Goal: Task Accomplishment & Management: Complete application form

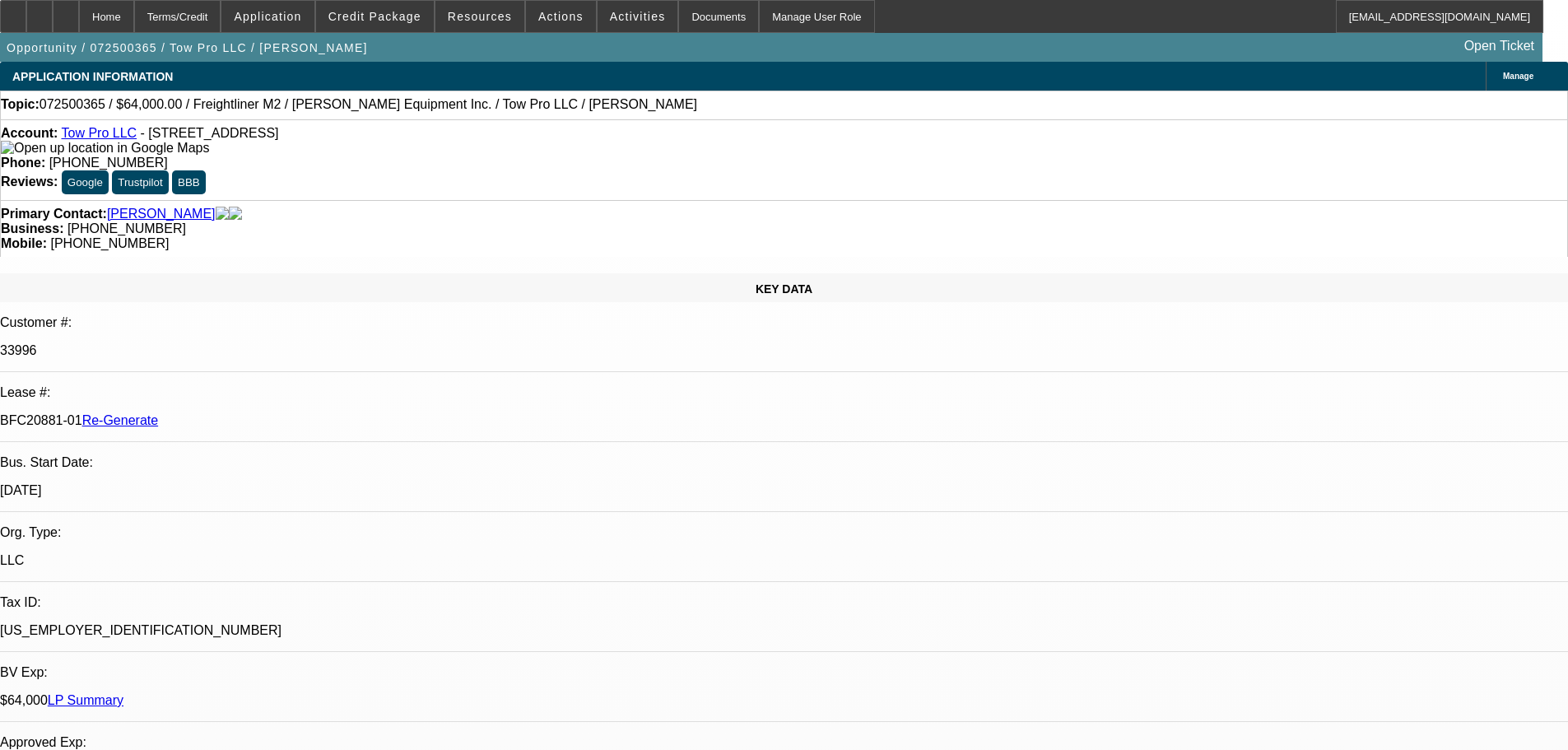
select select "0"
select select "2"
select select "0"
select select "6"
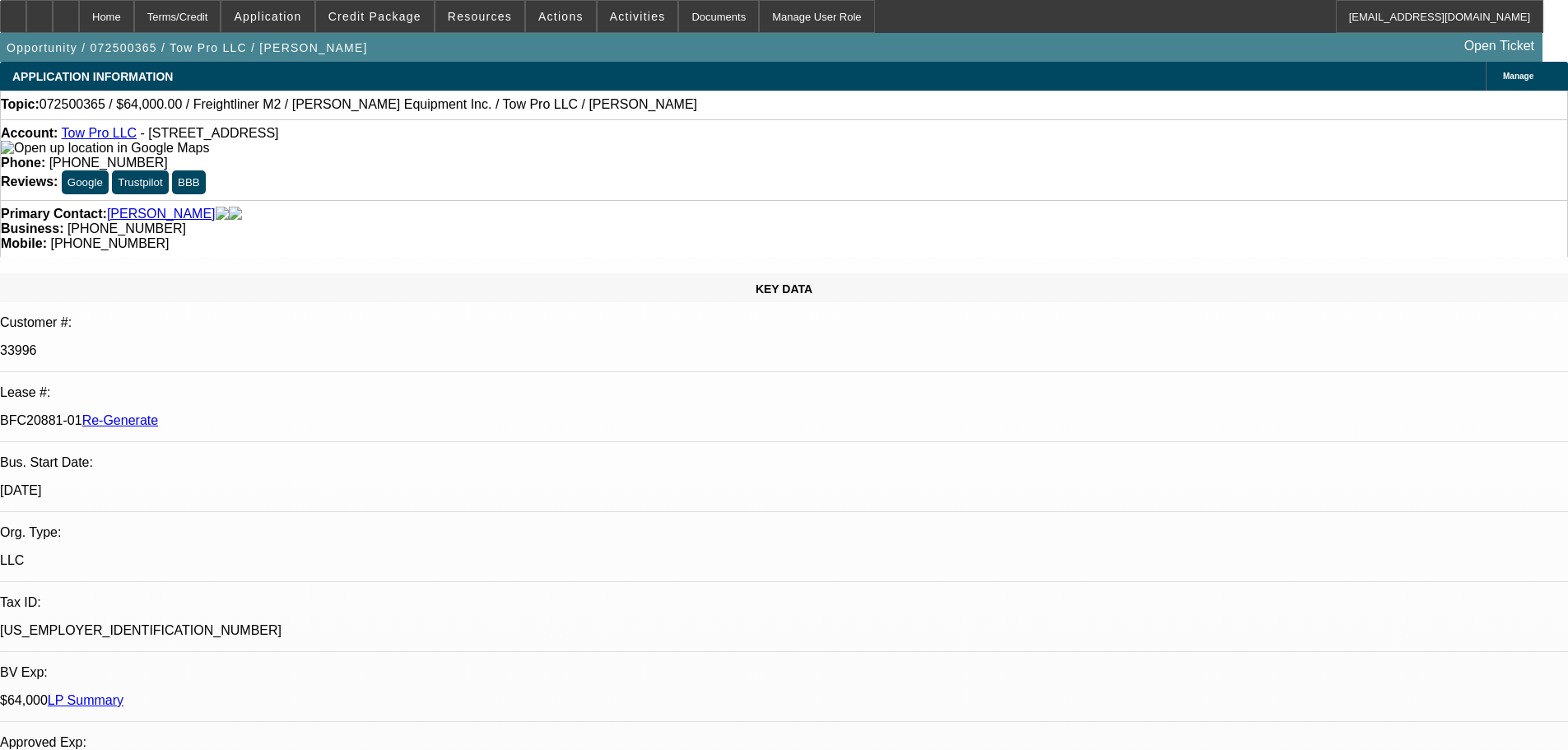
select select "0"
select select "2"
select select "0"
select select "6"
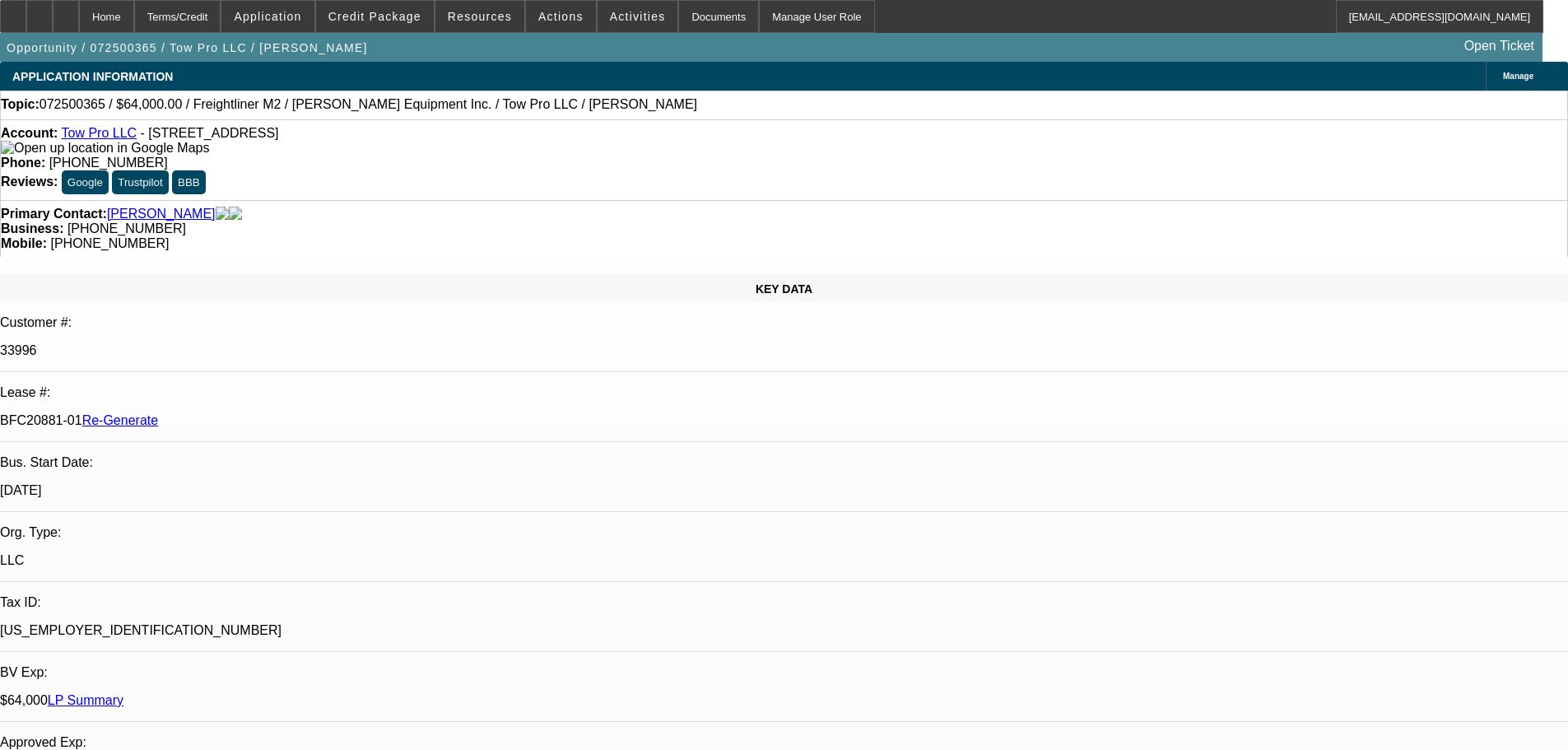
select select "0.15"
select select "2"
select select "0"
select select "6"
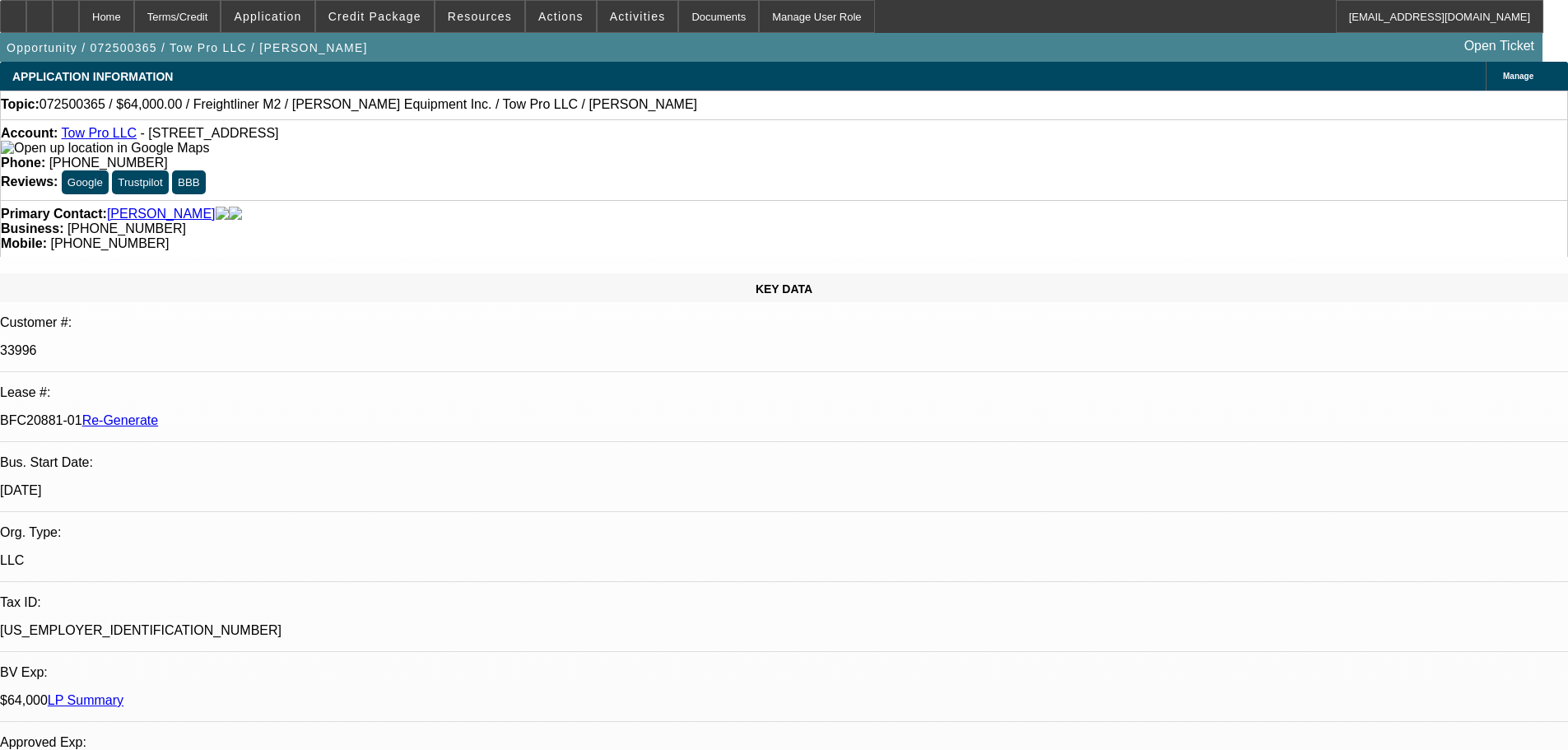
select select "0.15"
select select "2"
select select "0"
select select "6"
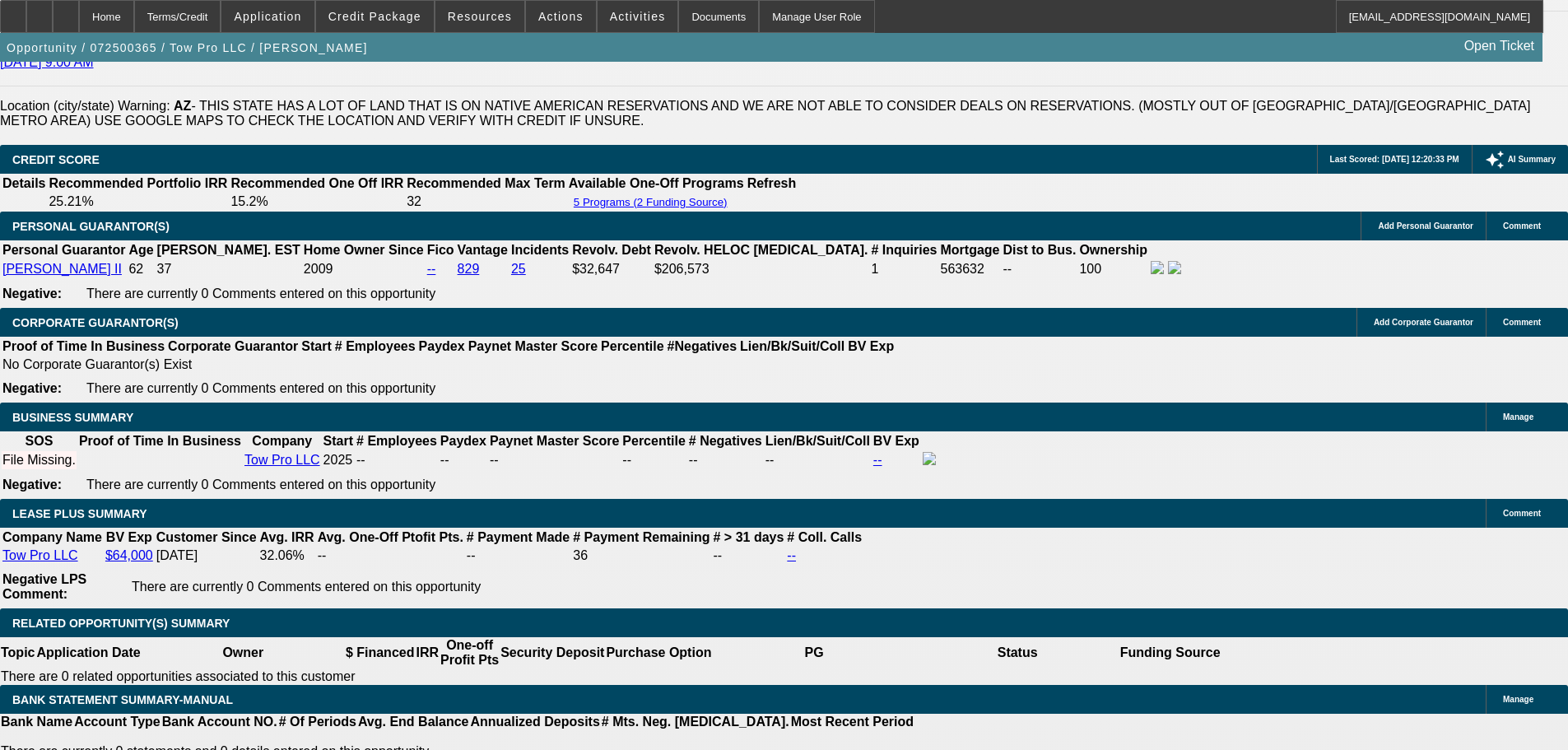
scroll to position [2474, 0]
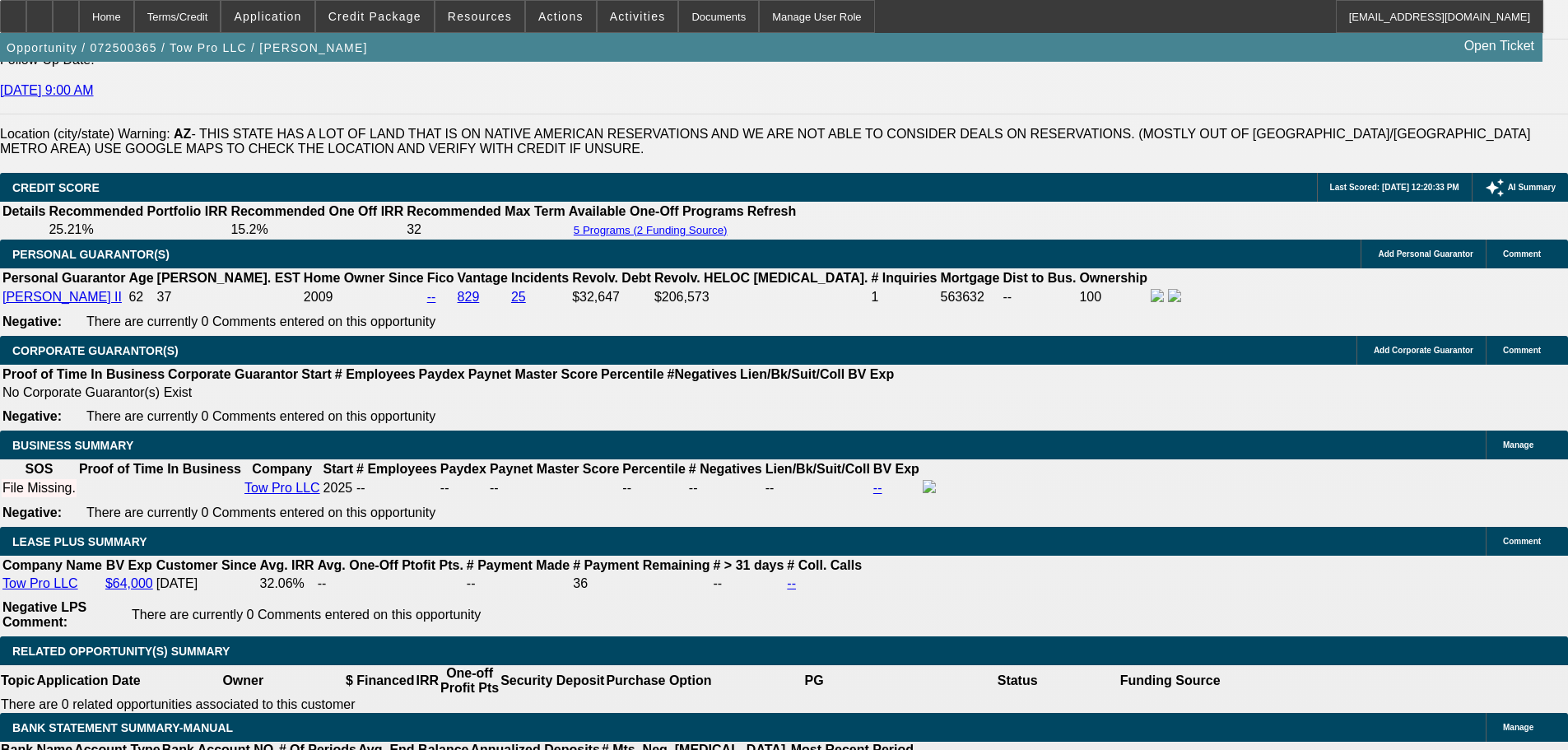
drag, startPoint x: 151, startPoint y: 384, endPoint x: 173, endPoint y: 346, distance: 43.9
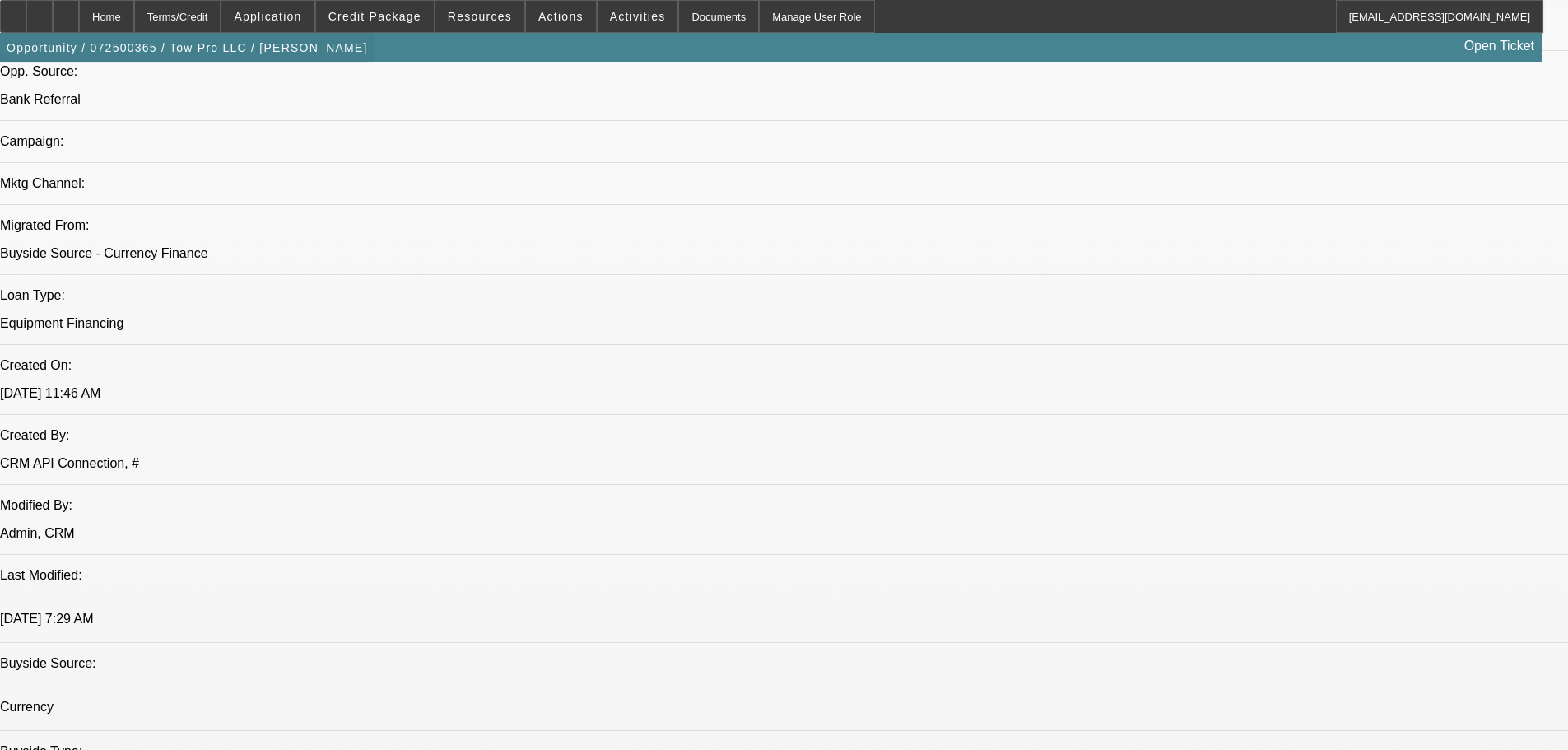
scroll to position [0, 0]
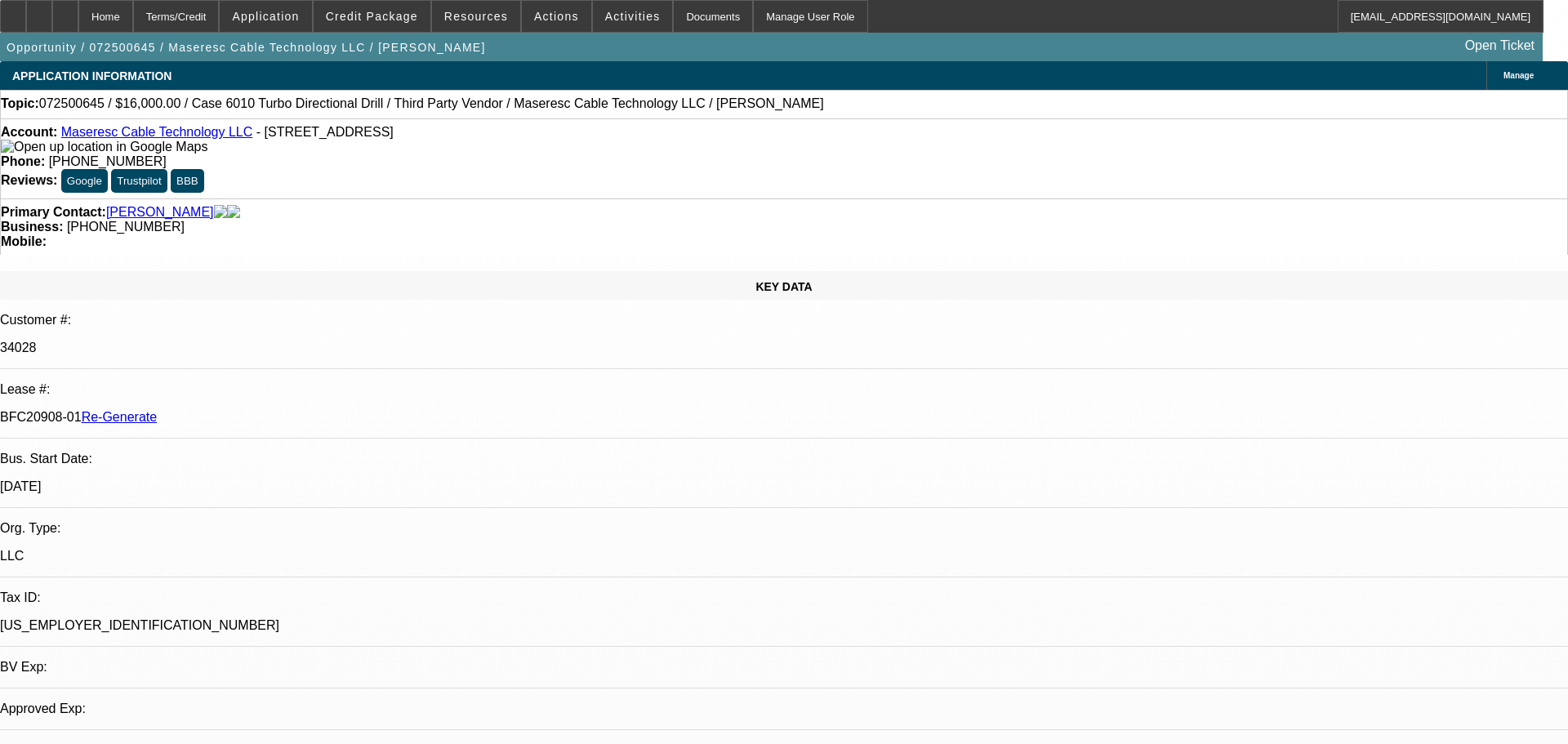
select select "0"
select select "2"
select select "0"
select select "6"
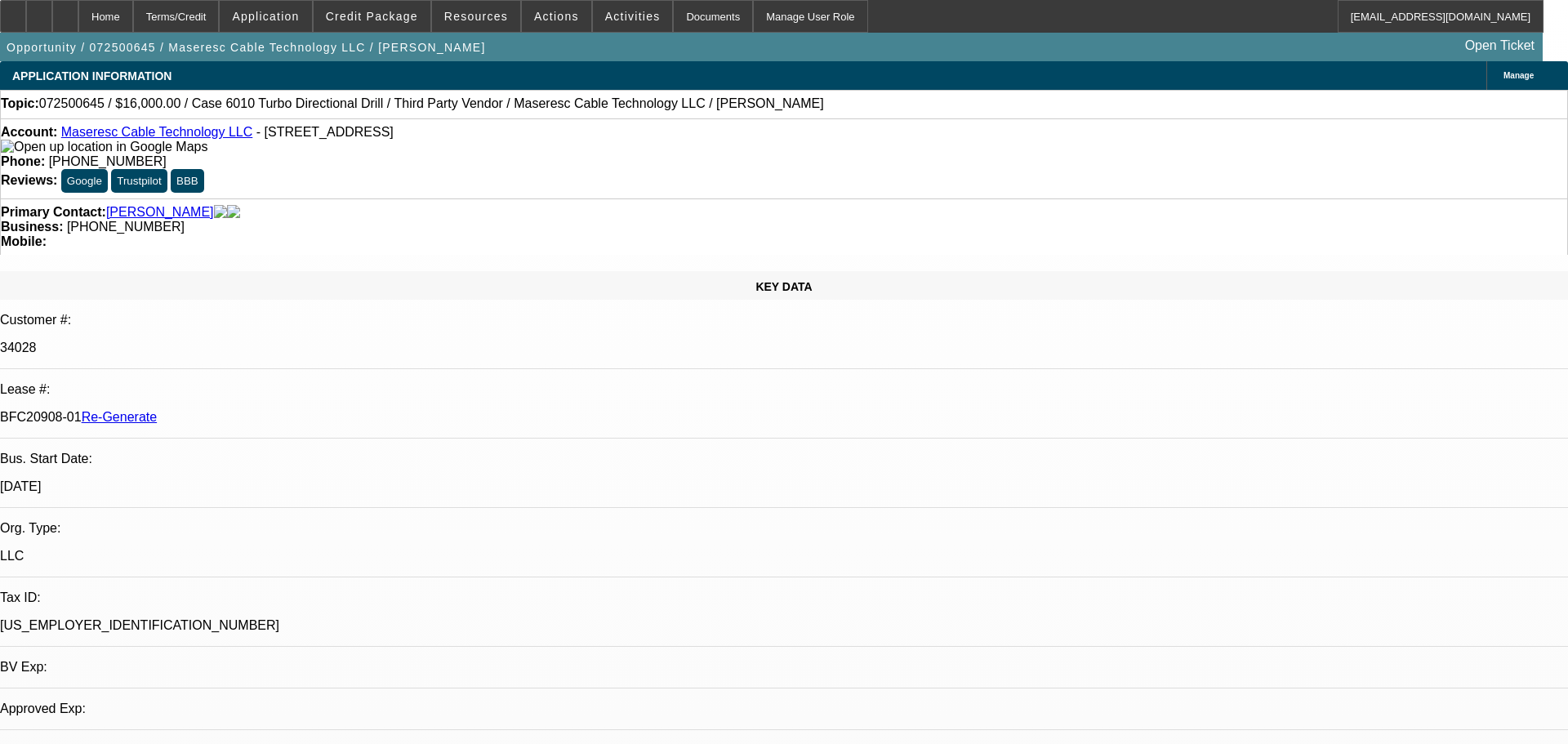
select select "0"
select select "2"
select select "0"
select select "6"
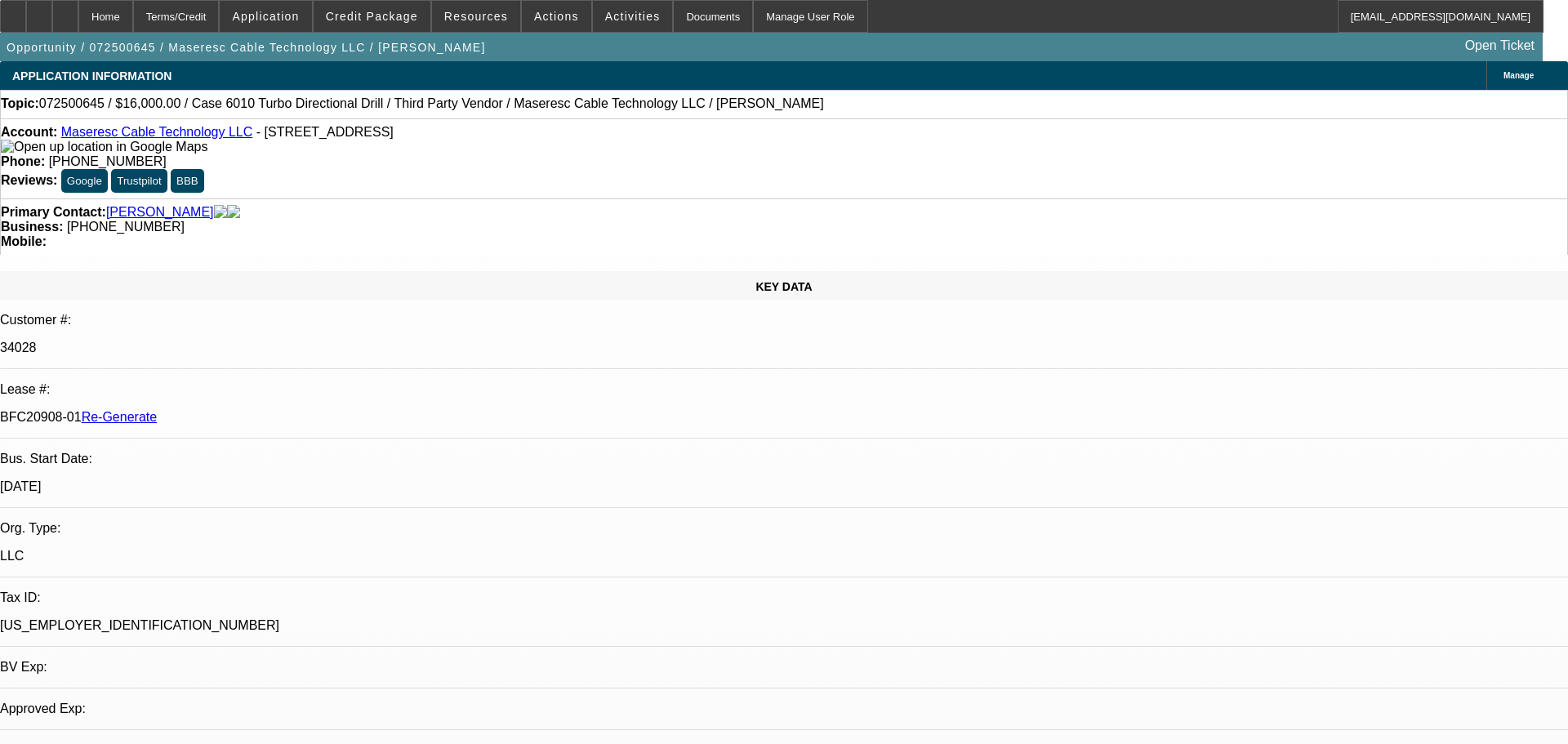
select select "0"
select select "2"
select select "0"
select select "6"
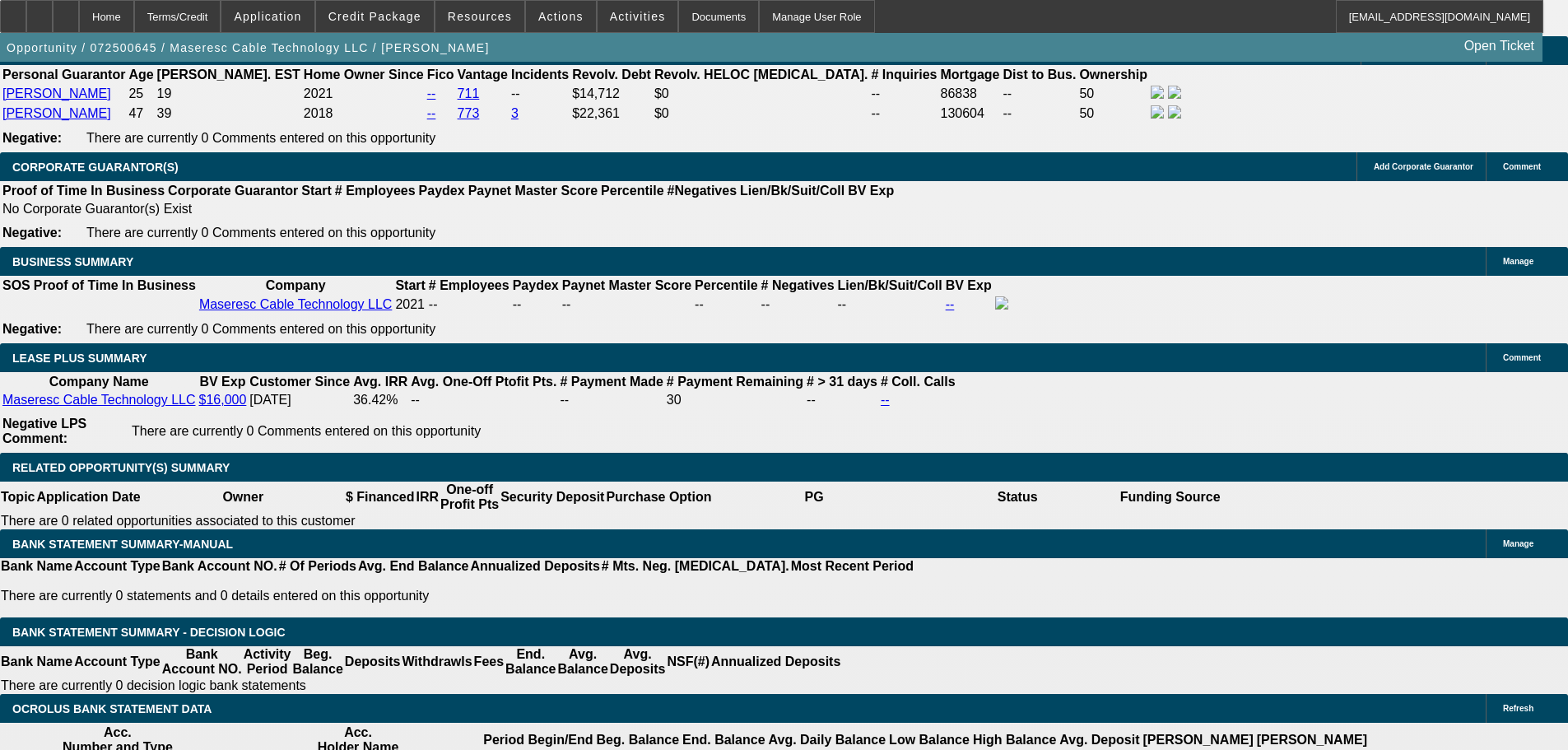
scroll to position [2551, 0]
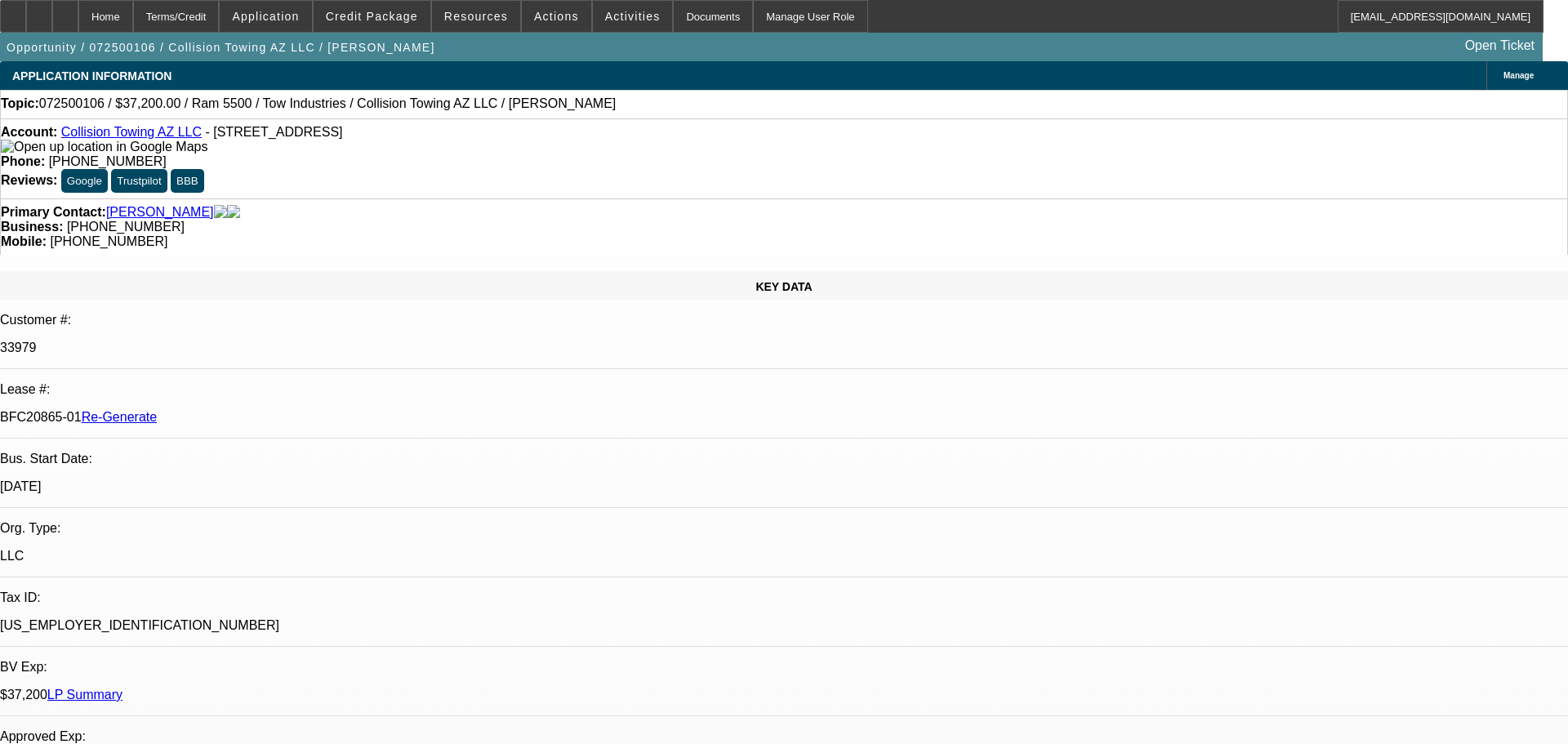
select select "0"
select select "2"
select select "0"
select select "6"
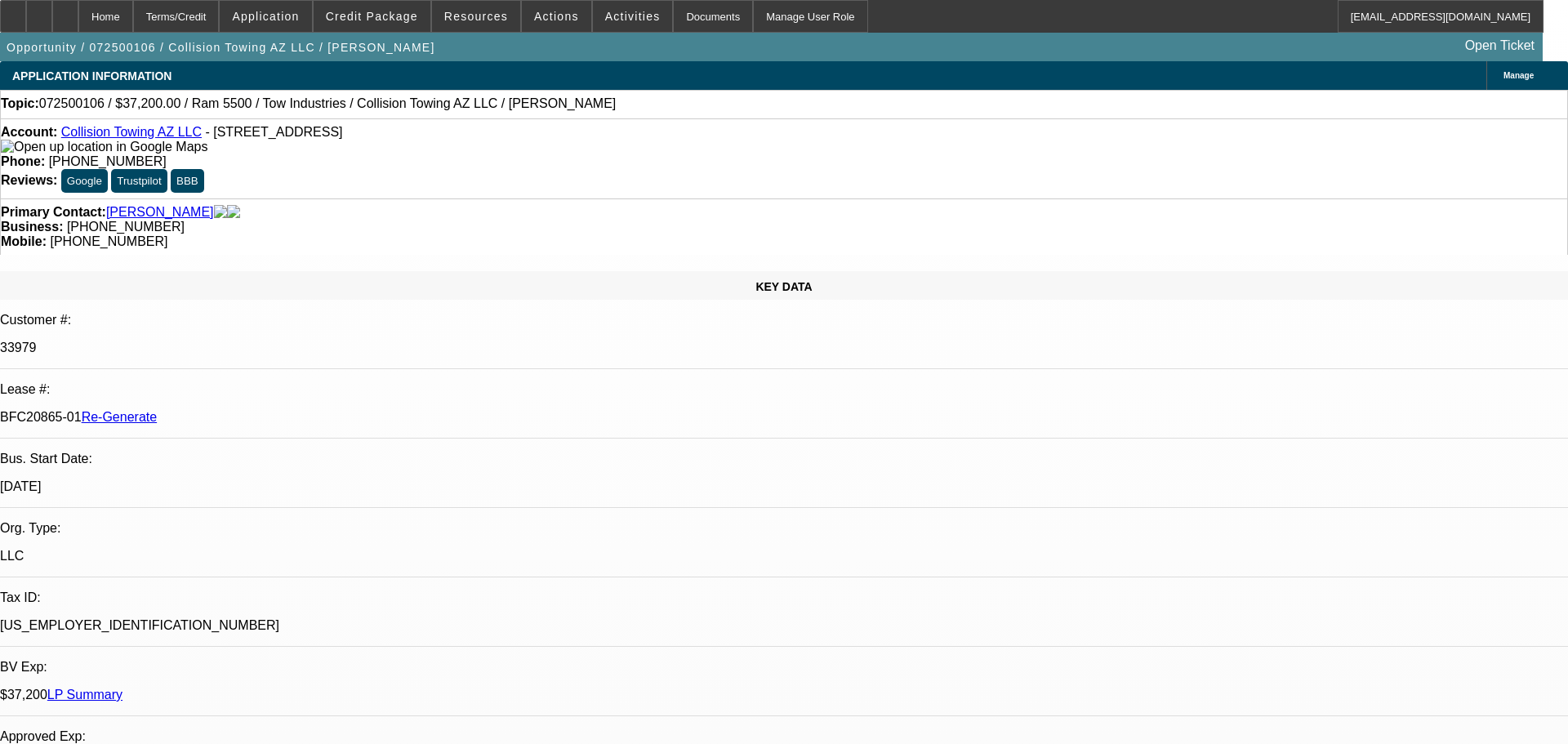
select select "0"
select select "2"
select select "0"
select select "6"
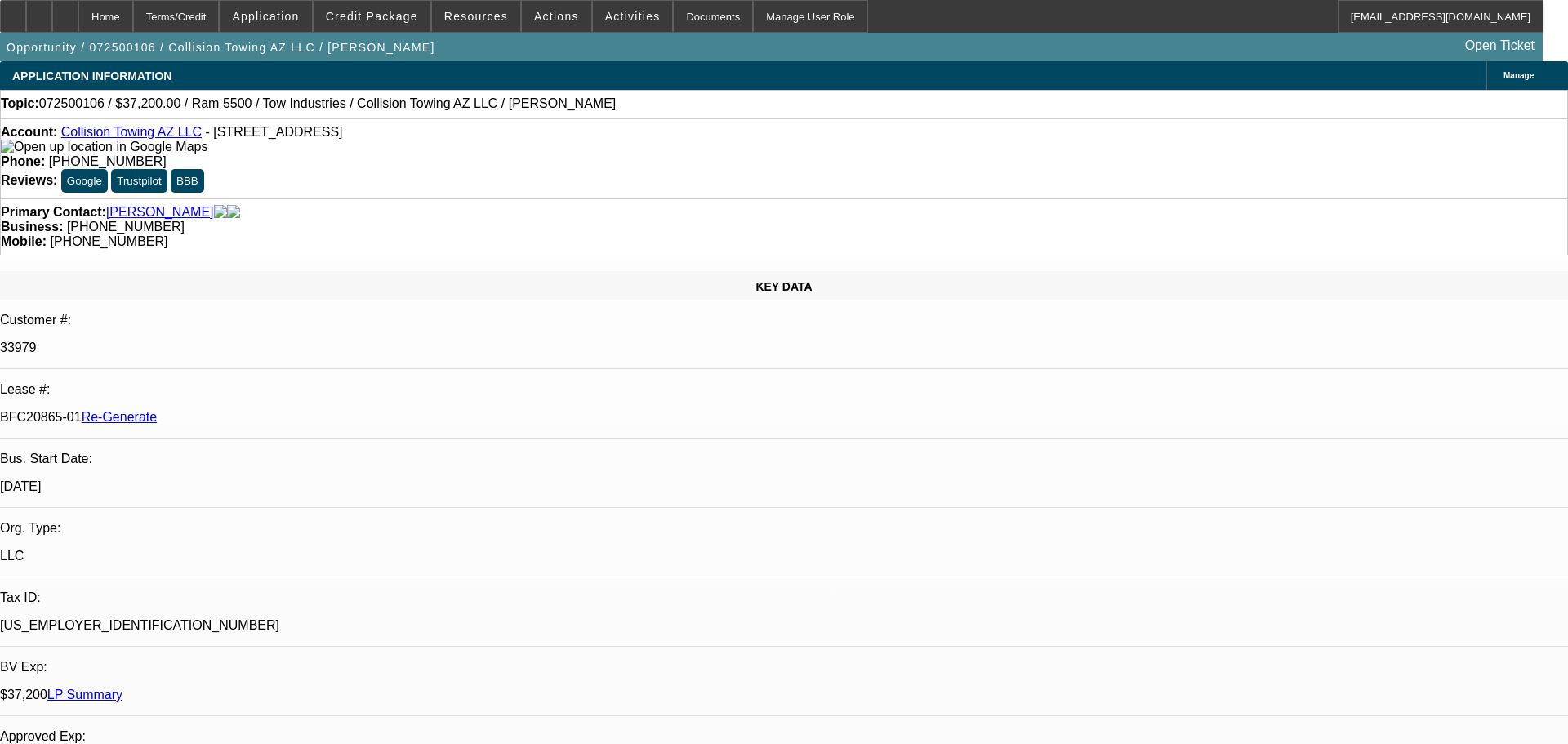
select select "0"
select select "2"
select select "0"
select select "6"
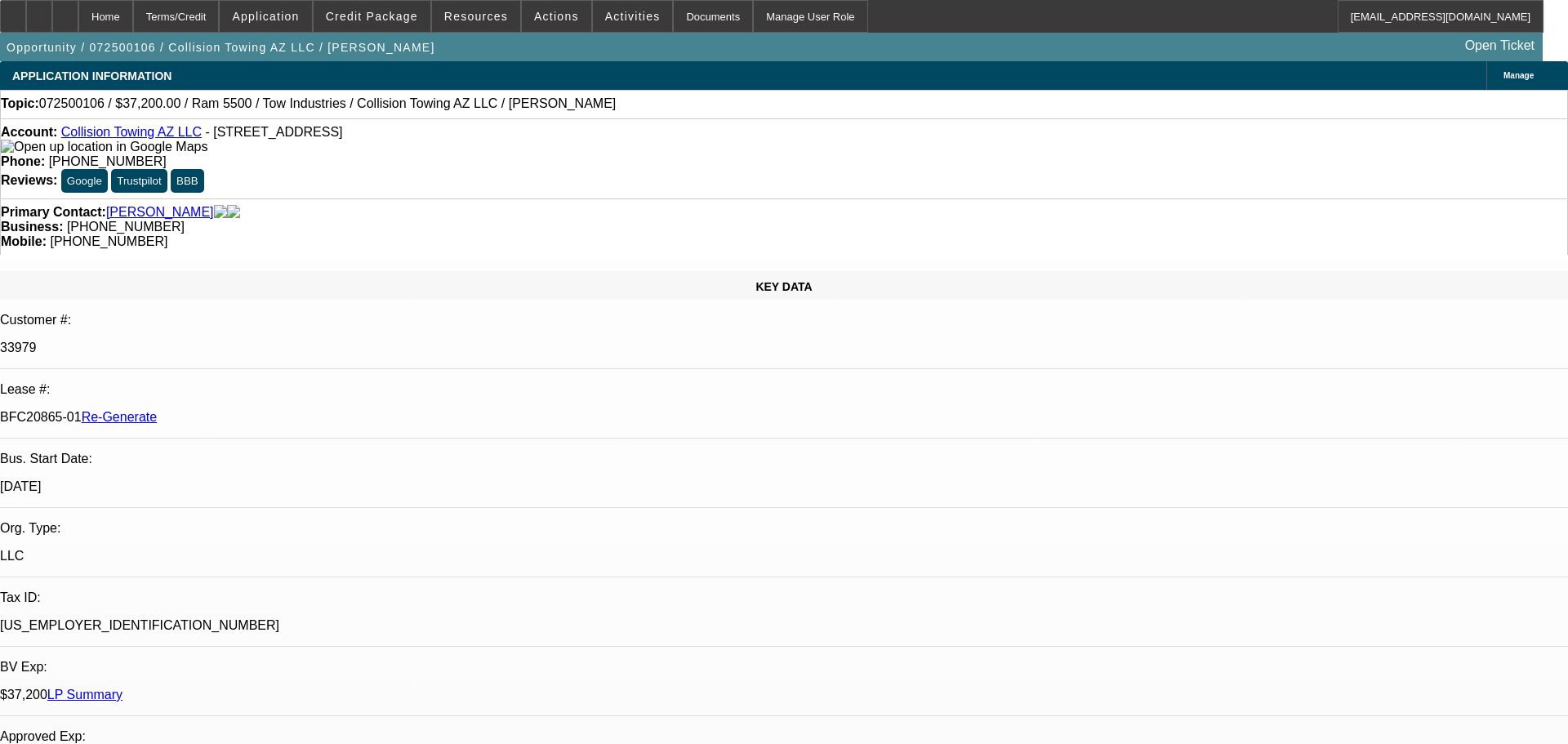
select select "0"
select select "2"
select select "0"
select select "6"
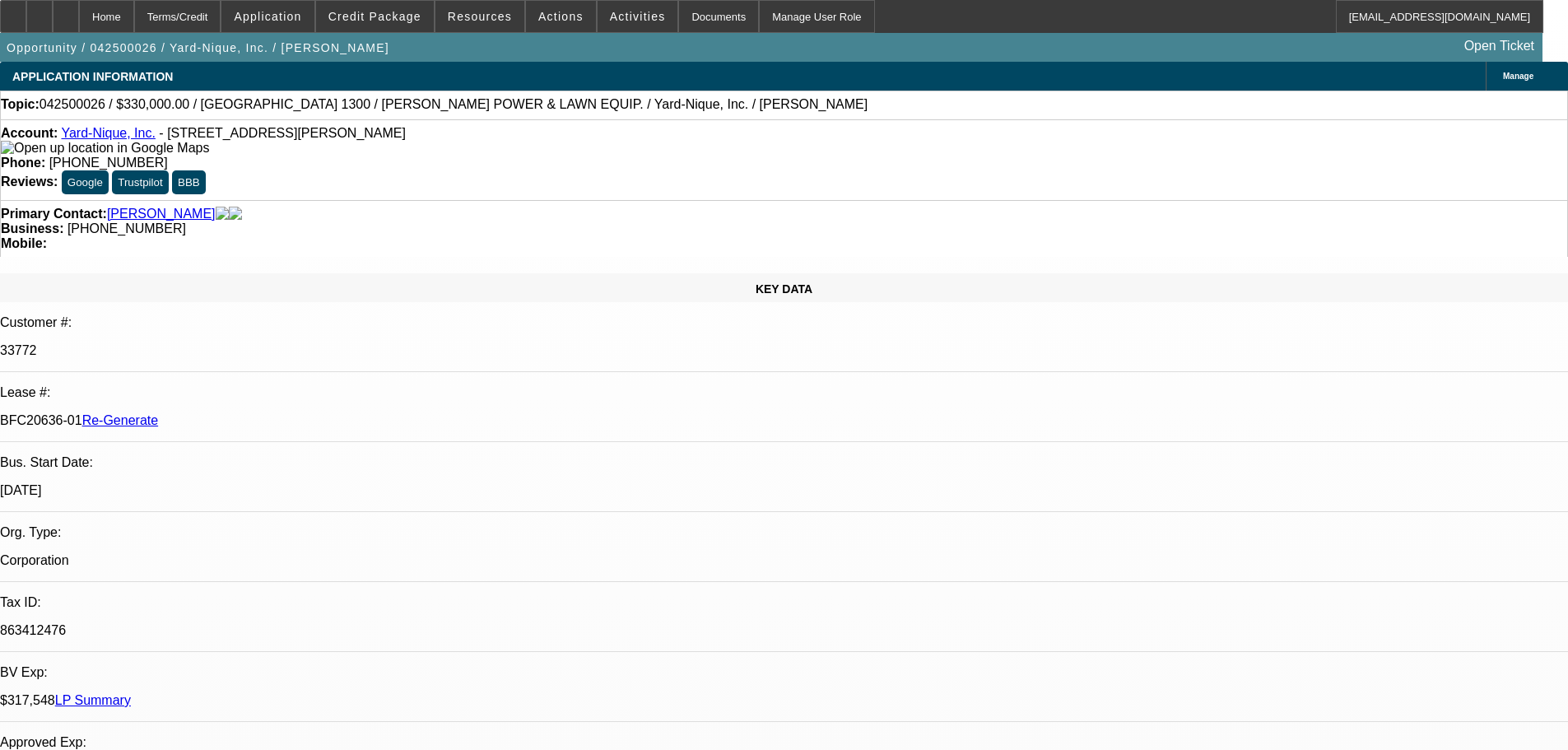
select select "0"
select select "2"
select select "0"
select select "6"
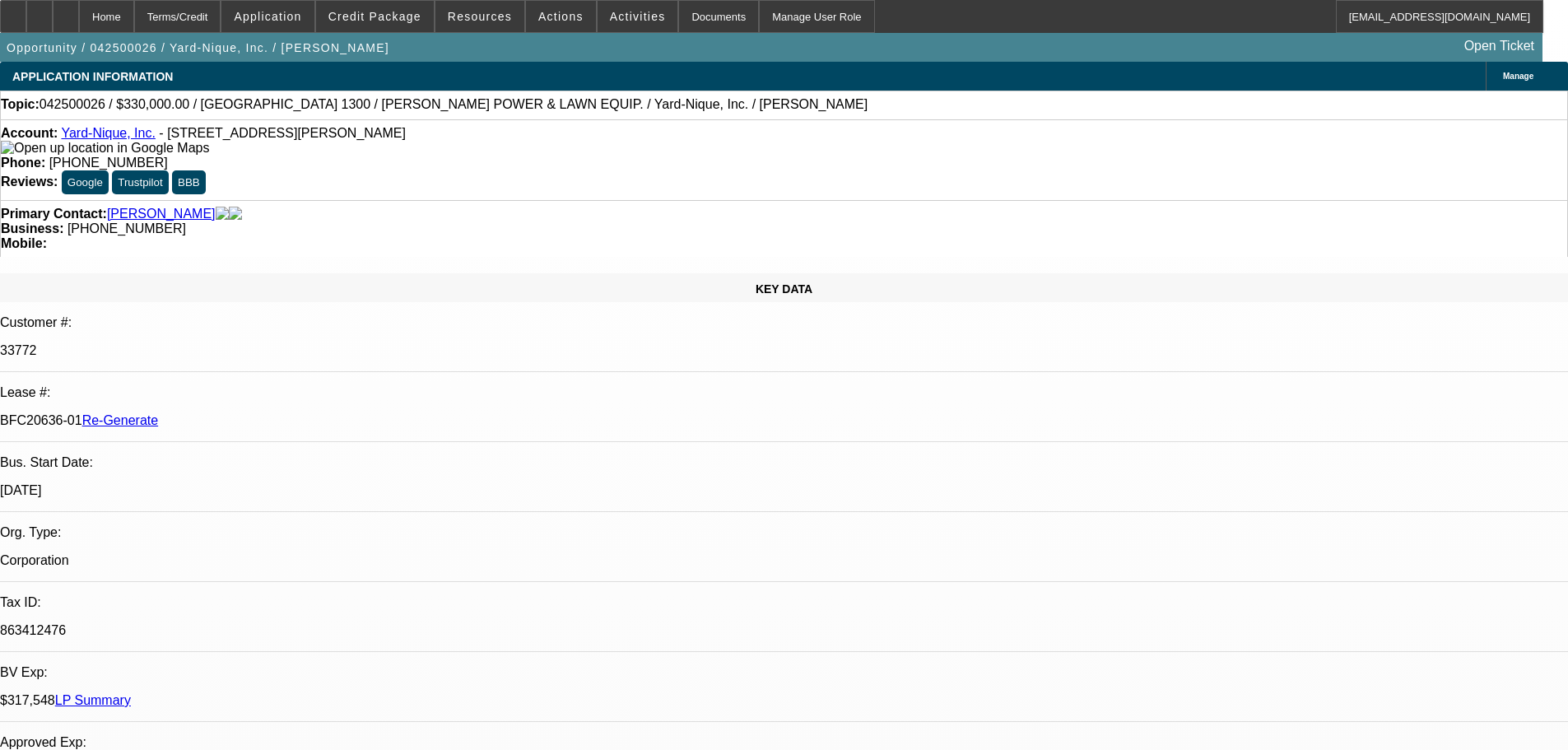
select select "0"
select select "2"
select select "0"
select select "6"
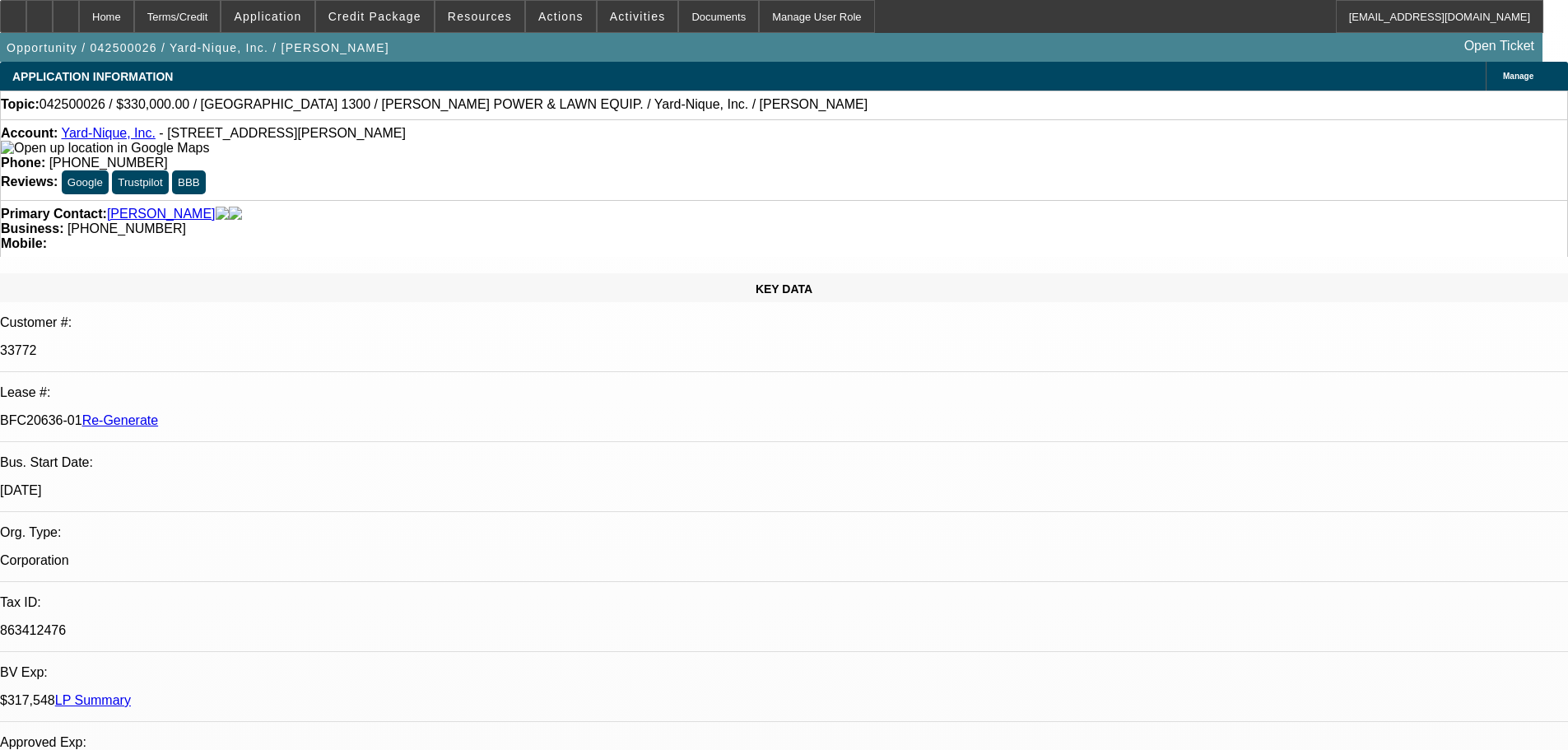
select select "0"
select select "2"
select select "0"
select select "6"
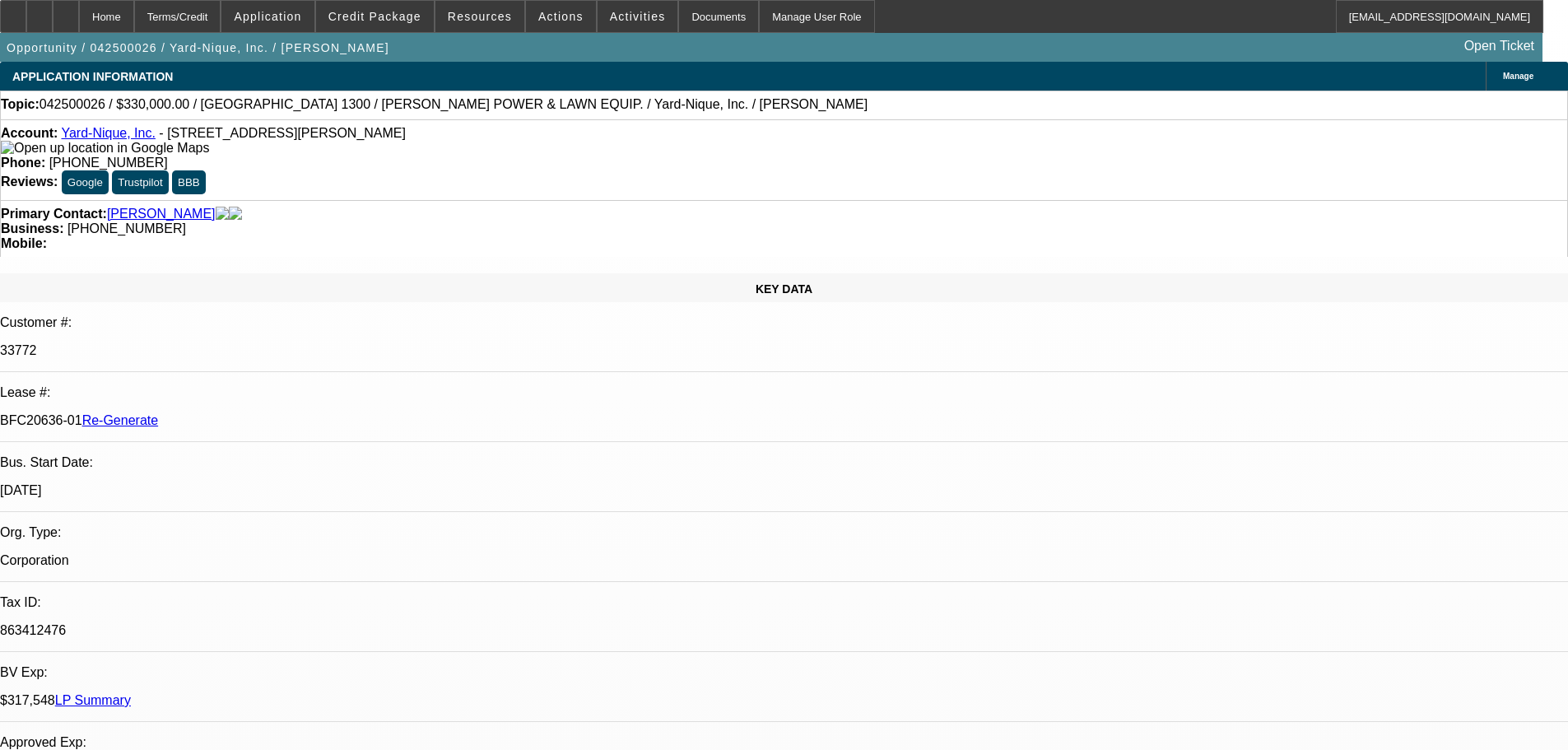
select select "0"
select select "2"
select select "0"
select select "6"
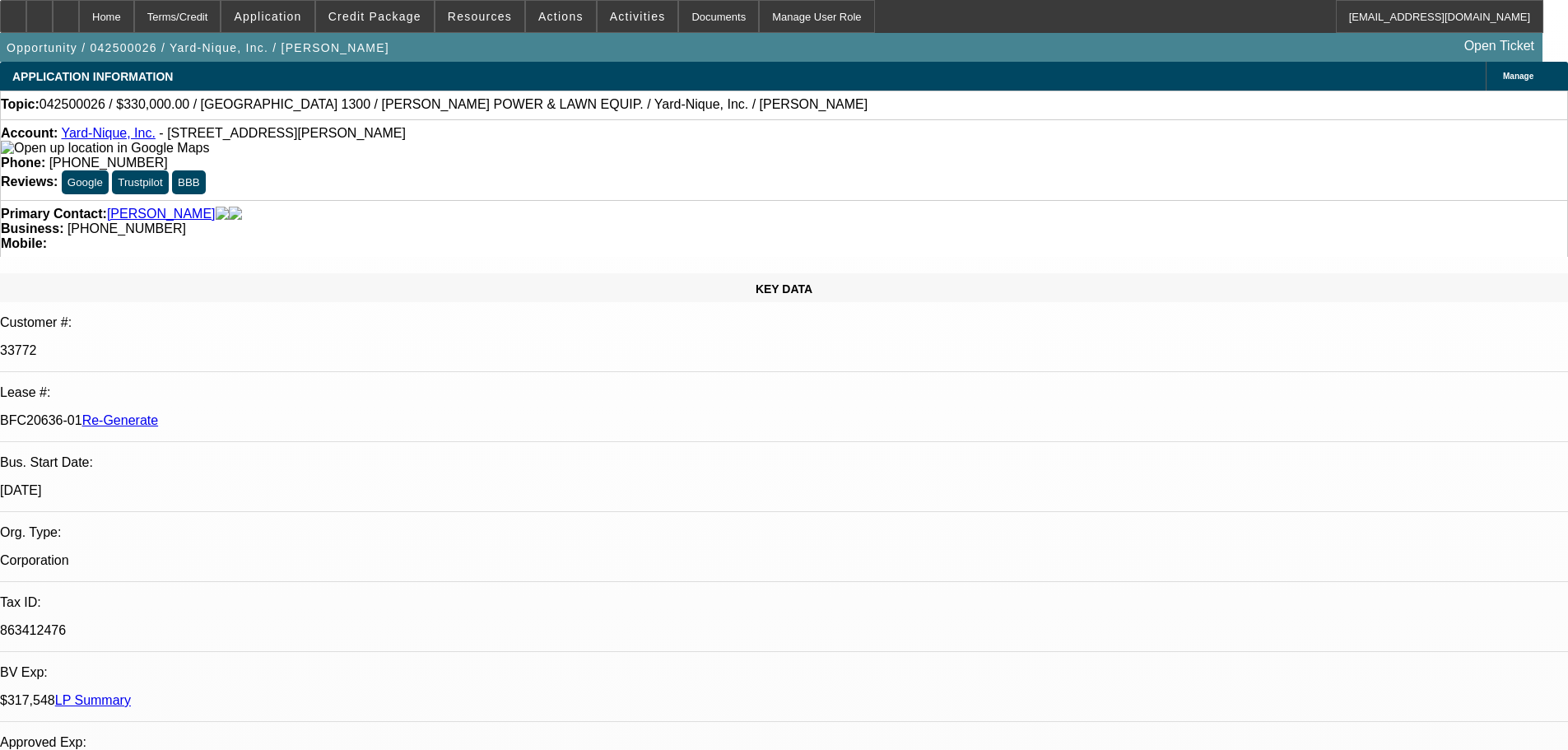
drag, startPoint x: 526, startPoint y: 462, endPoint x: 675, endPoint y: 465, distance: 149.0
copy p "Navitas Credit Corp"
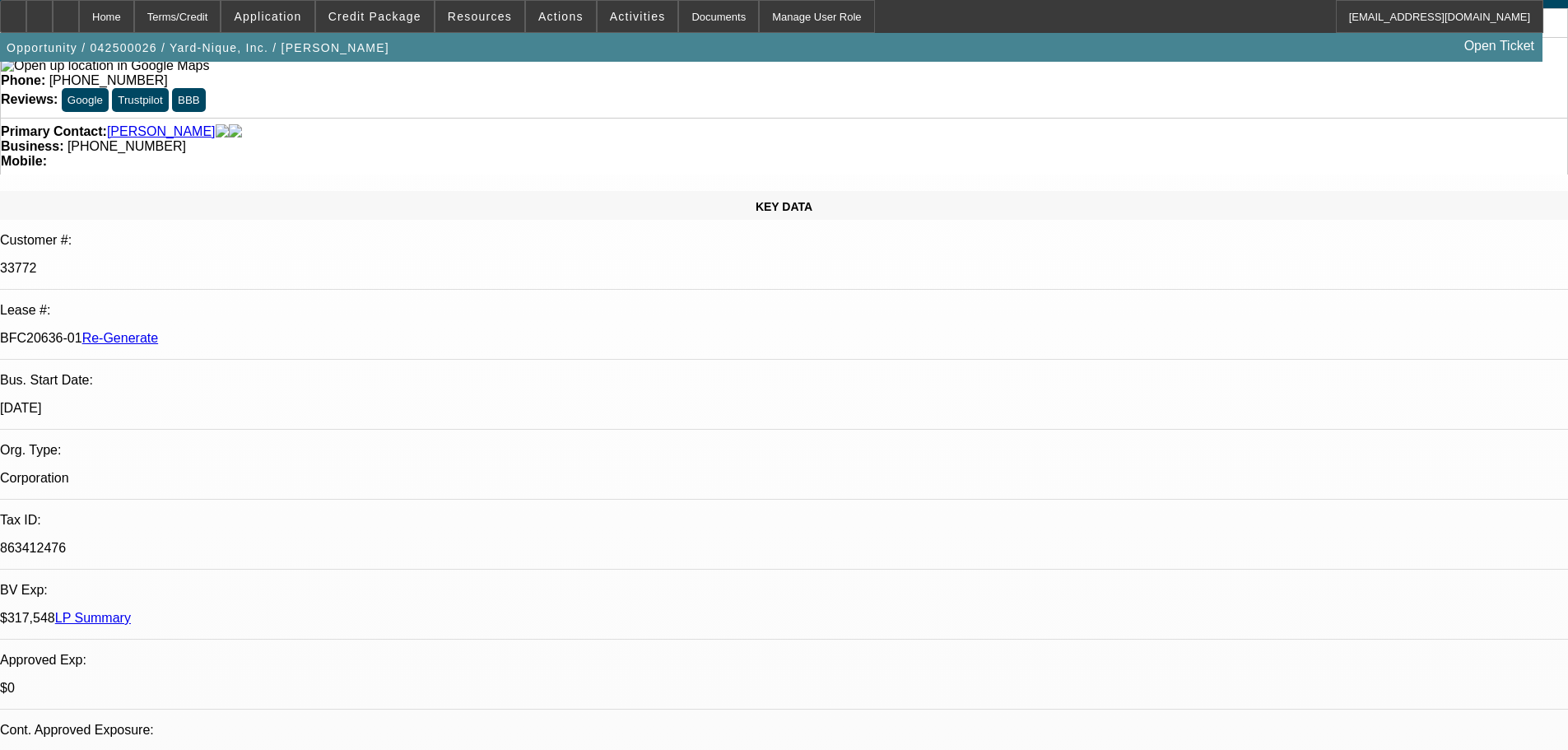
drag, startPoint x: 702, startPoint y: 329, endPoint x: 695, endPoint y: 339, distance: 12.2
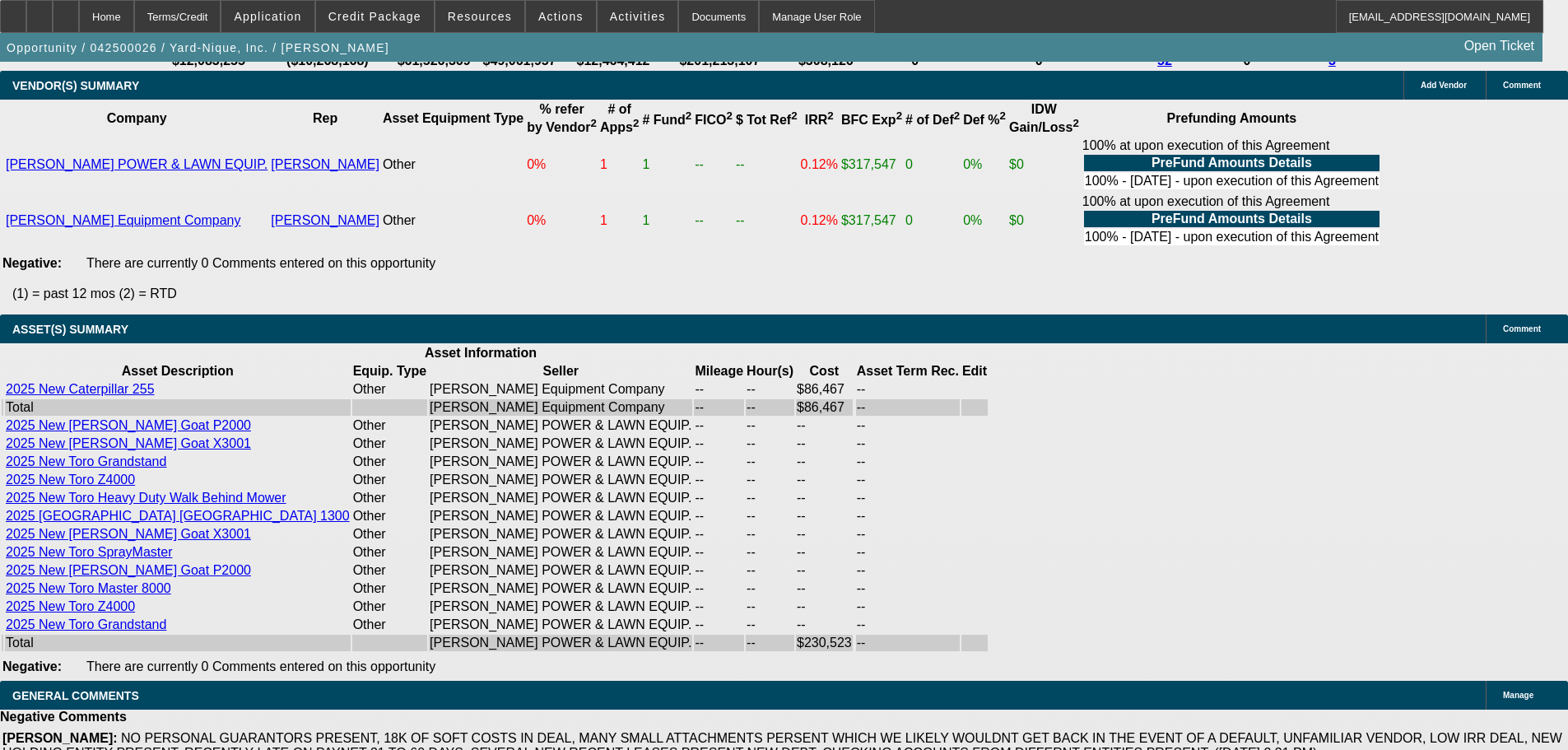
scroll to position [3456, 0]
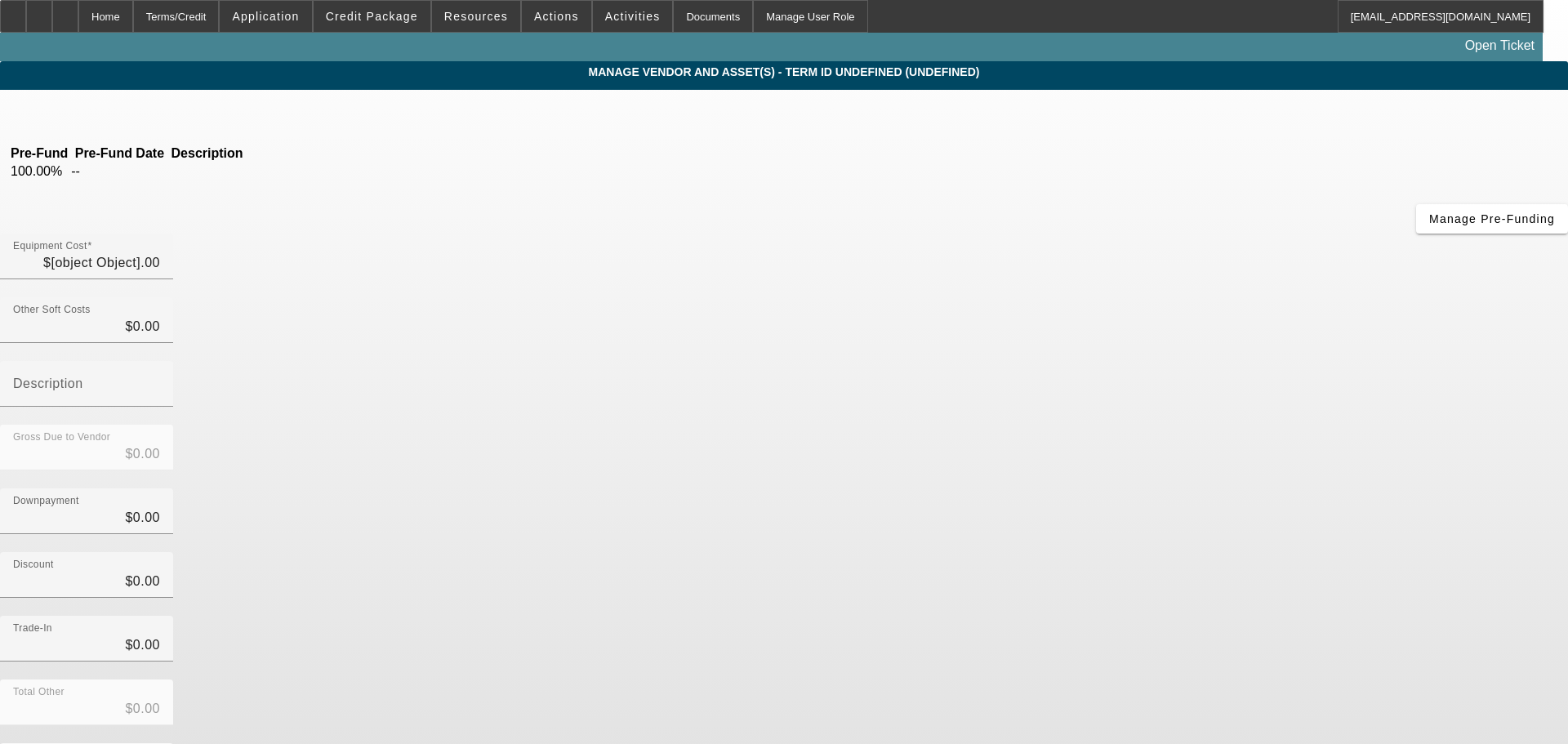
type input "$108,587.00"
type input "$9,370.09"
type input "Warranty & Sales Tax"
type input "$117,957.09"
type input "$31,490.23"
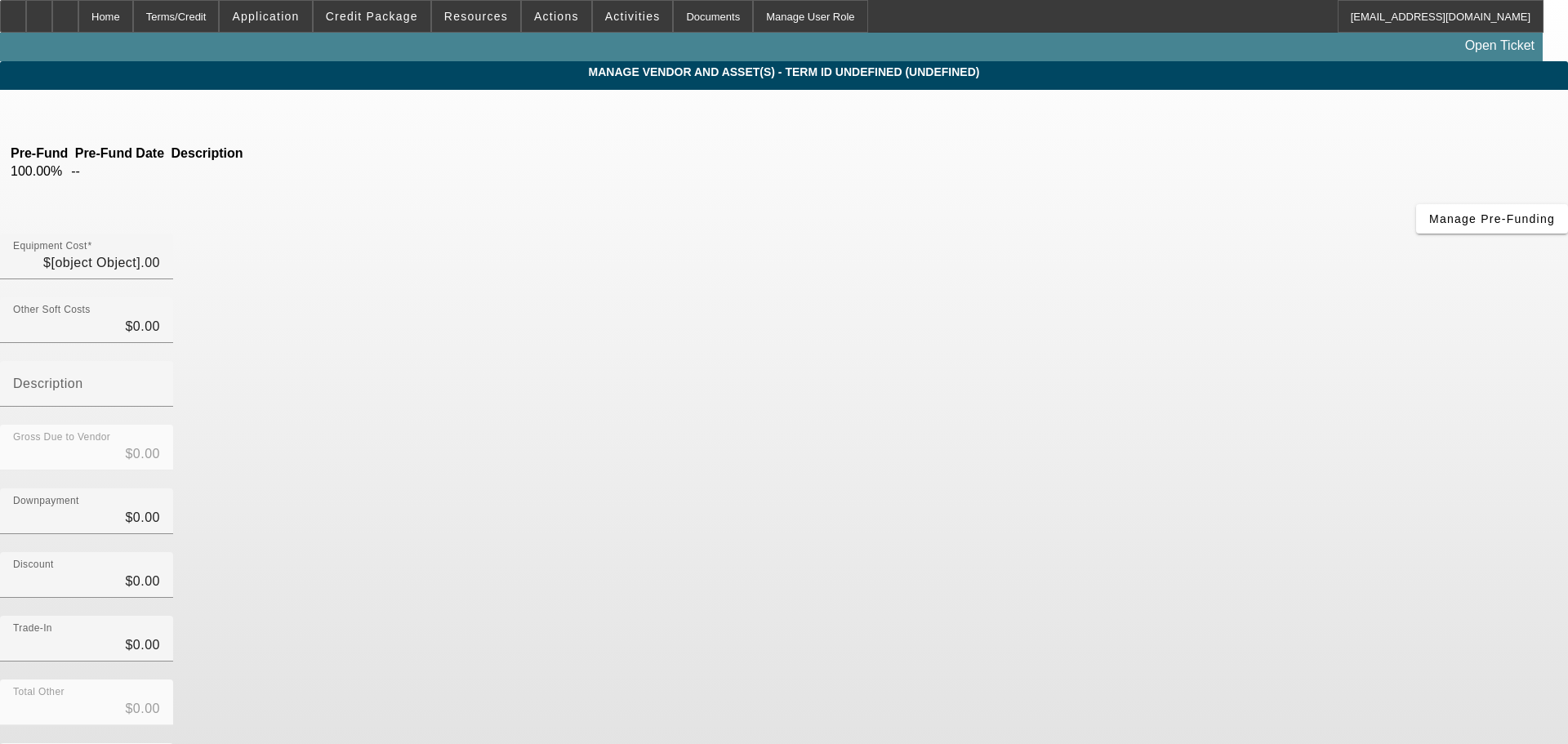
type input "$31,490.23"
type input "$86,466.86"
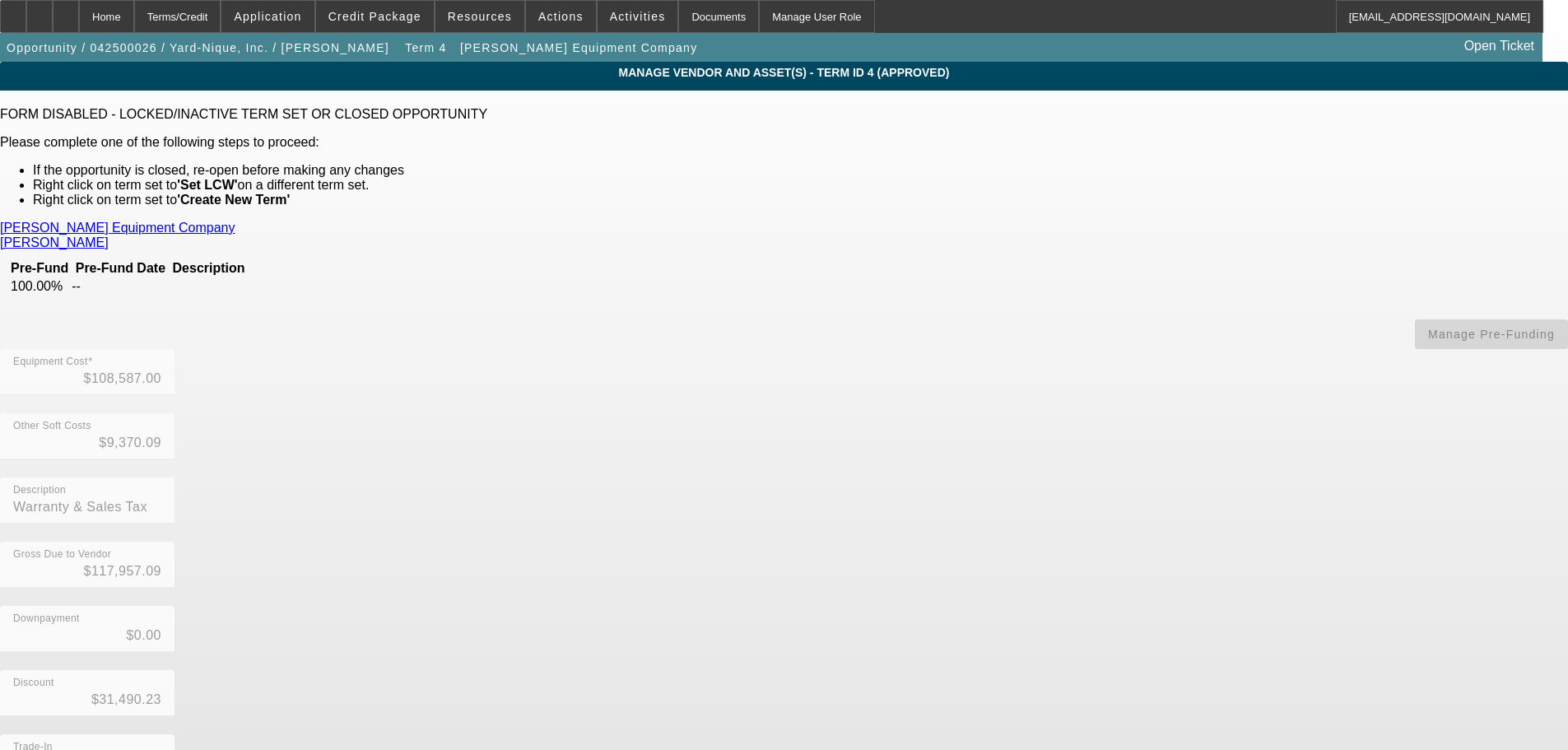
click at [1017, 349] on div "Equipment Cost $108,587.00" at bounding box center [784, 381] width 1568 height 64
click at [175, 413] on mat-form-field "Other Soft Costs $9,370.09" at bounding box center [87, 445] width 175 height 64
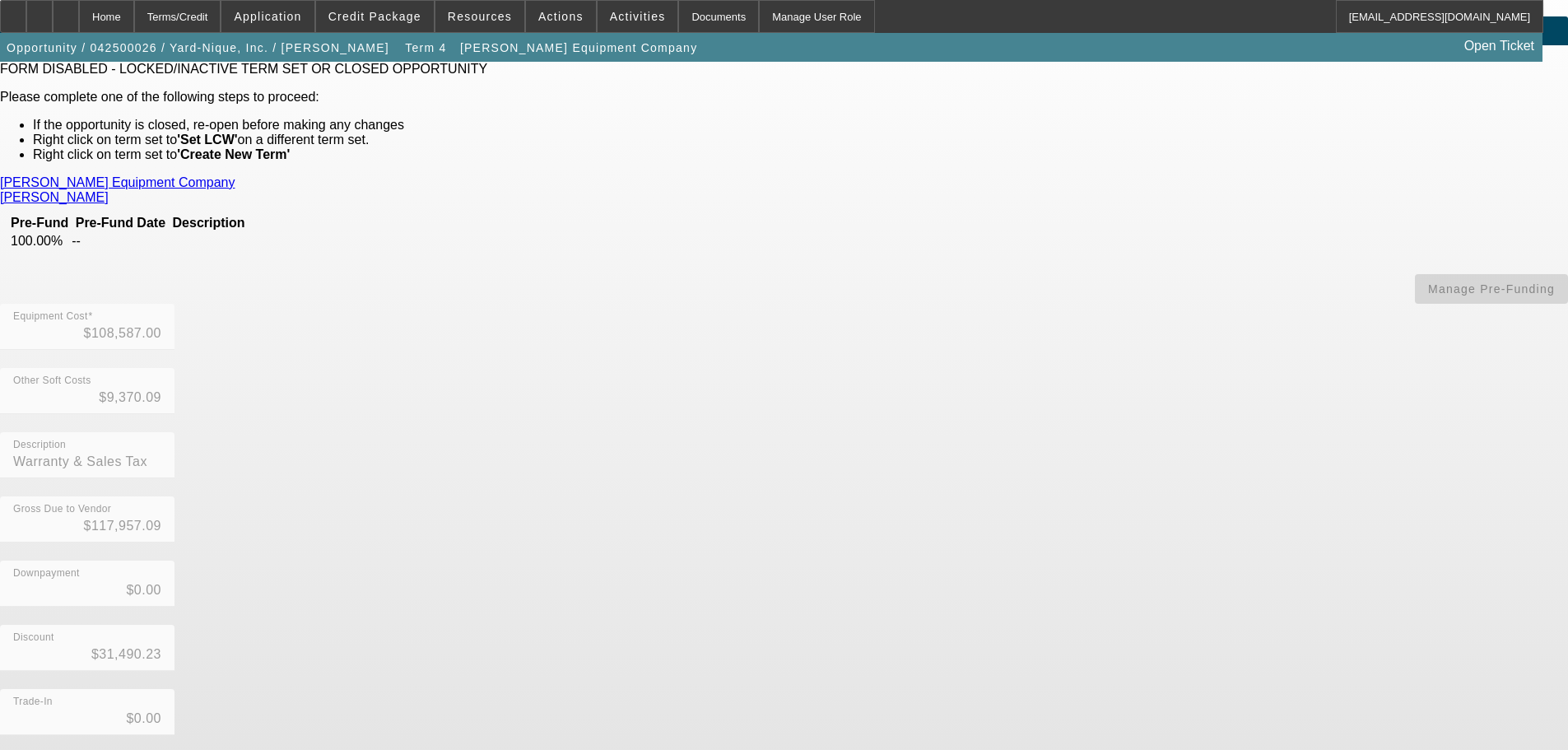
scroll to position [82, 0]
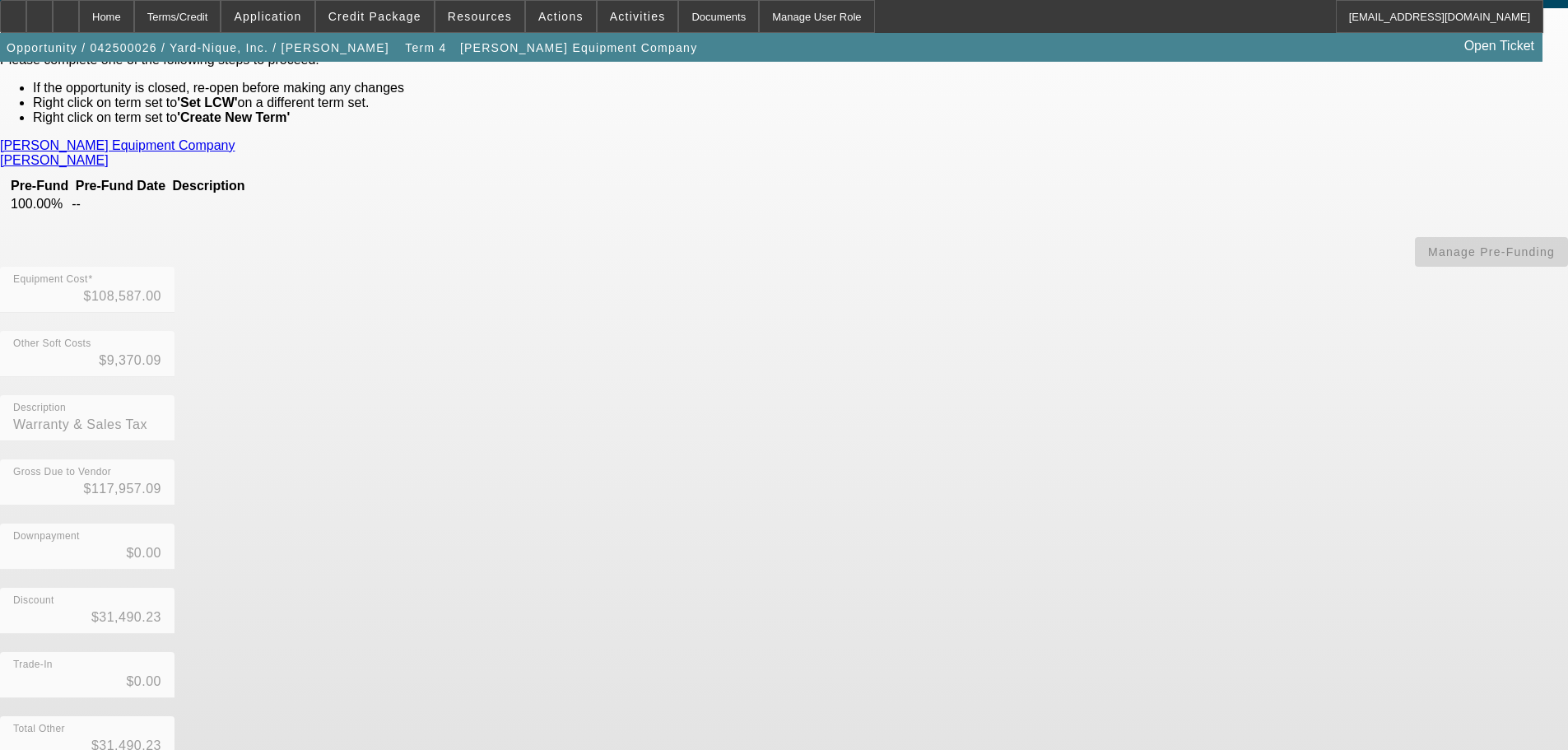
click at [1024, 588] on div "Discount $31,490.23" at bounding box center [784, 620] width 1568 height 64
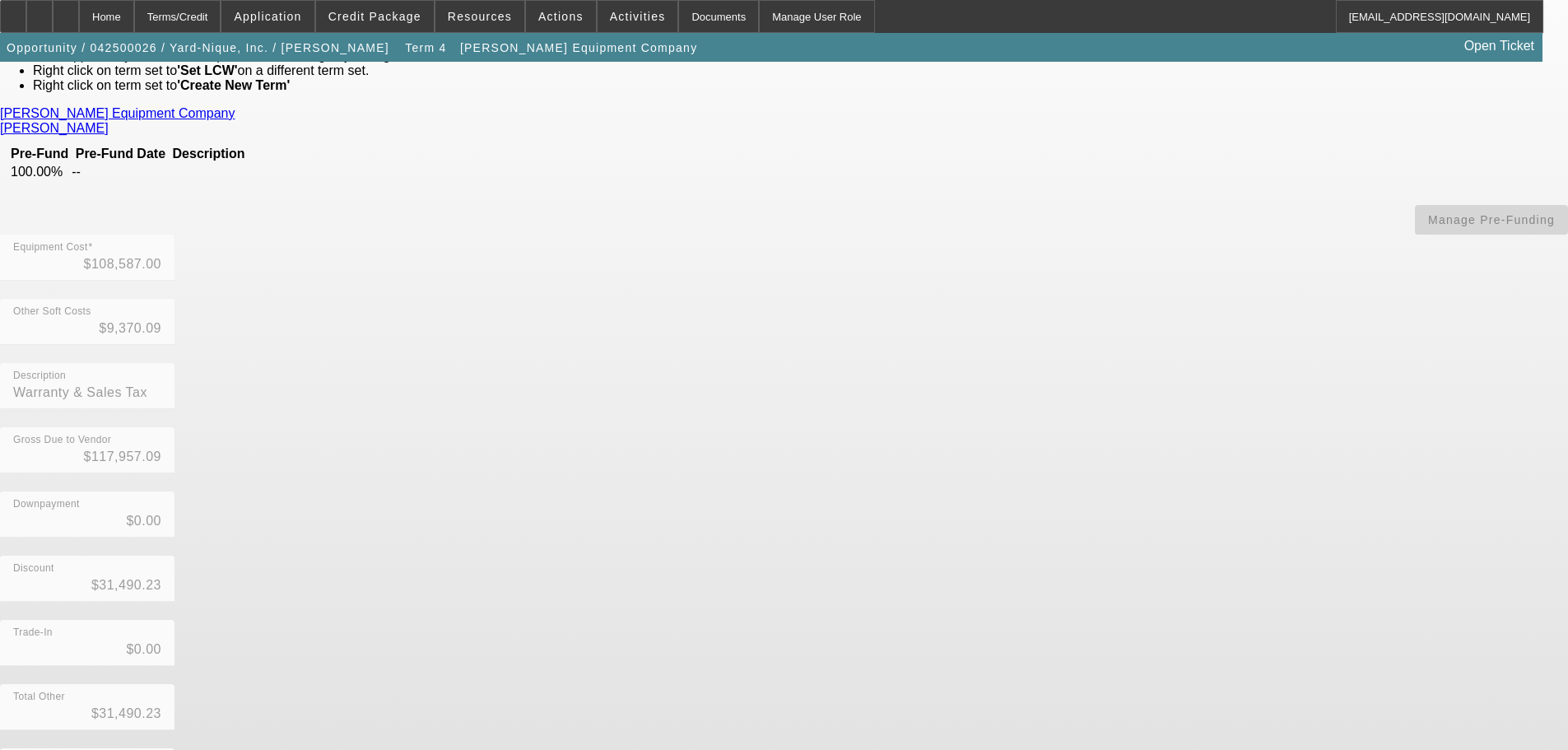
scroll to position [131, 0]
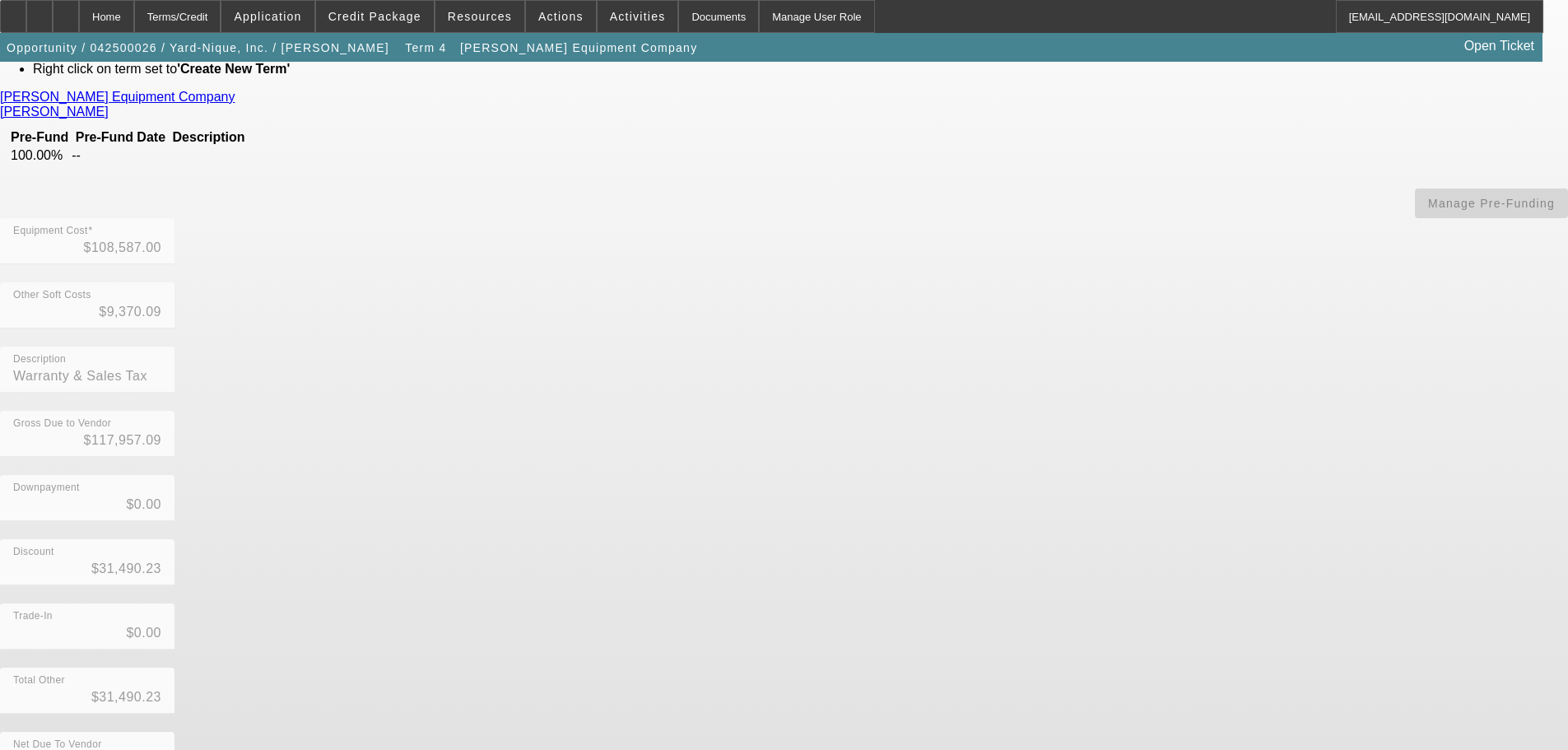
click at [1506, 400] on app-vendor-asset-manage "MANAGE VENDOR AND ASSET(S) - Term ID 4 (Approved) FORM DISABLED - LOCKED/INACTI…" at bounding box center [784, 429] width 1568 height 997
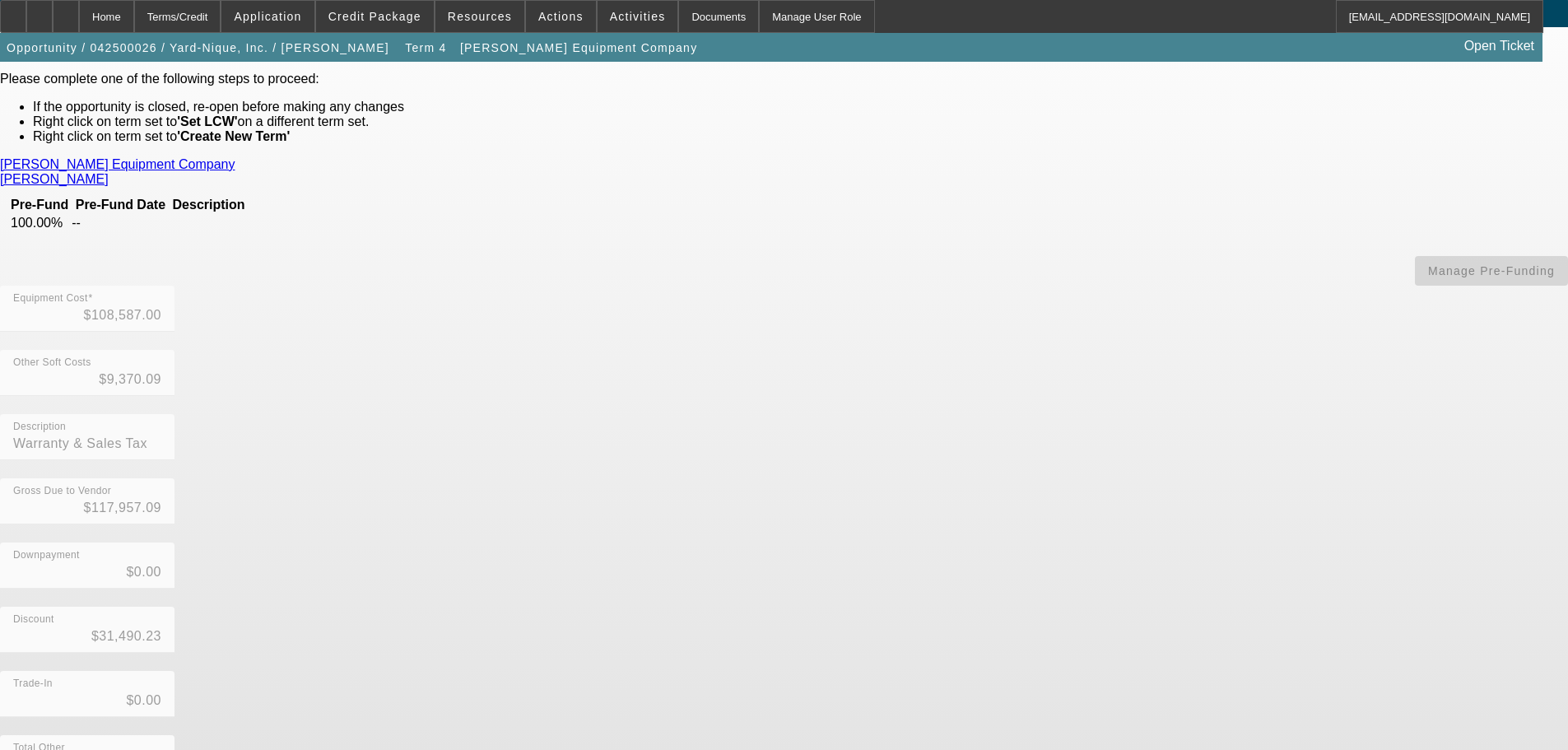
scroll to position [0, 0]
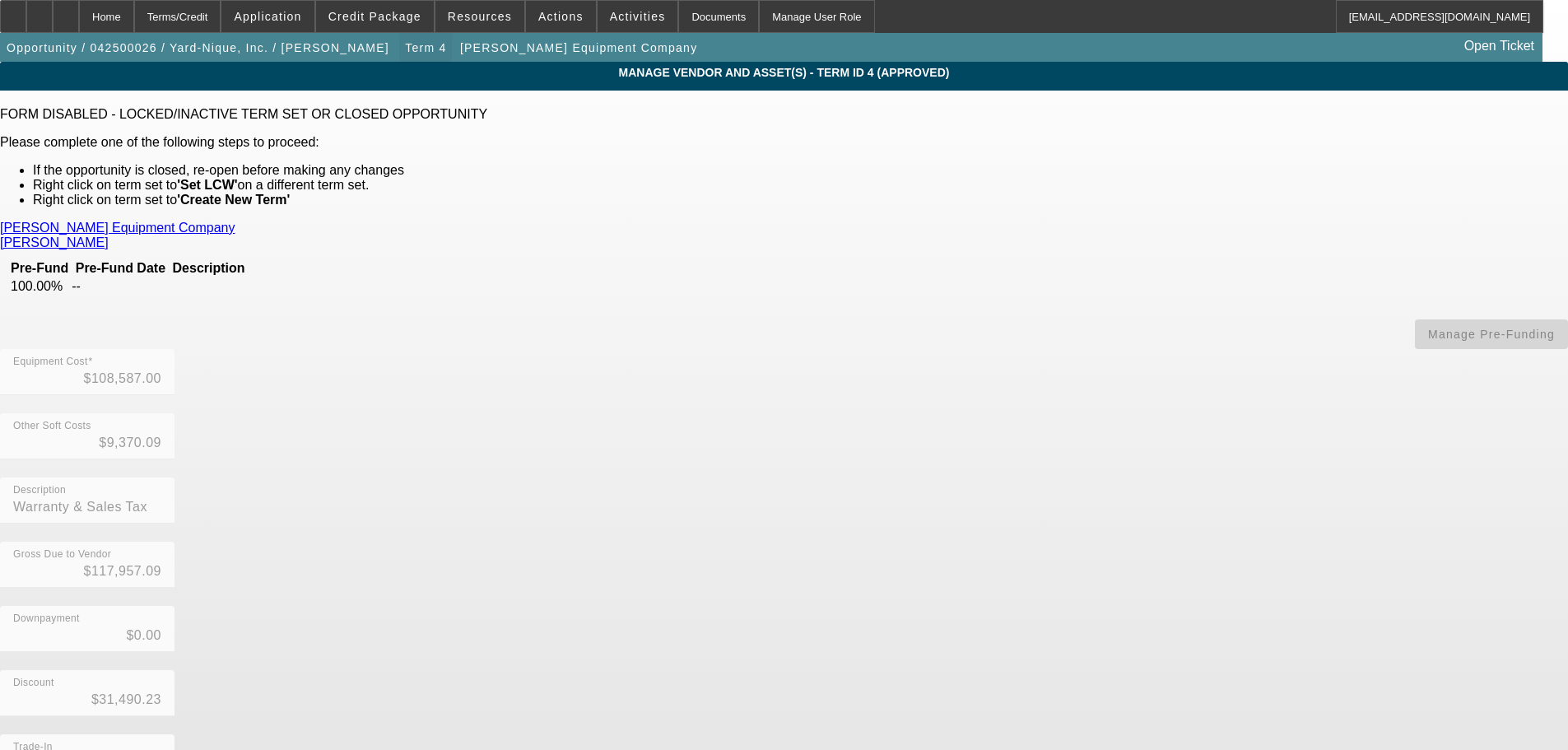
click at [399, 46] on span "button" at bounding box center [425, 48] width 53 height 40
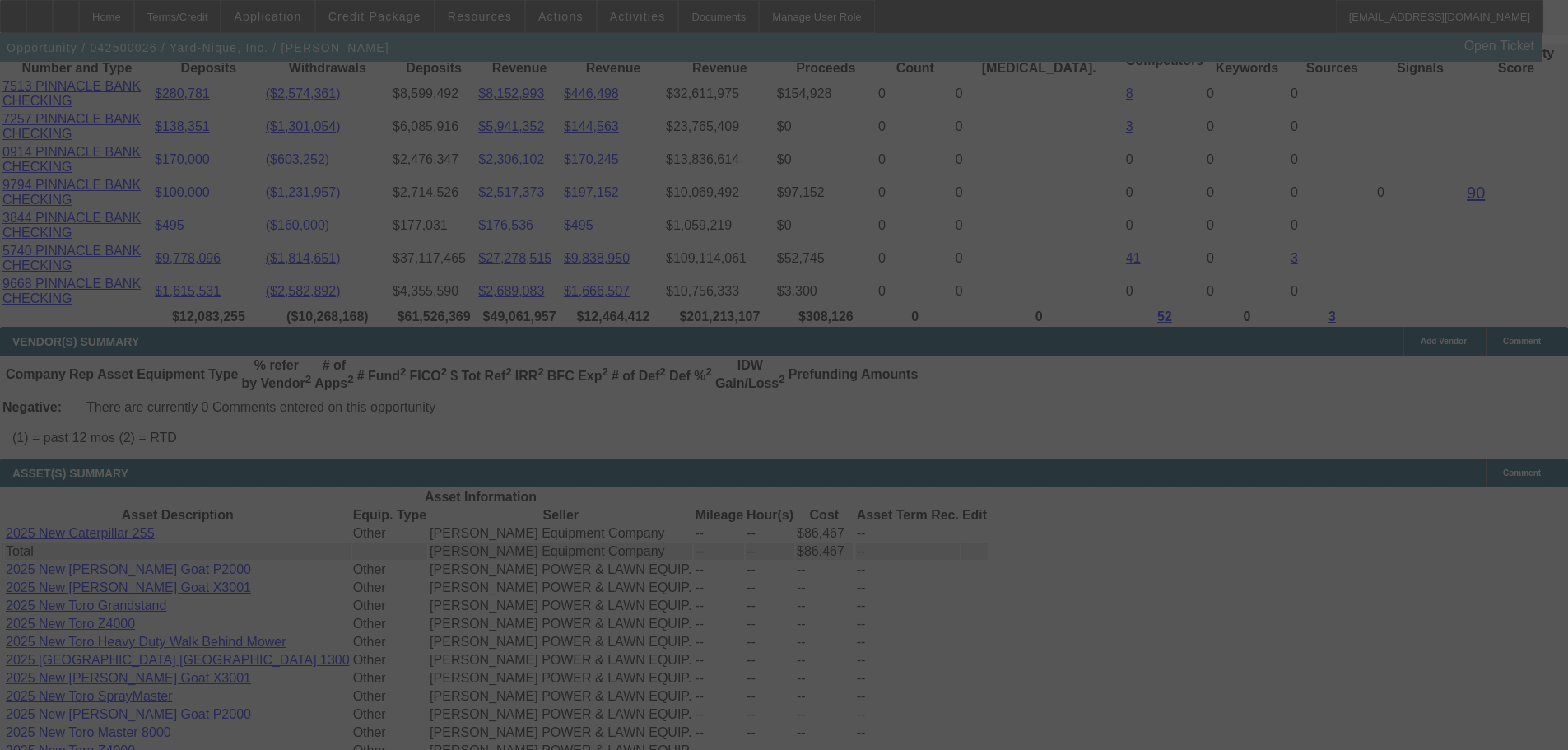
scroll to position [3457, 0]
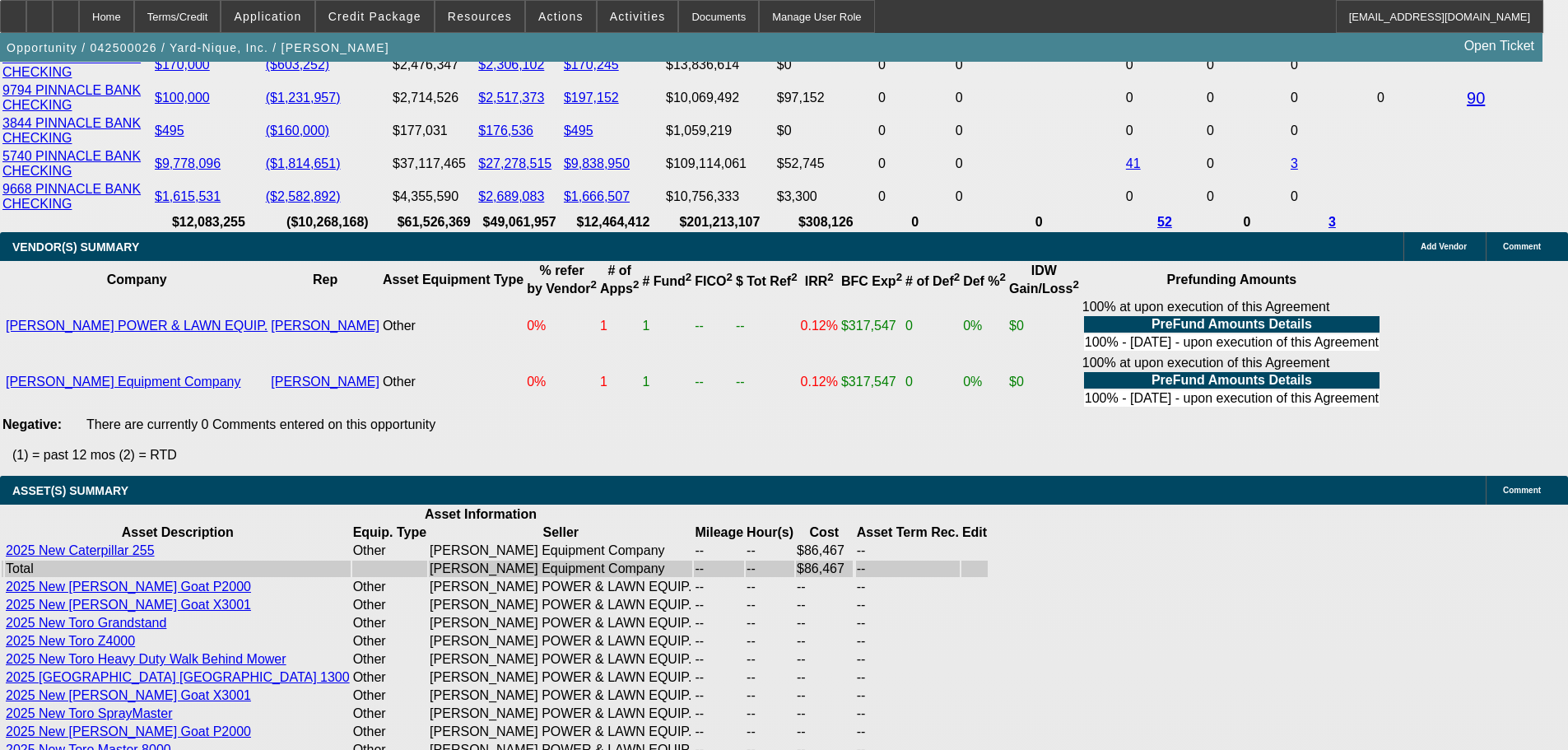
select select "0"
select select "2"
select select "0"
select select "6"
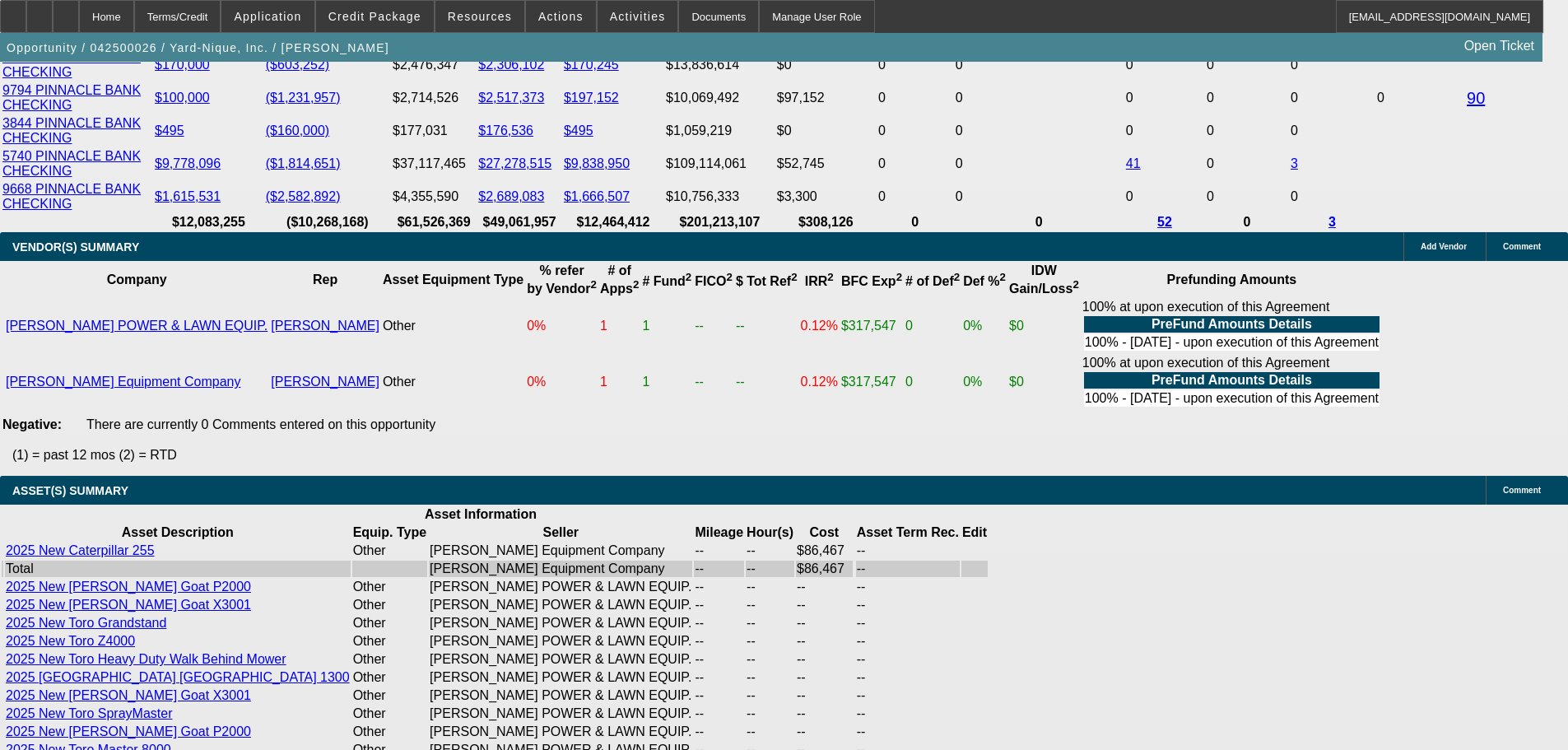
select select "0"
select select "2"
select select "0"
select select "6"
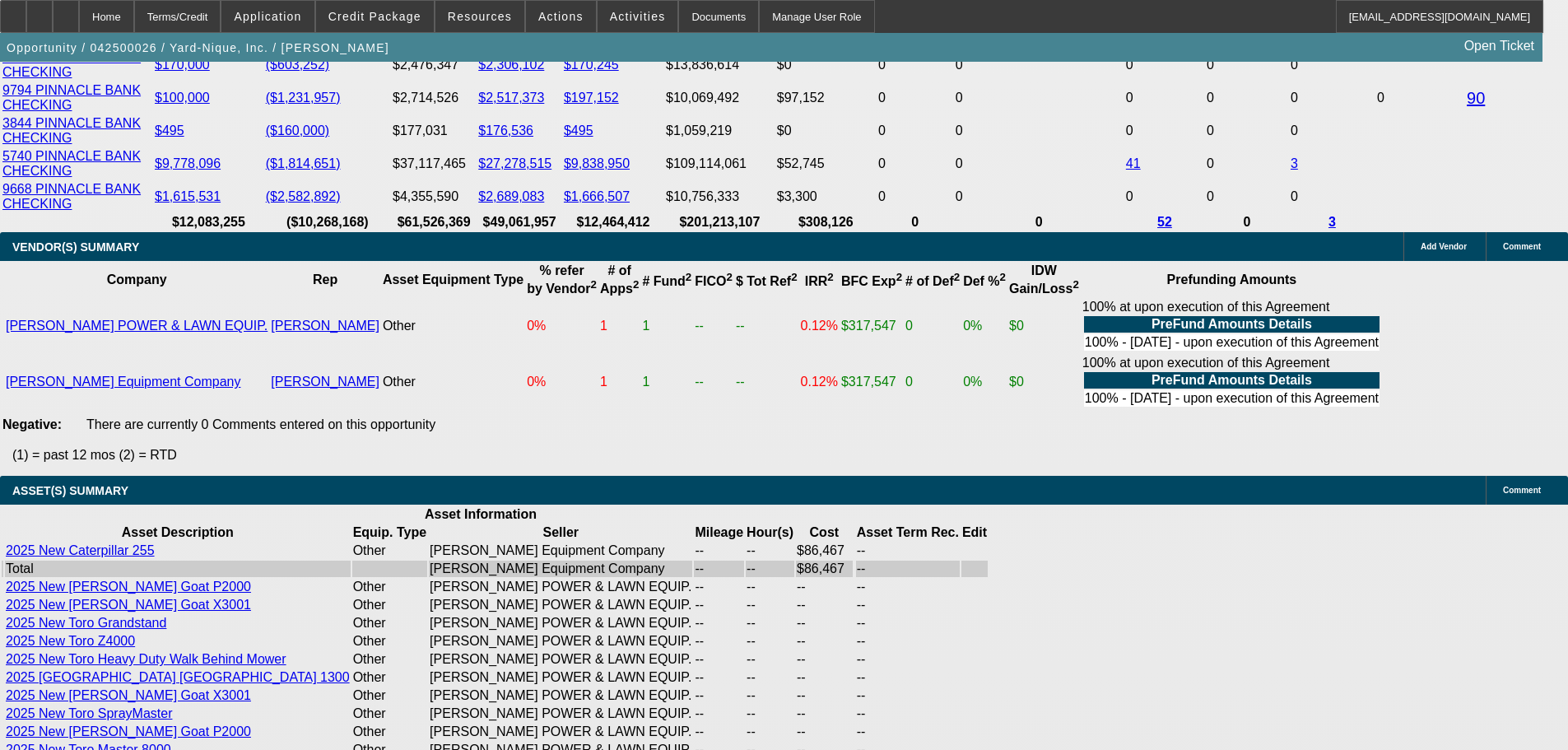
select select "0"
select select "2"
select select "0"
select select "6"
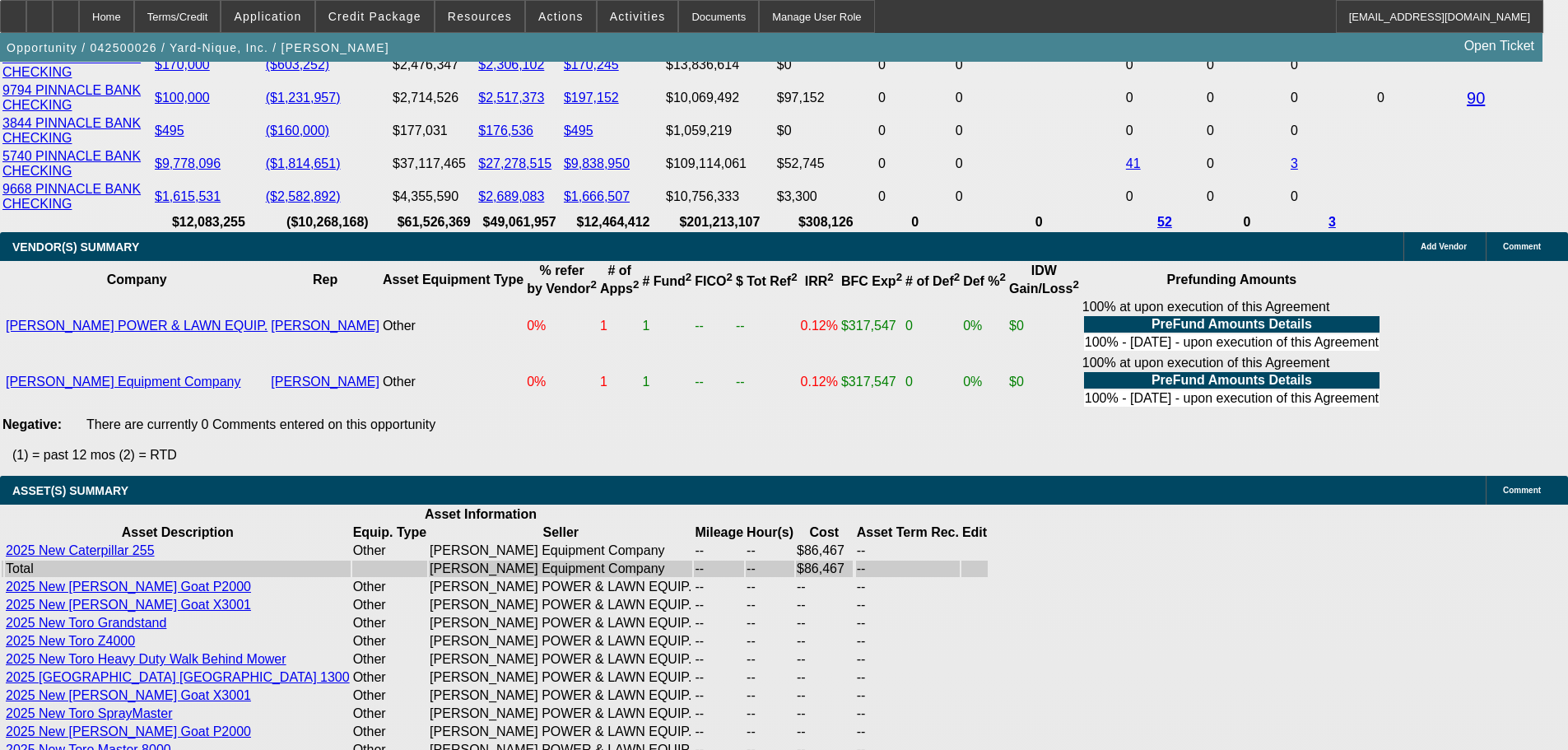
select select "0"
select select "2"
select select "0"
select select "6"
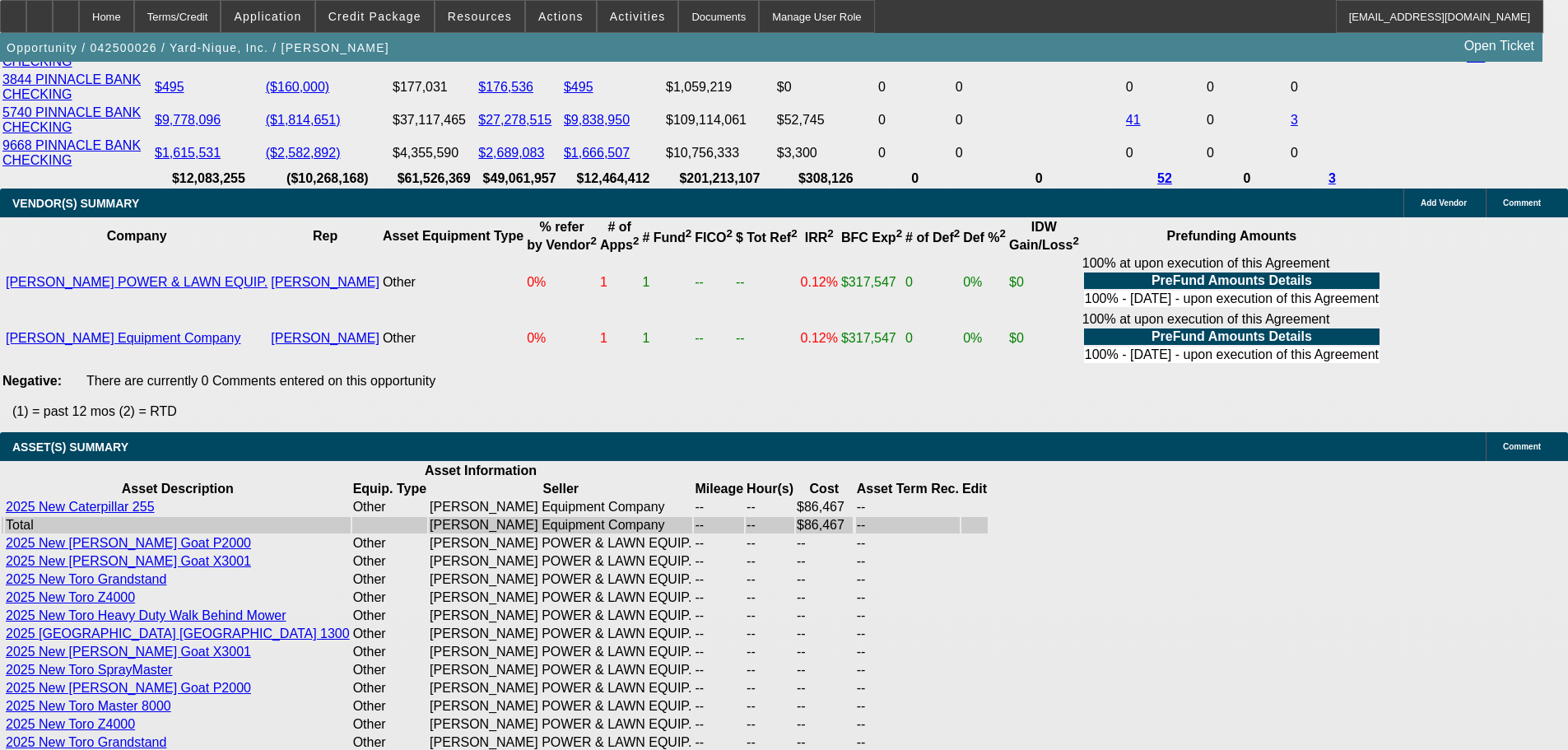
scroll to position [3539, 0]
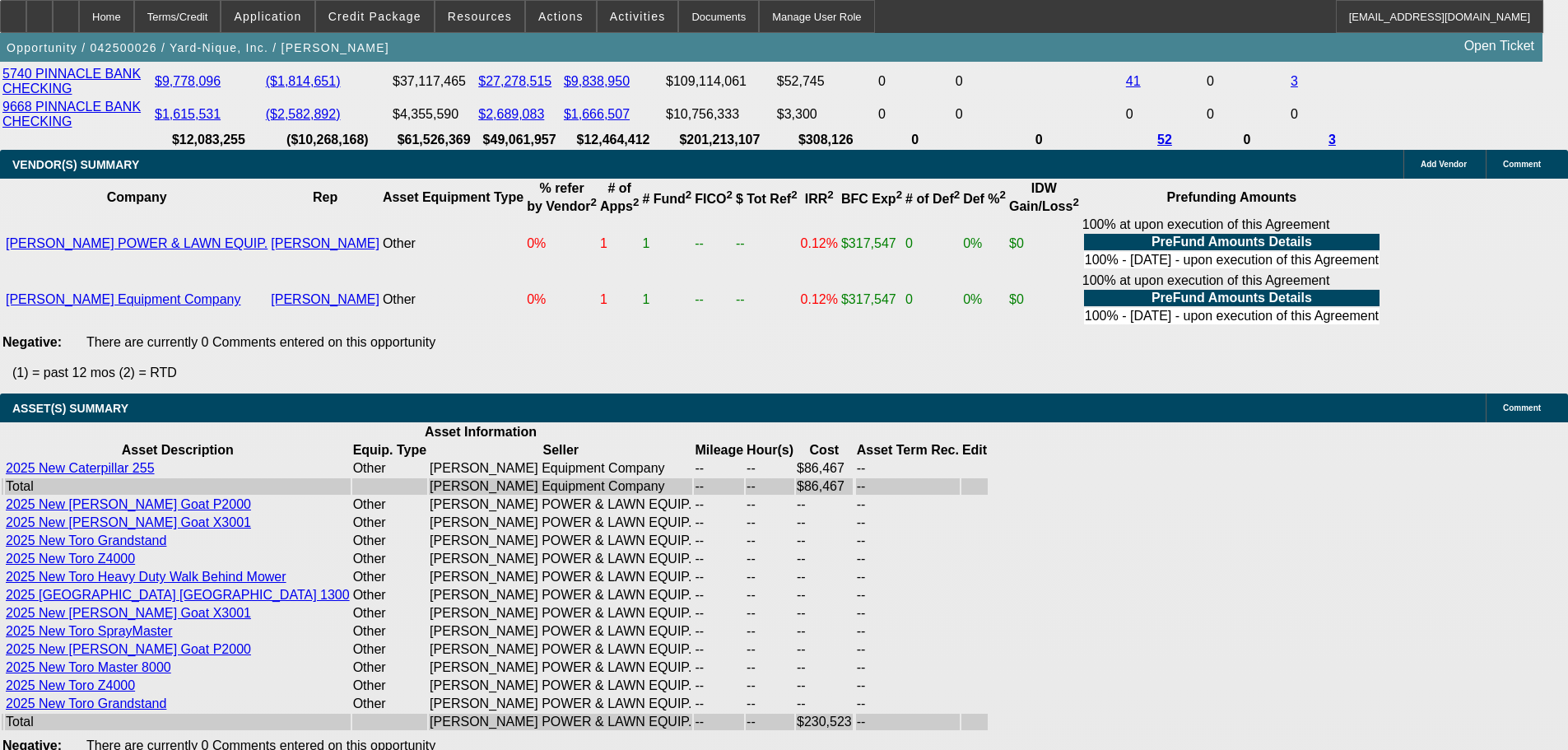
drag, startPoint x: 478, startPoint y: 314, endPoint x: 642, endPoint y: 320, distance: 164.1
drag, startPoint x: 502, startPoint y: 315, endPoint x: 551, endPoint y: 318, distance: 49.1
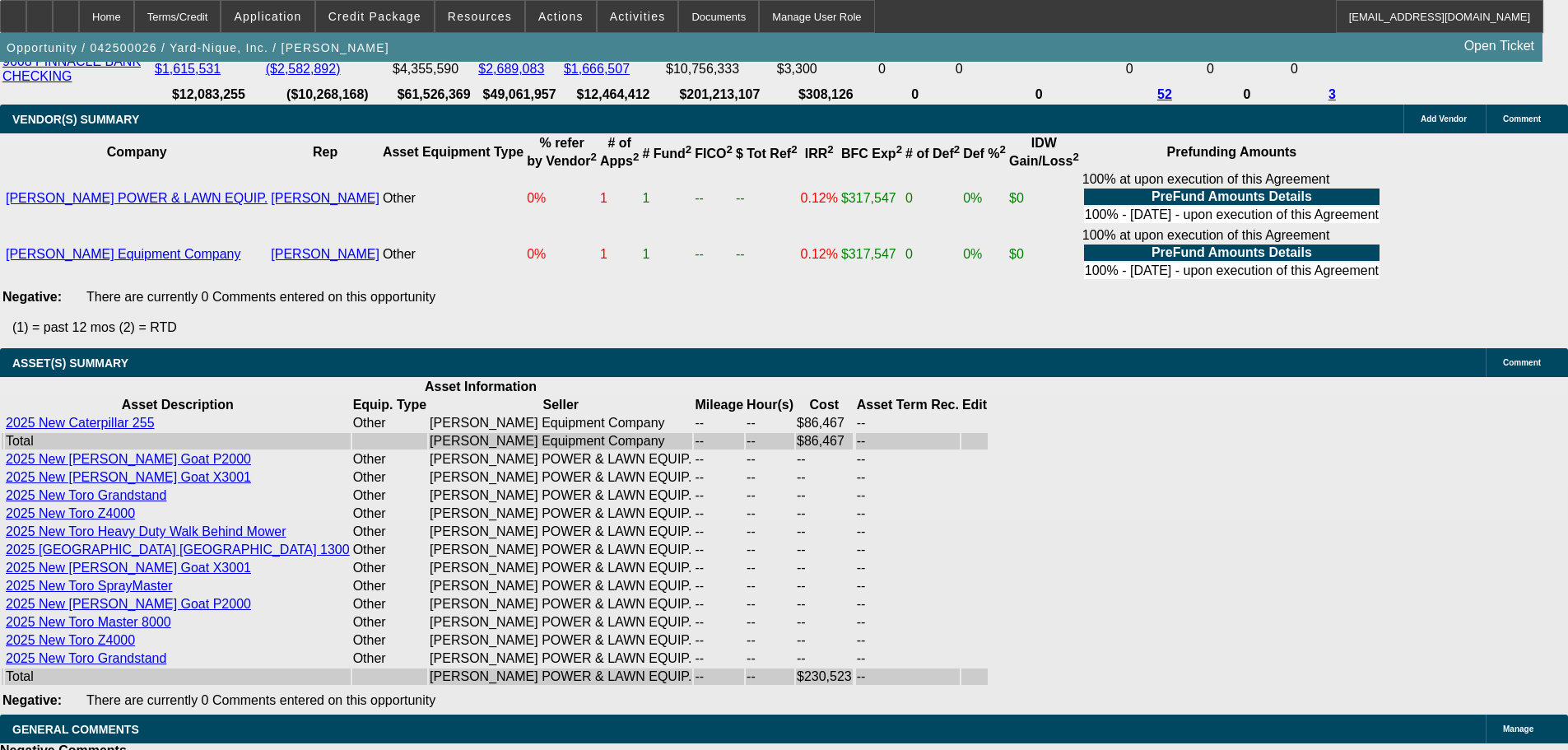
scroll to position [3622, 0]
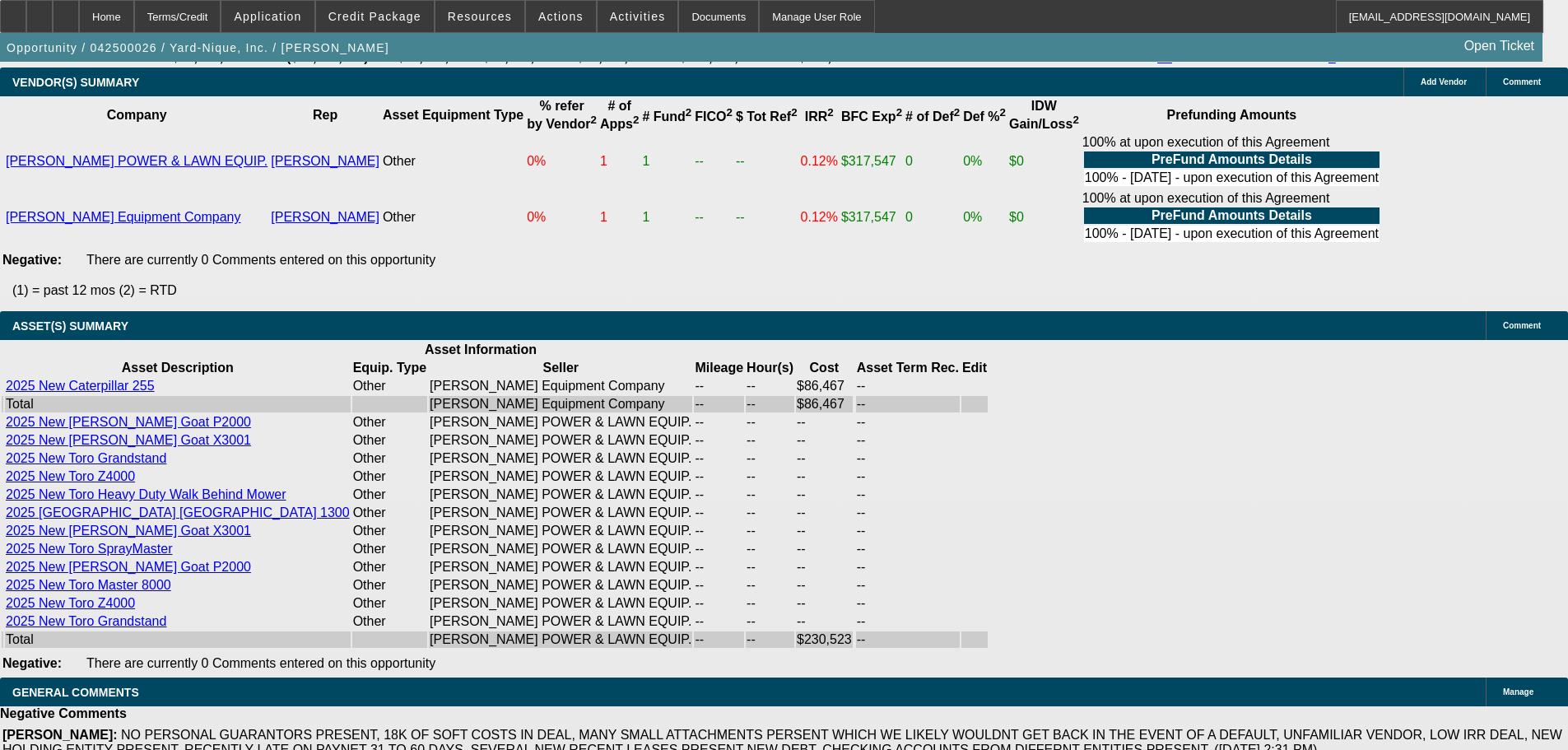
drag, startPoint x: 464, startPoint y: 362, endPoint x: 496, endPoint y: 364, distance: 32.1
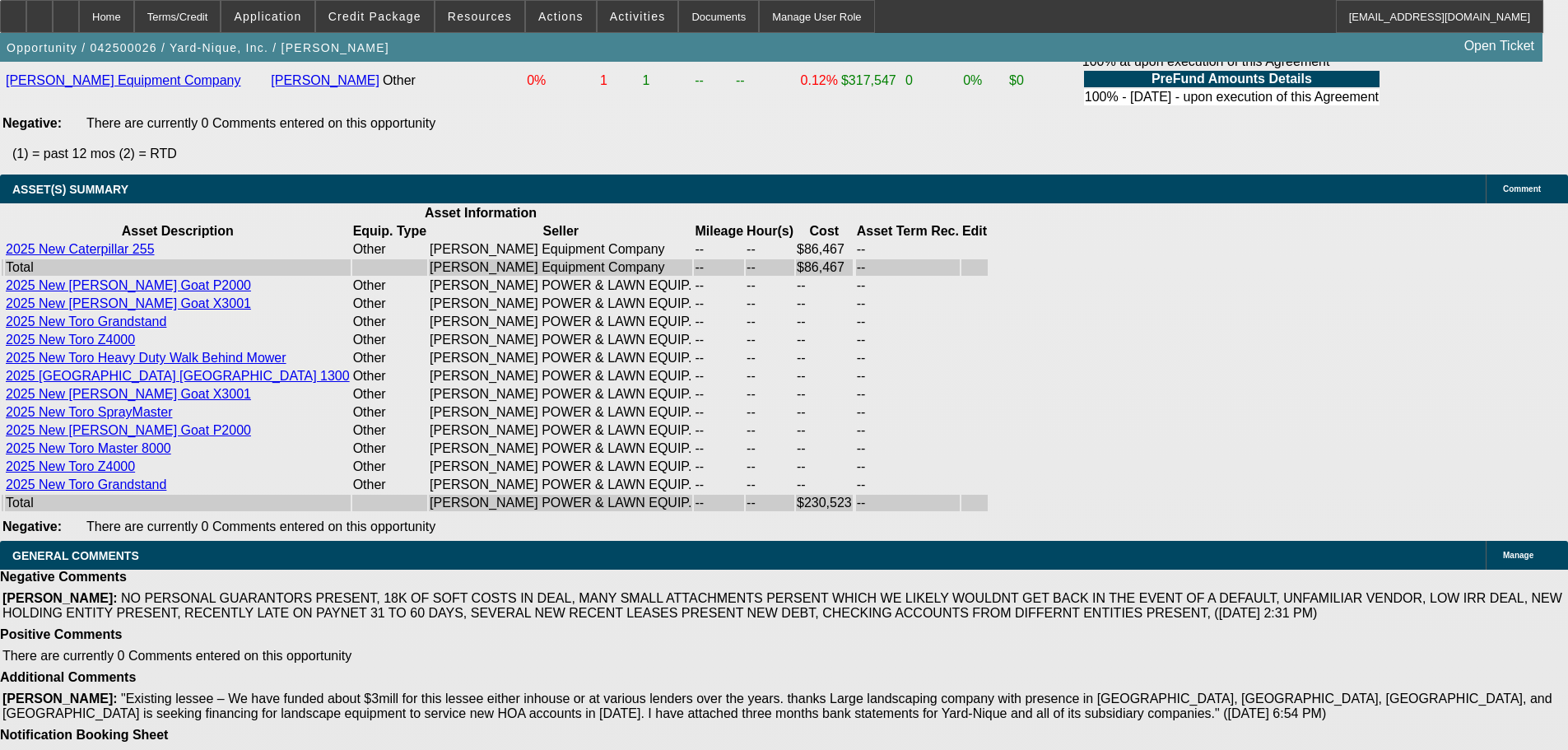
scroll to position [3539, 0]
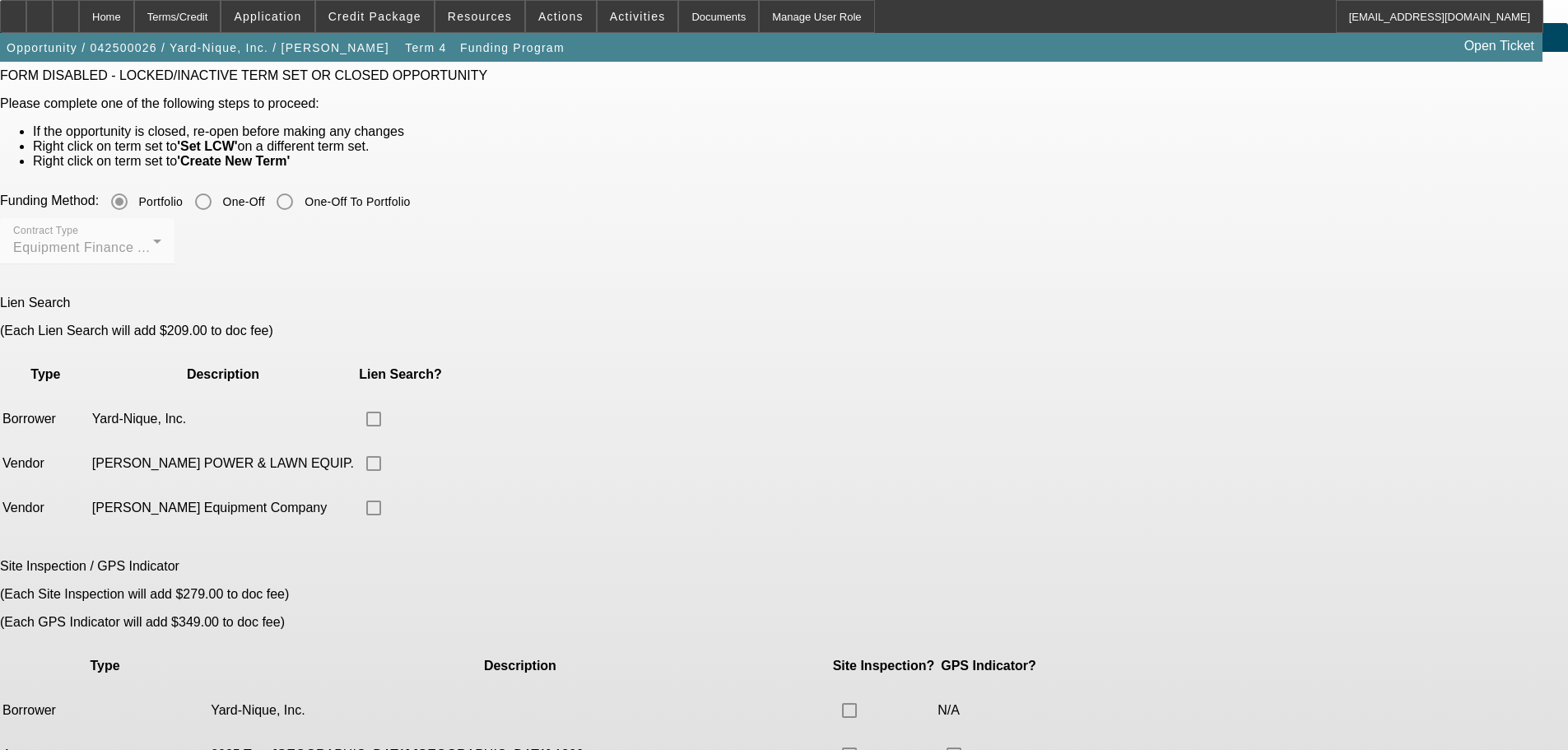
scroll to position [73, 0]
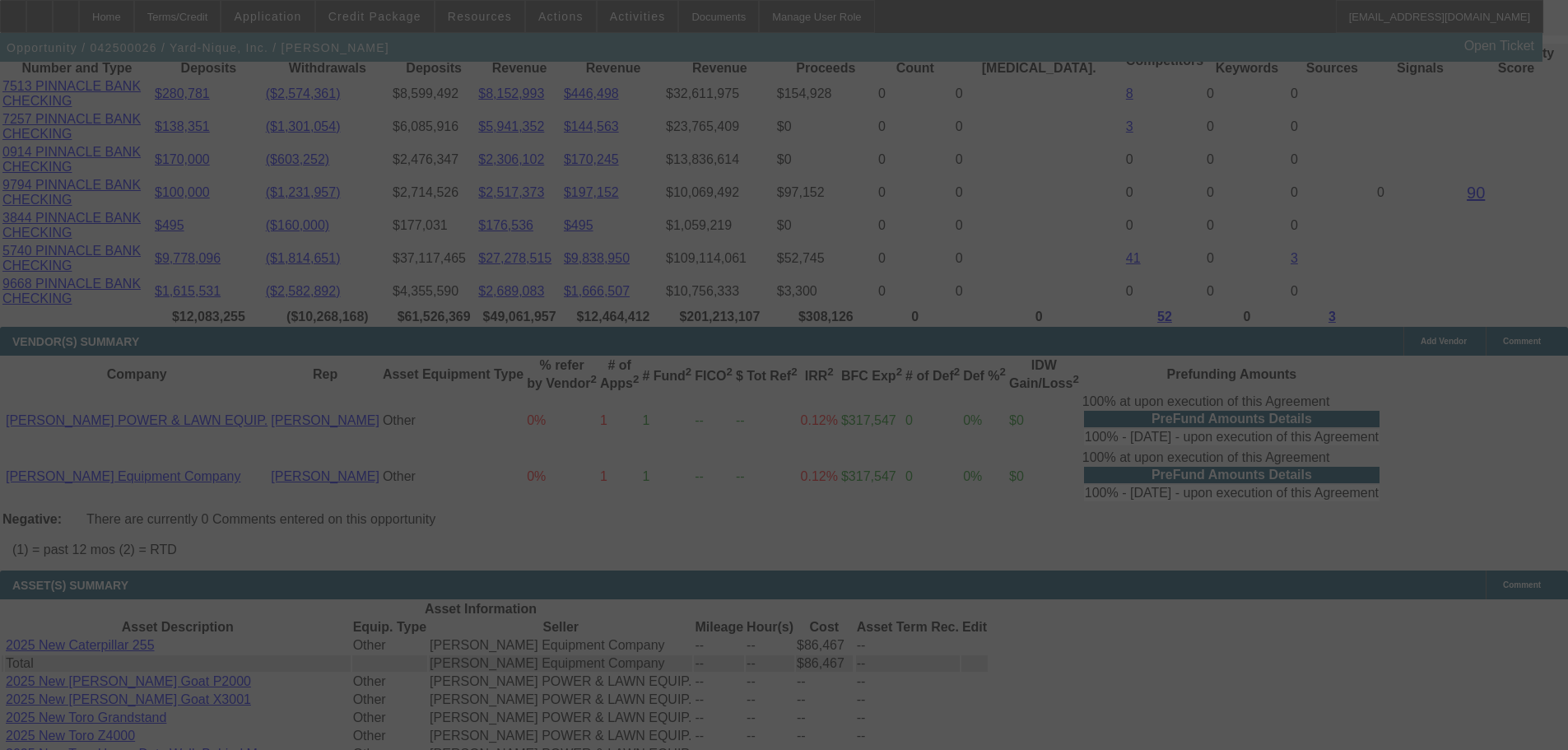
scroll to position [3457, 0]
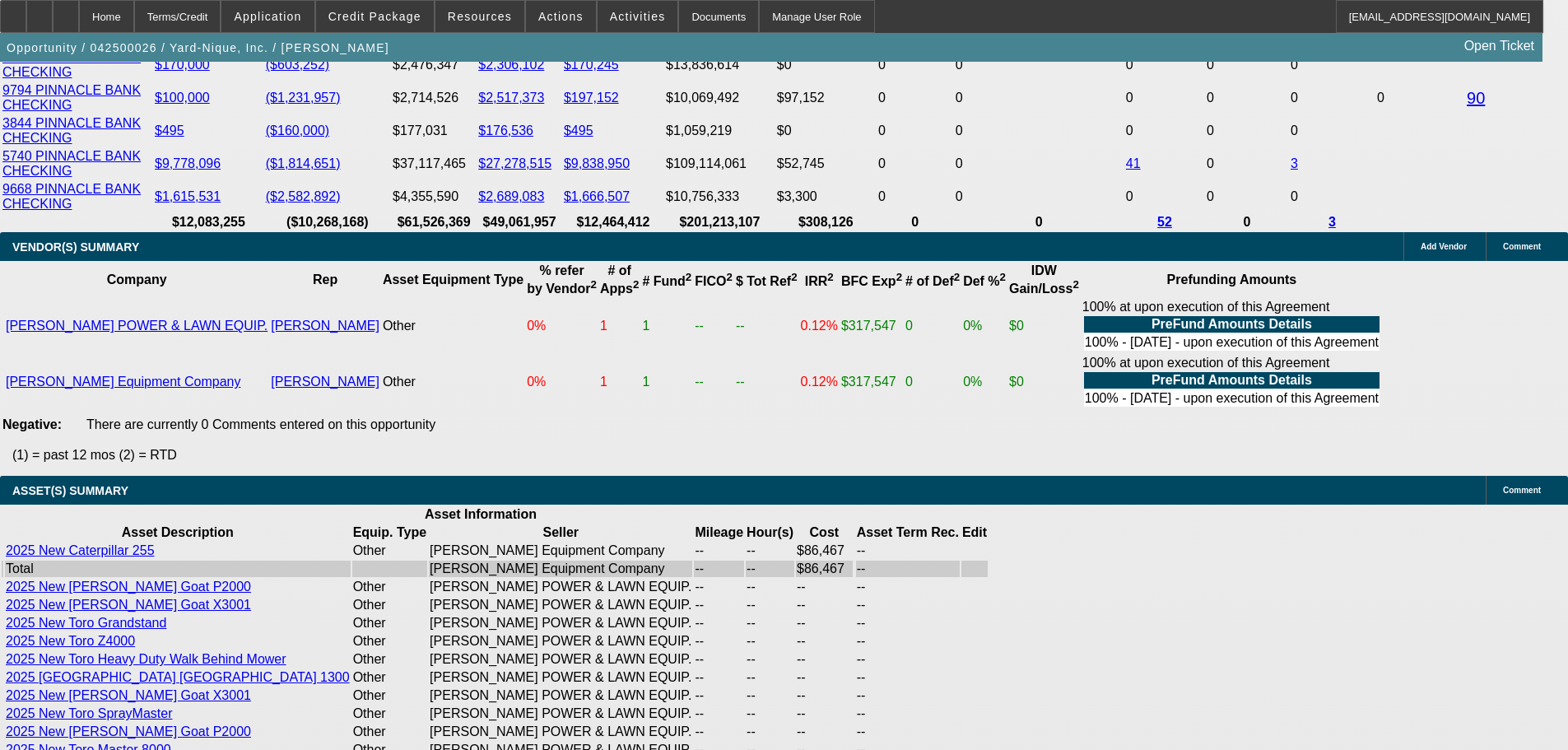
select select "0"
select select "2"
select select "0"
select select "6"
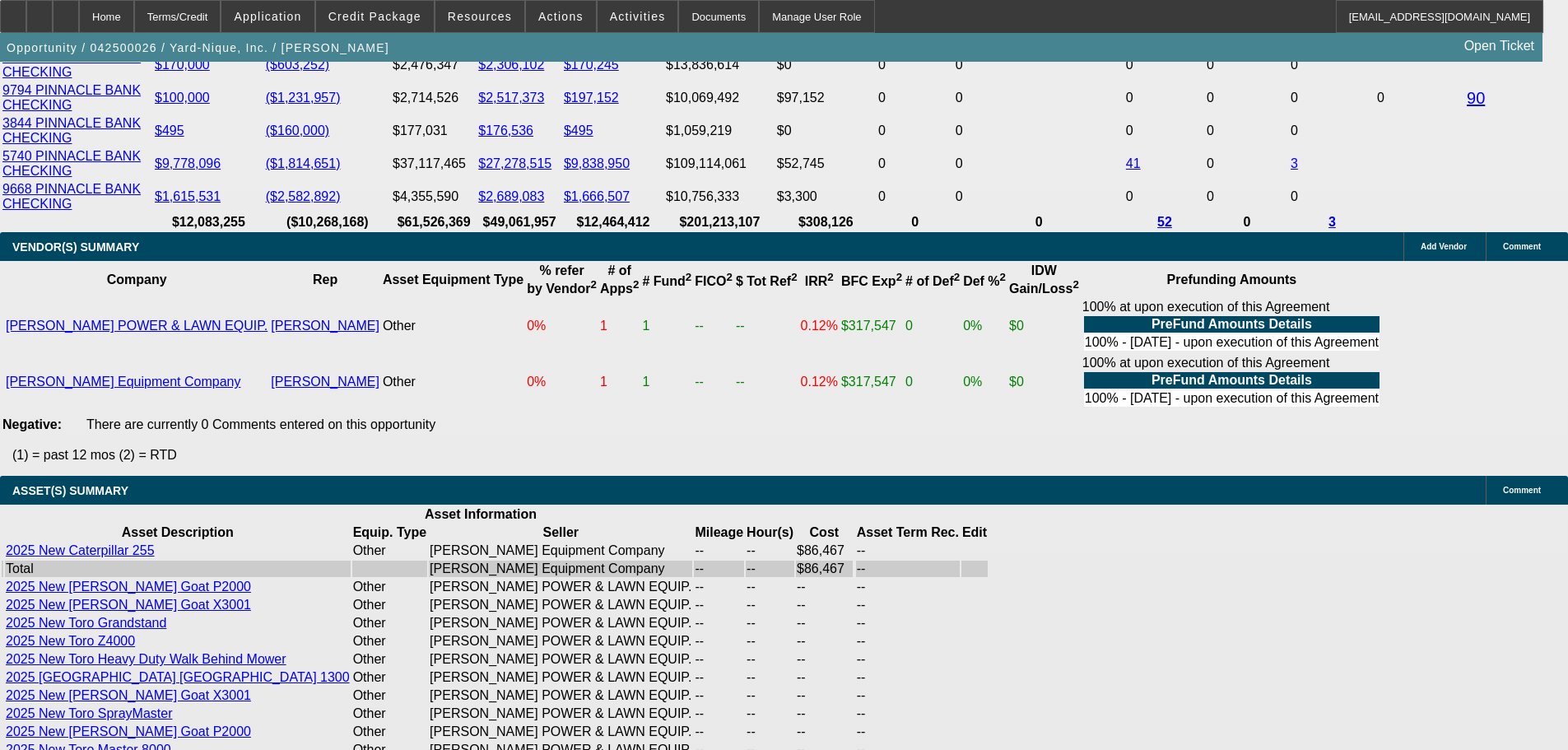
select select "0"
select select "2"
select select "0"
select select "6"
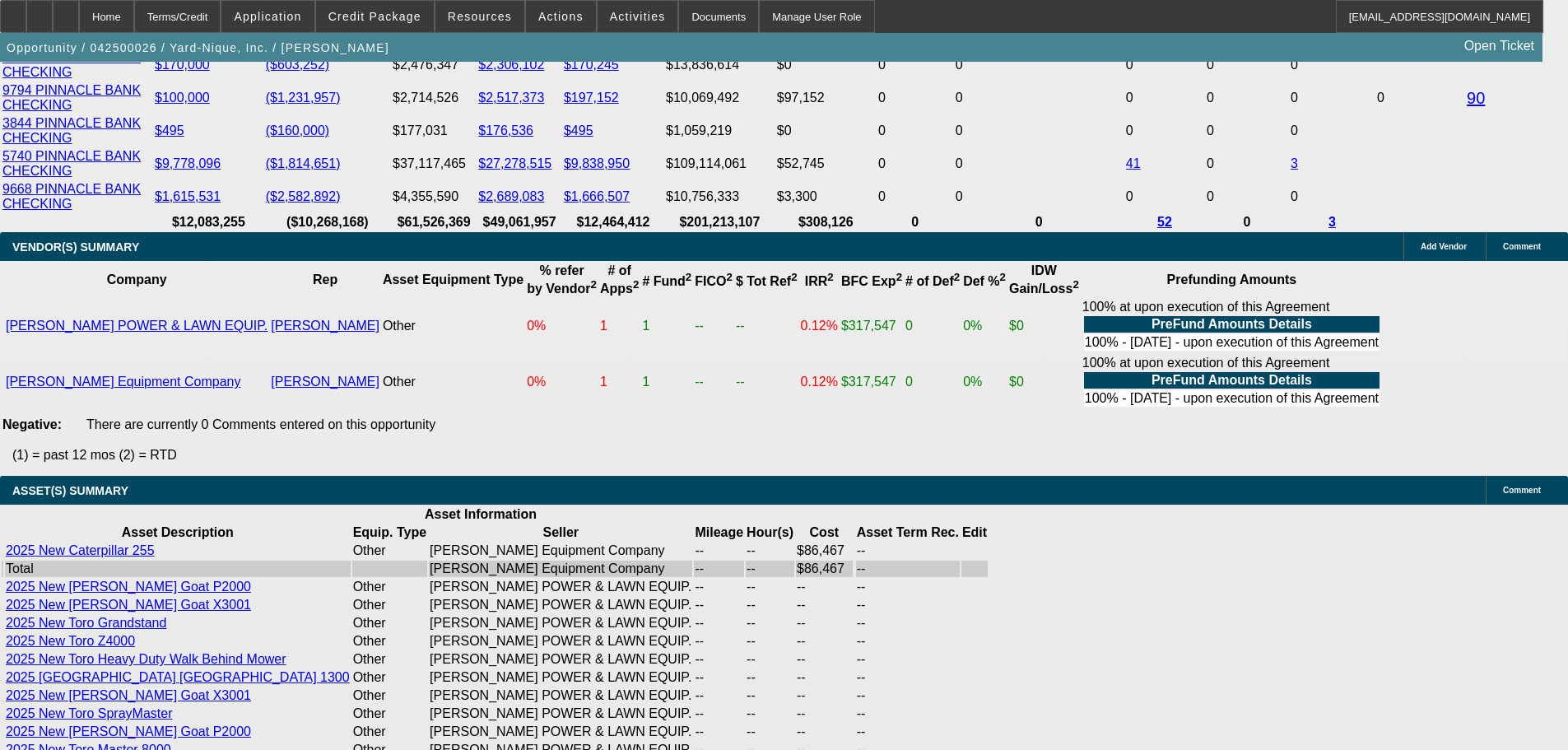
select select "0"
select select "2"
select select "0"
select select "6"
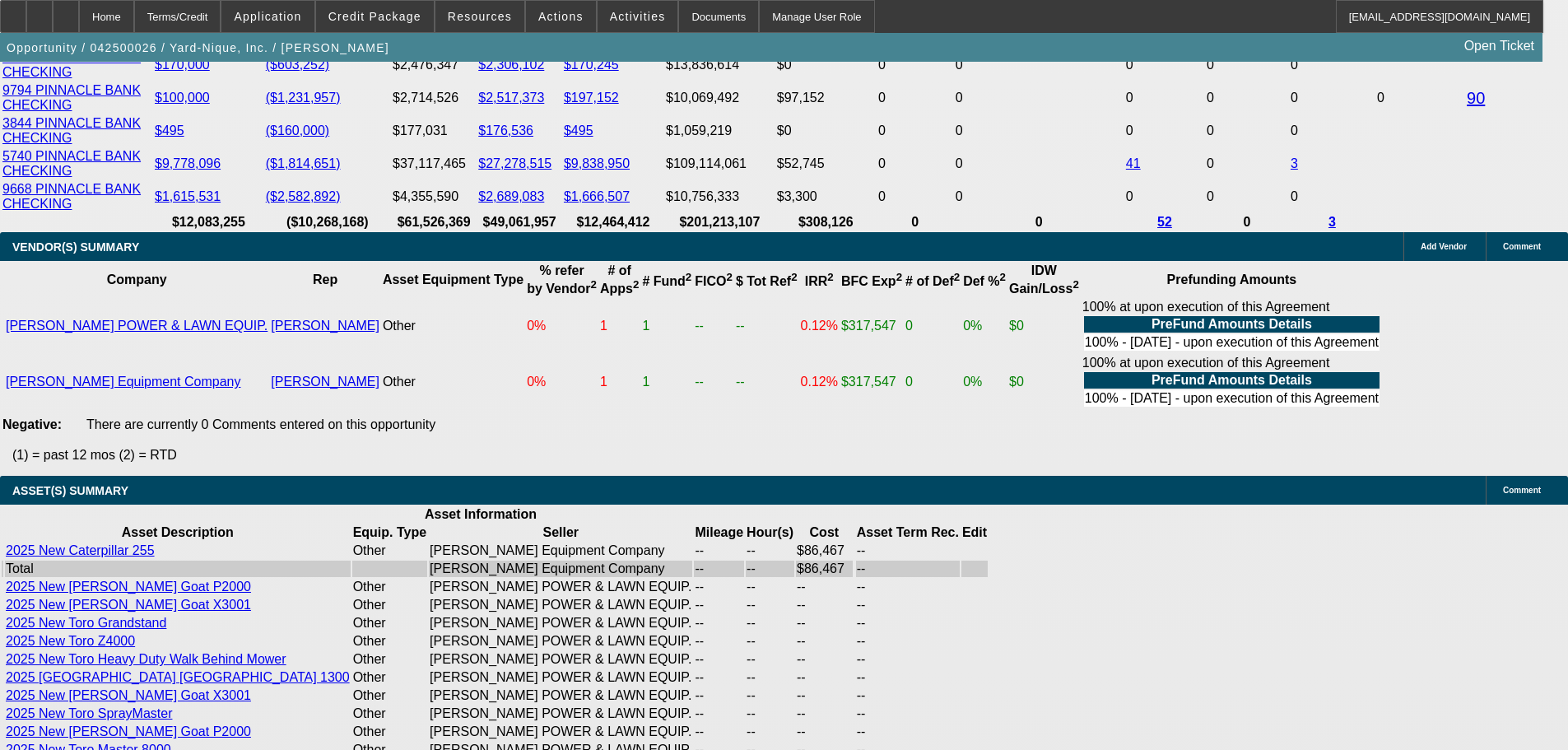
select select "0"
select select "2"
select select "0"
select select "6"
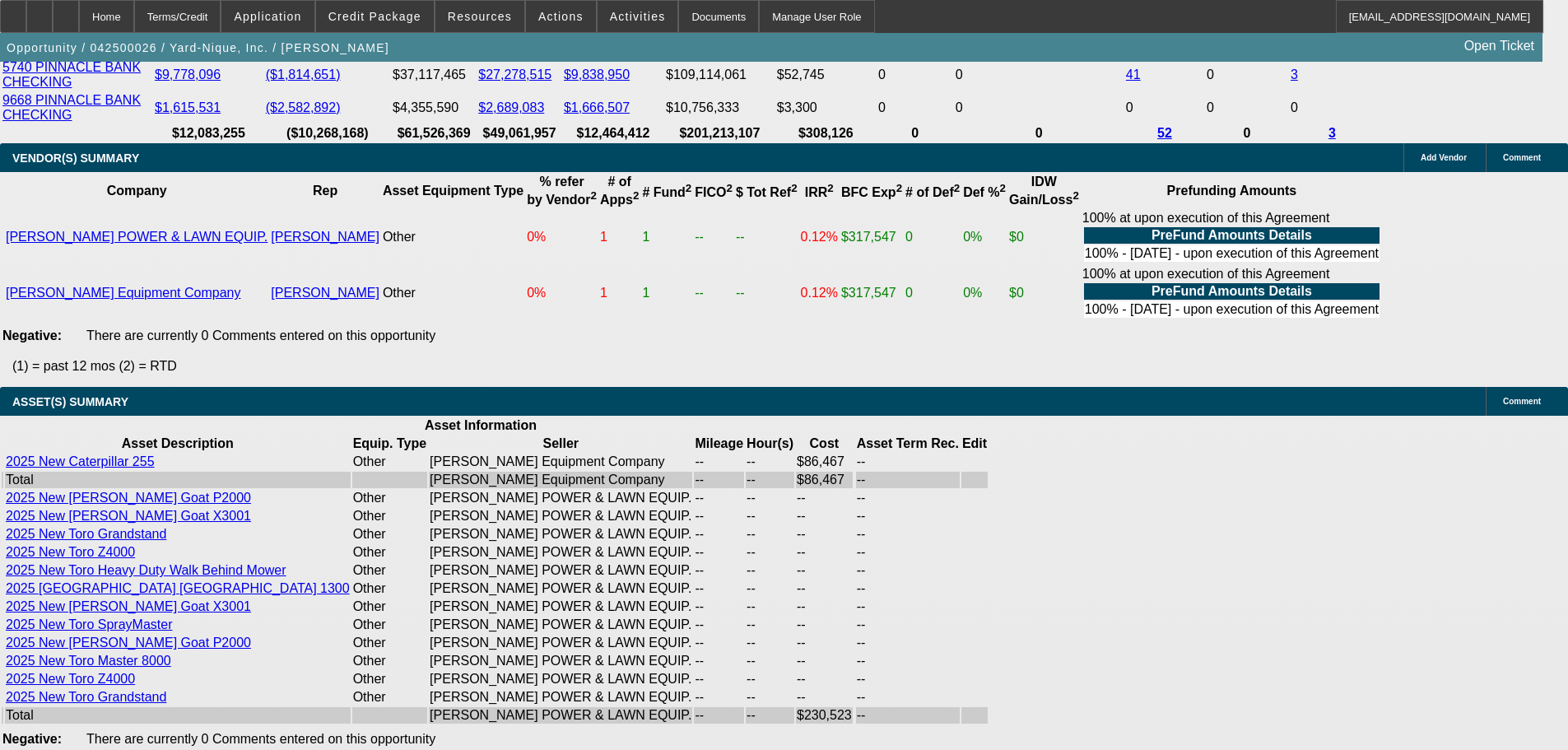
scroll to position [3659, 0]
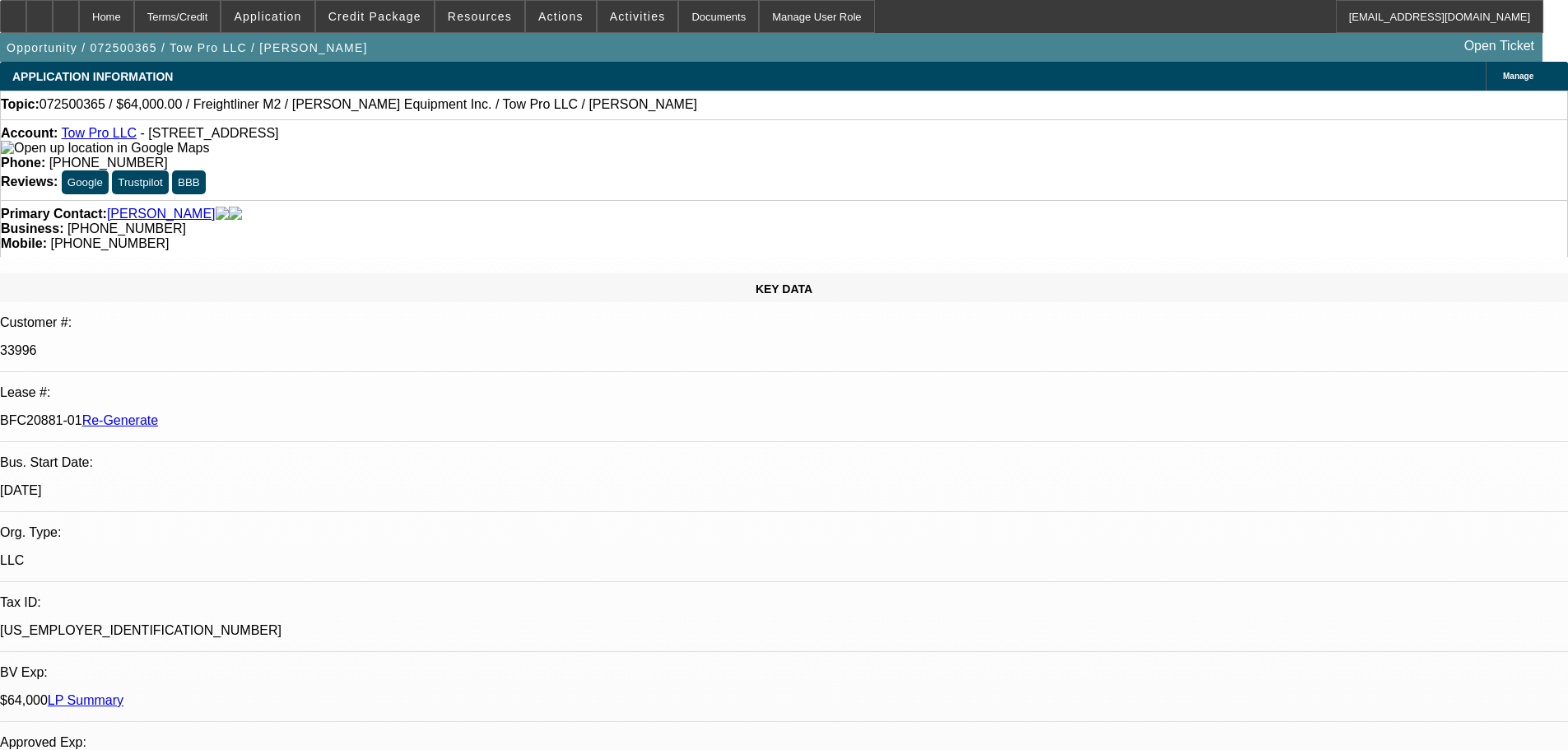
select select "0"
select select "2"
select select "0"
select select "6"
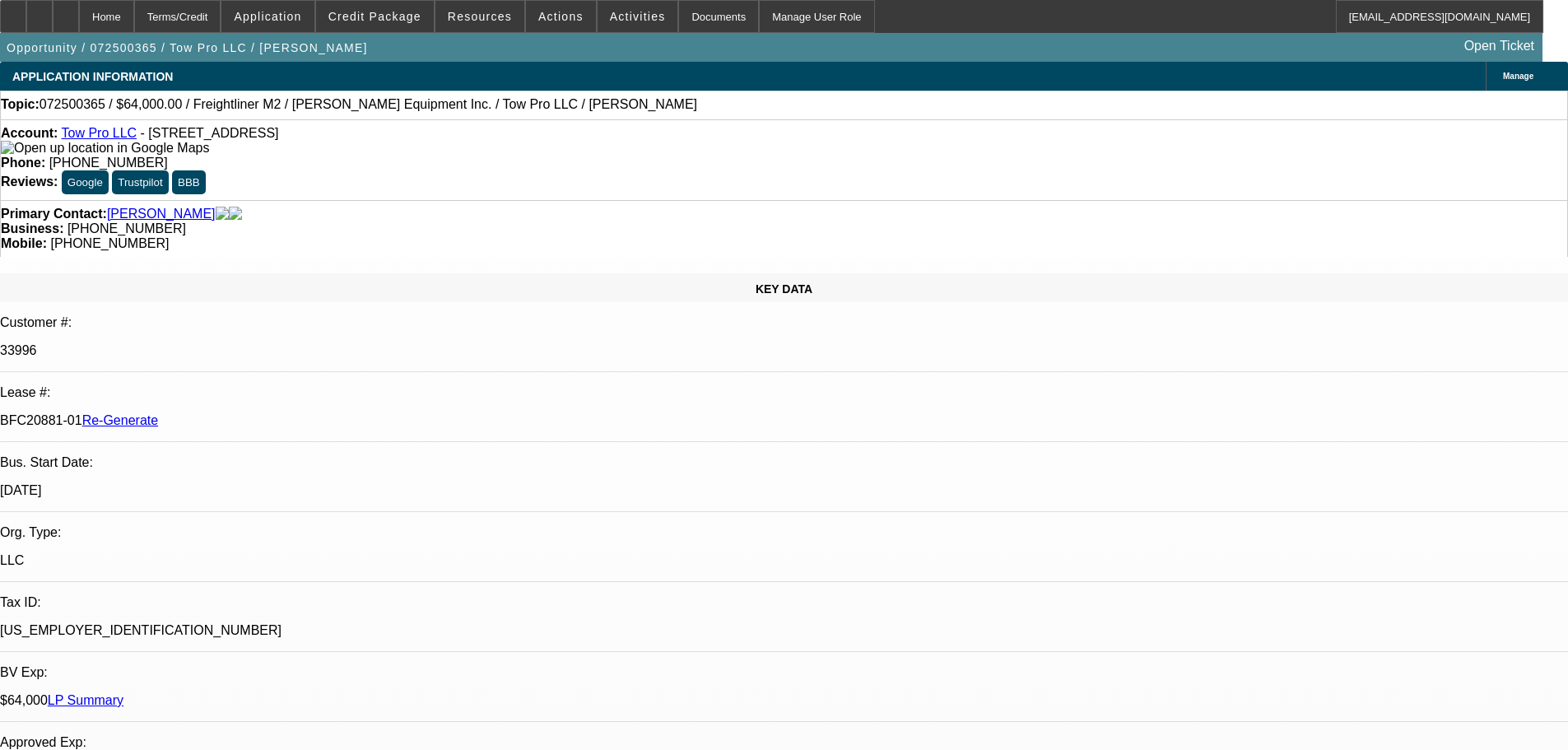
select select "0"
select select "2"
select select "0"
select select "6"
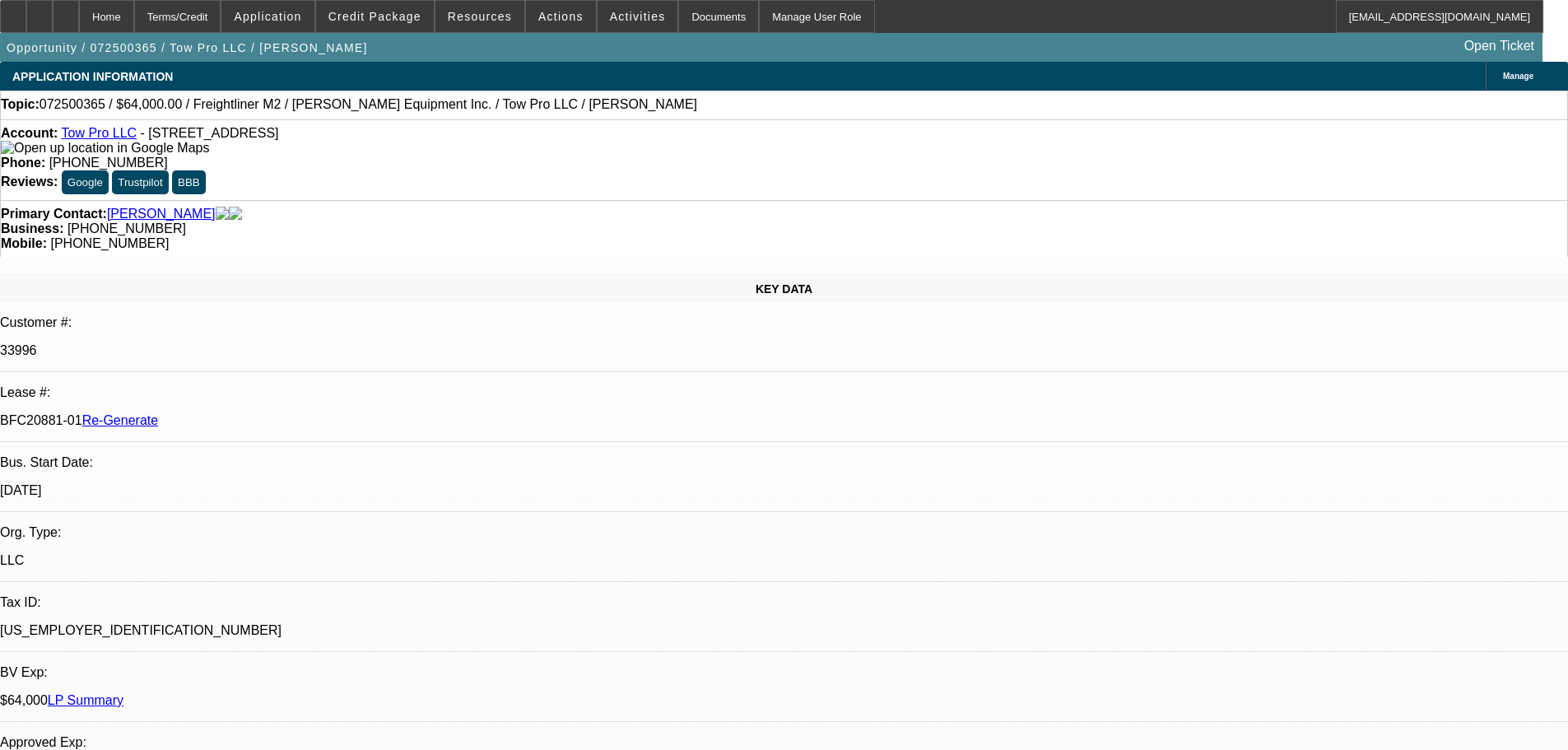
select select "0.15"
select select "2"
select select "0"
select select "6"
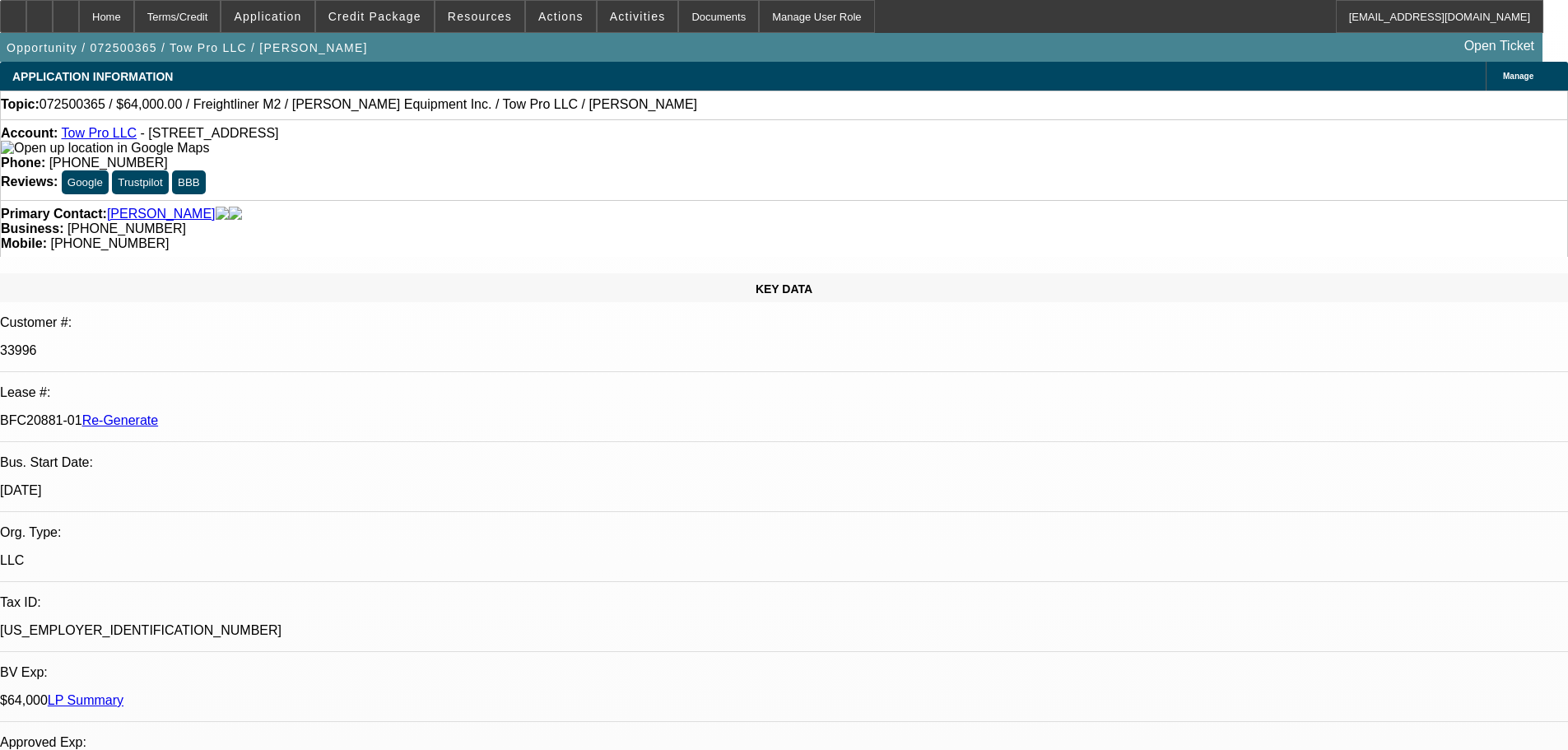
select select "0.15"
select select "2"
select select "0"
select select "6"
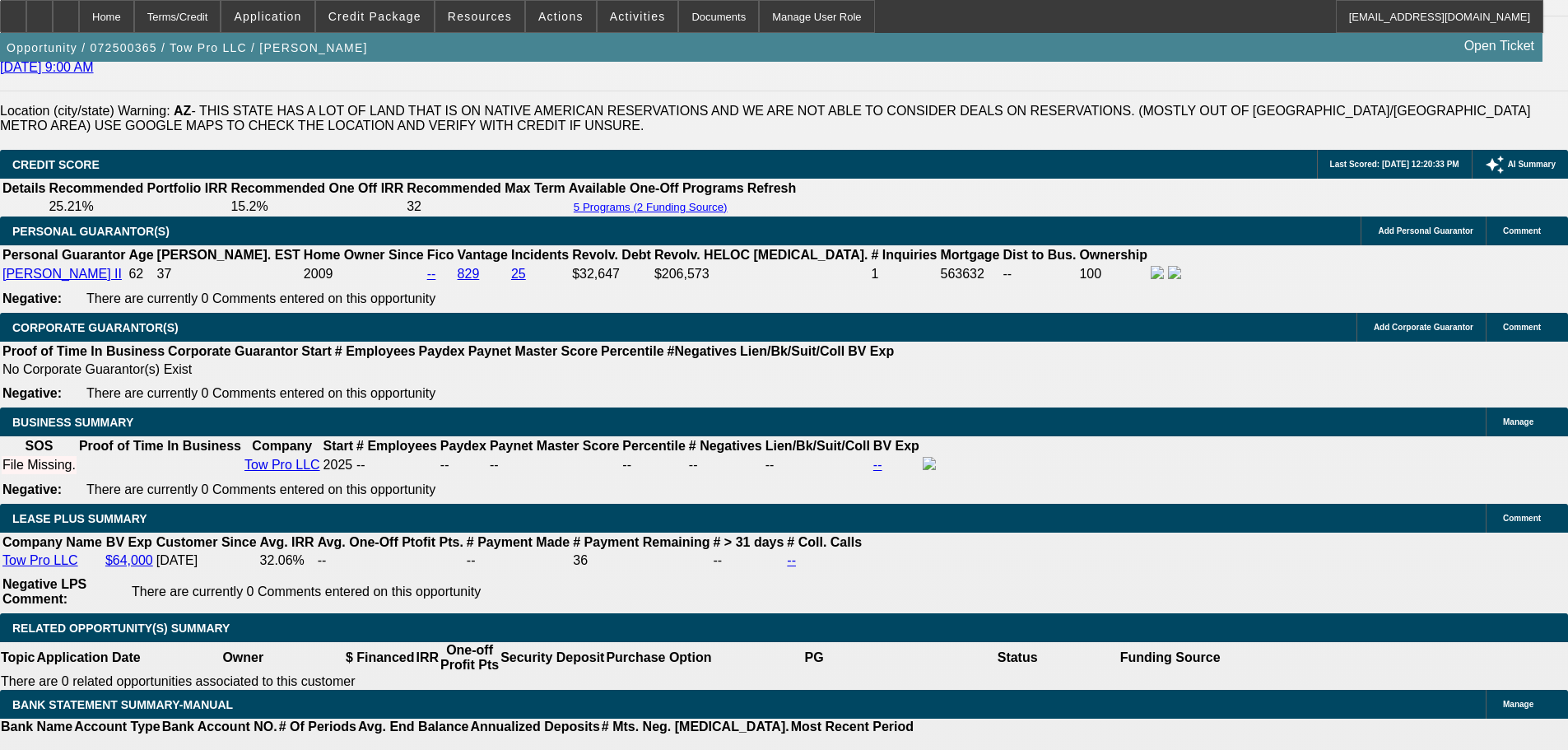
scroll to position [2469, 0]
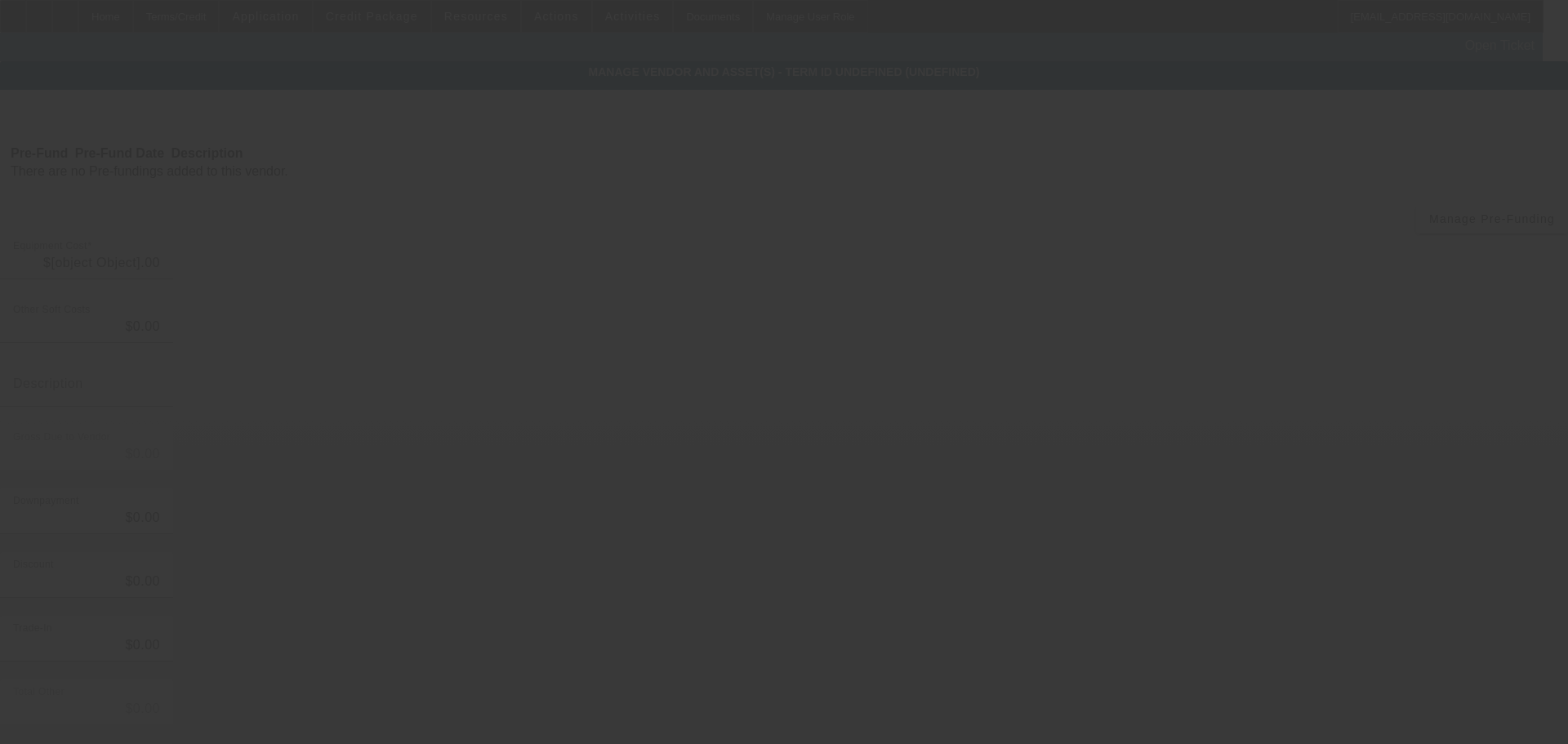
type input "$69,900.00"
type input "$7,758.90"
type input "Sales Tax and Licensing"
type input "$77,658.90"
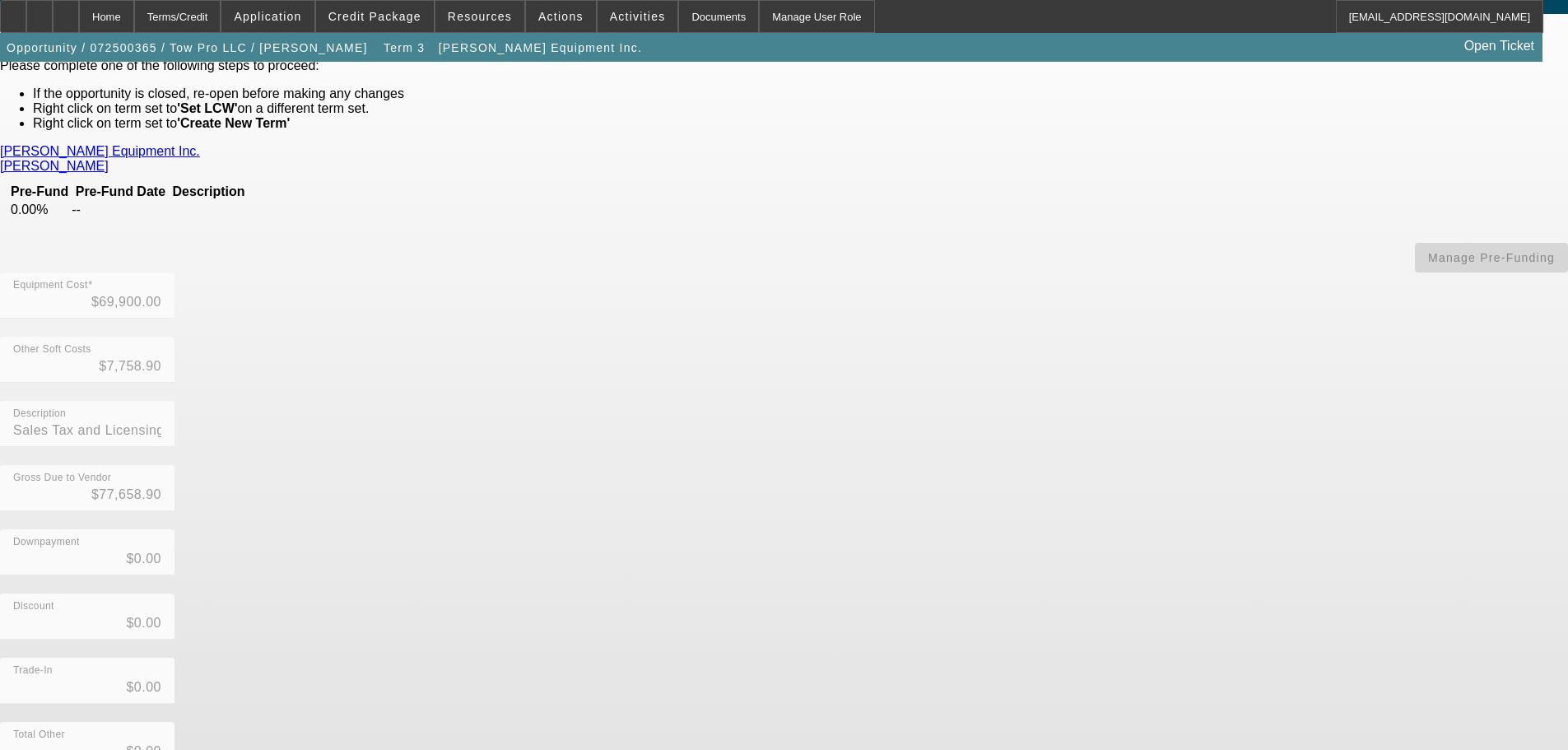
scroll to position [131, 0]
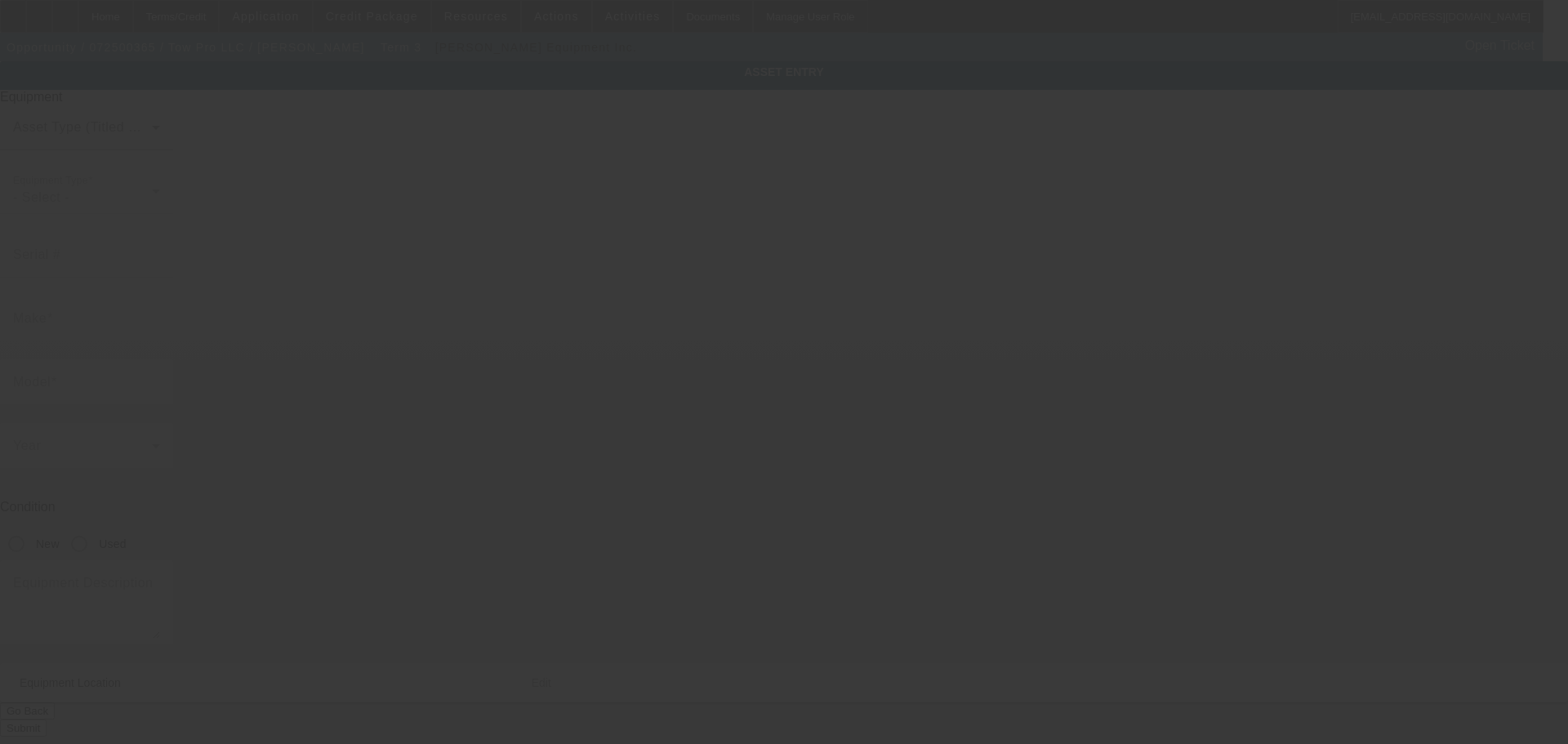
type input "1FVACWFC4MHMK3403"
type input "Freightliner"
type input "BUSINESS CLASS M2 106"
radio input "true"
type textarea "VIN/Serial: 1FVACWFC4MHMK3403 Category: Rollback URL: https://www.truckpaper.co…"
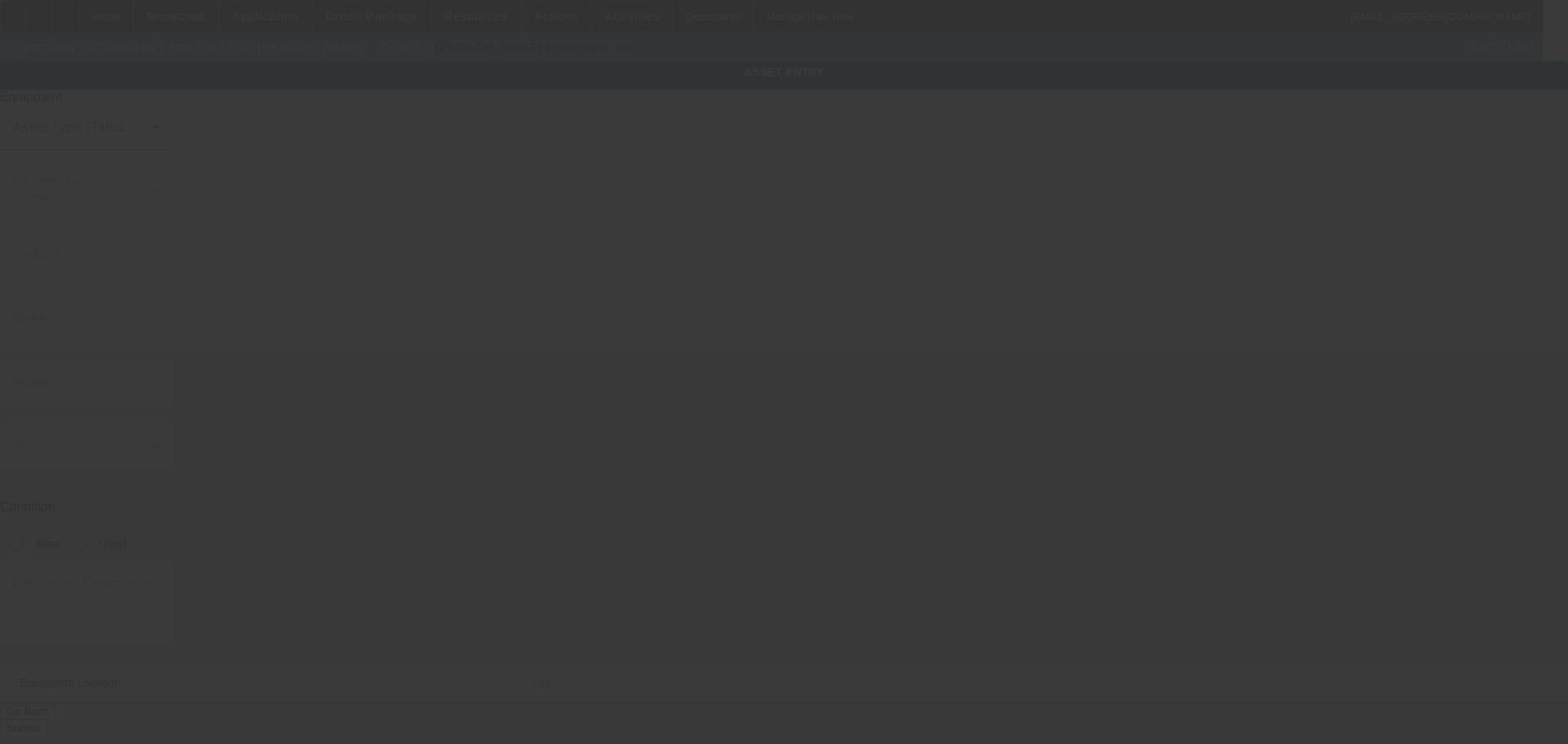
type input "3435 E Elwood St"
type input "Phoenix"
type input "85040"
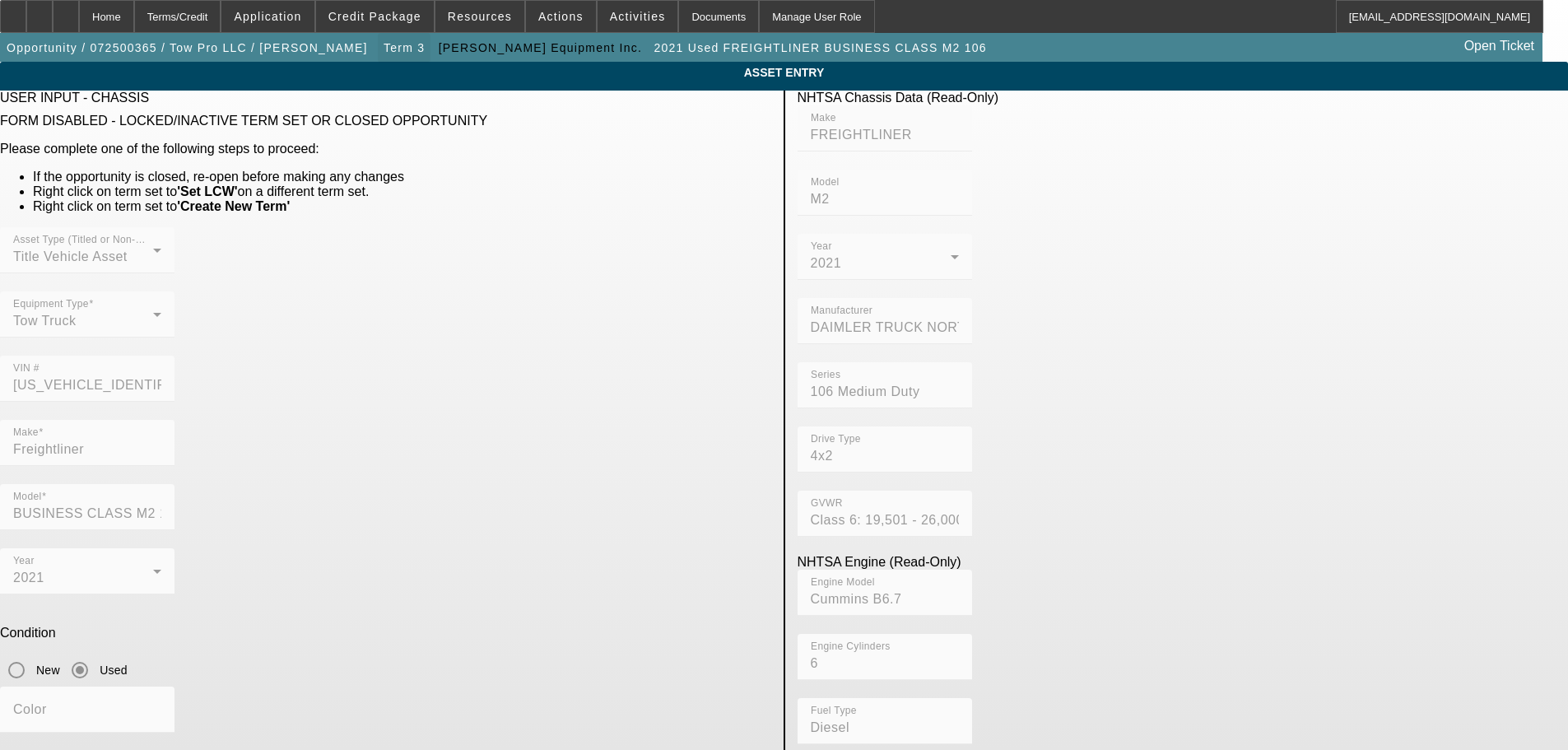
click at [384, 42] on span "Term 3" at bounding box center [404, 47] width 41 height 13
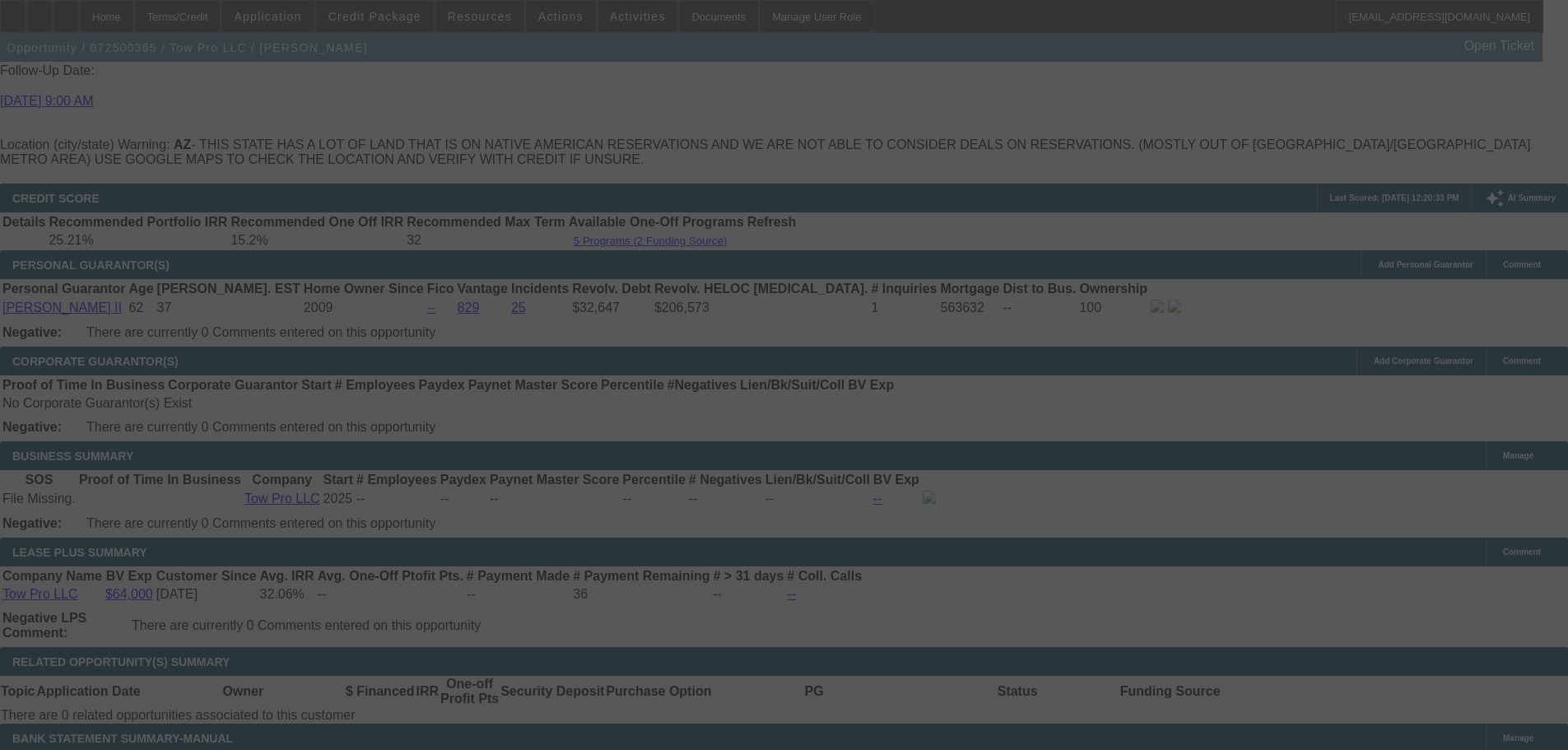
scroll to position [2543, 0]
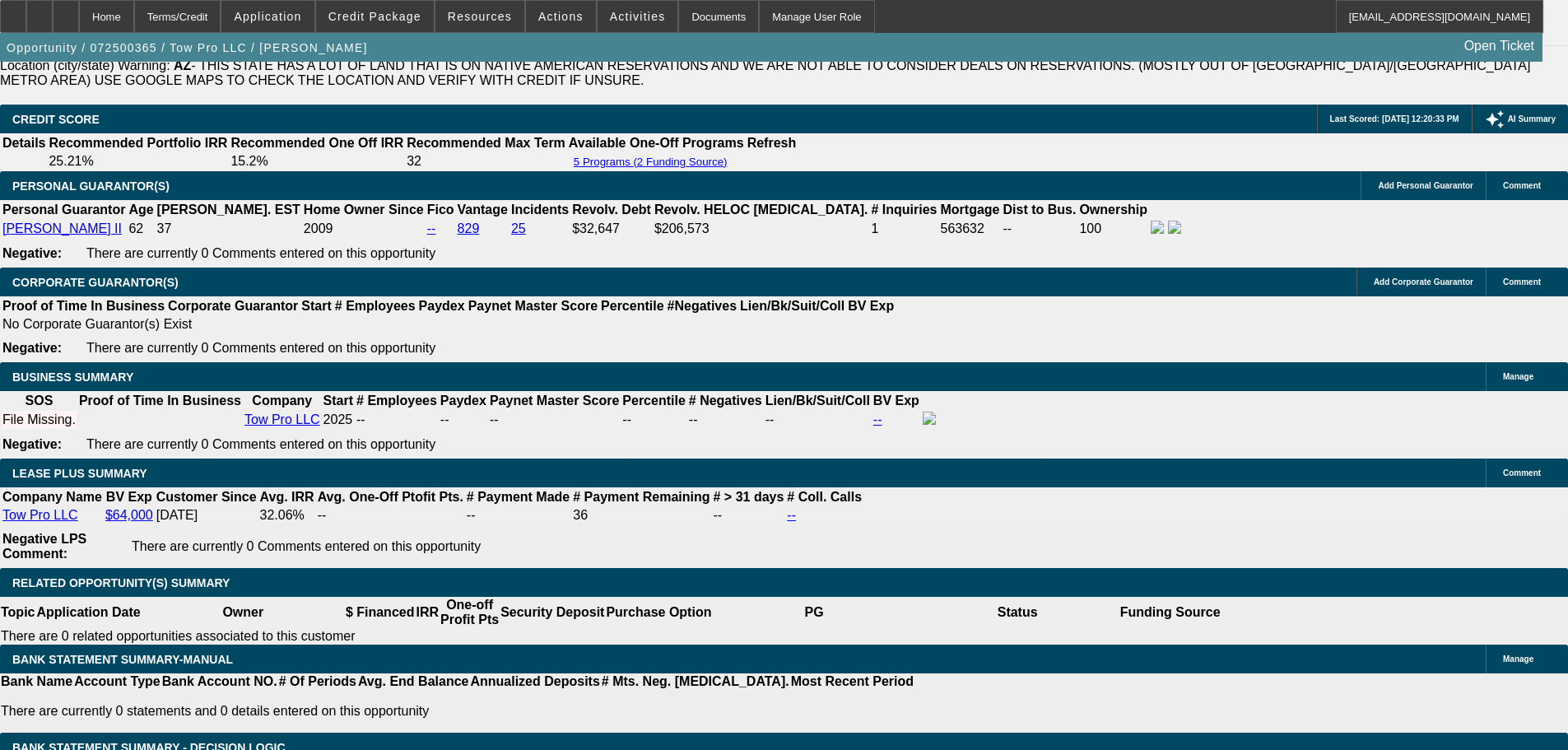
select select "0"
select select "2"
select select "0"
select select "6"
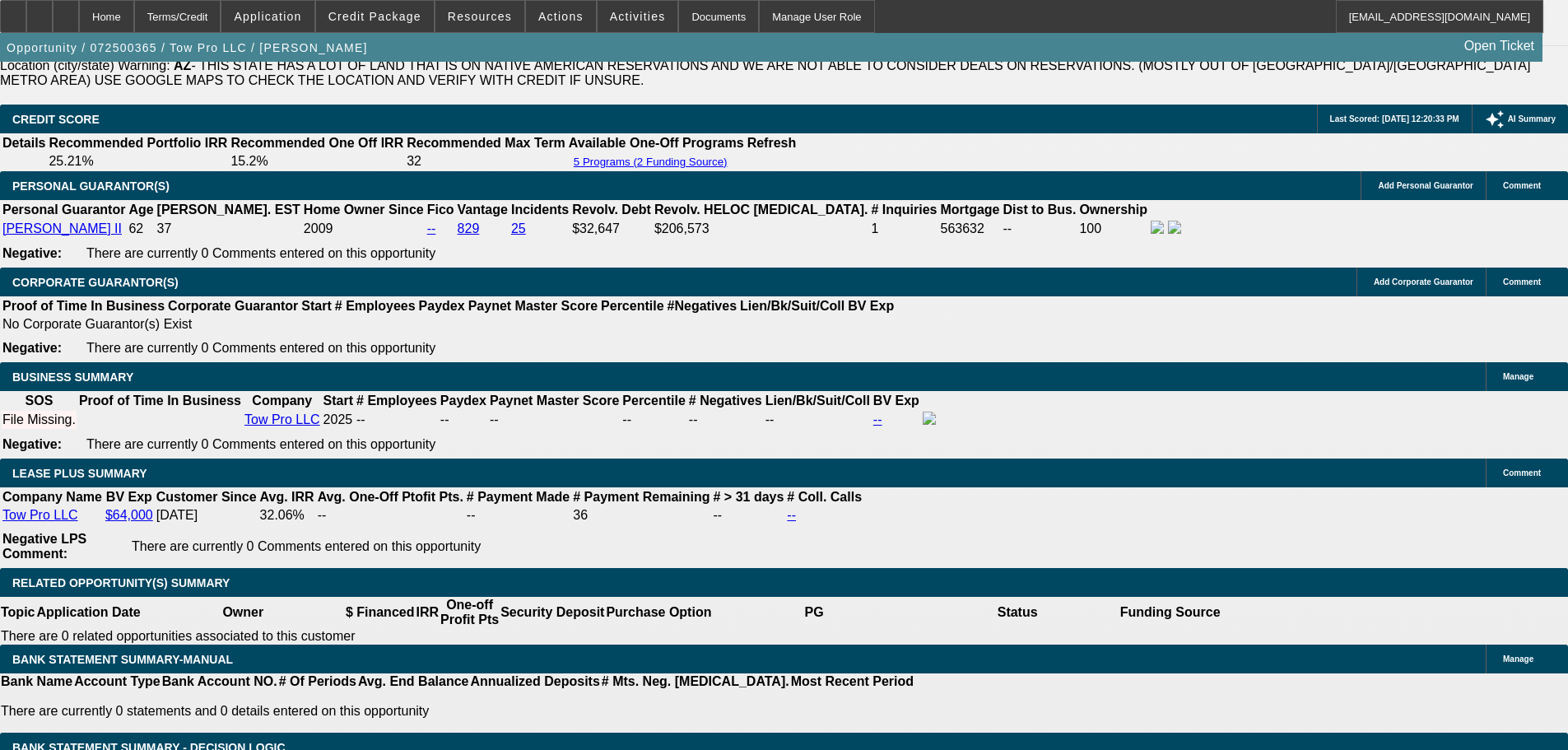
select select "0"
select select "2"
select select "0"
select select "6"
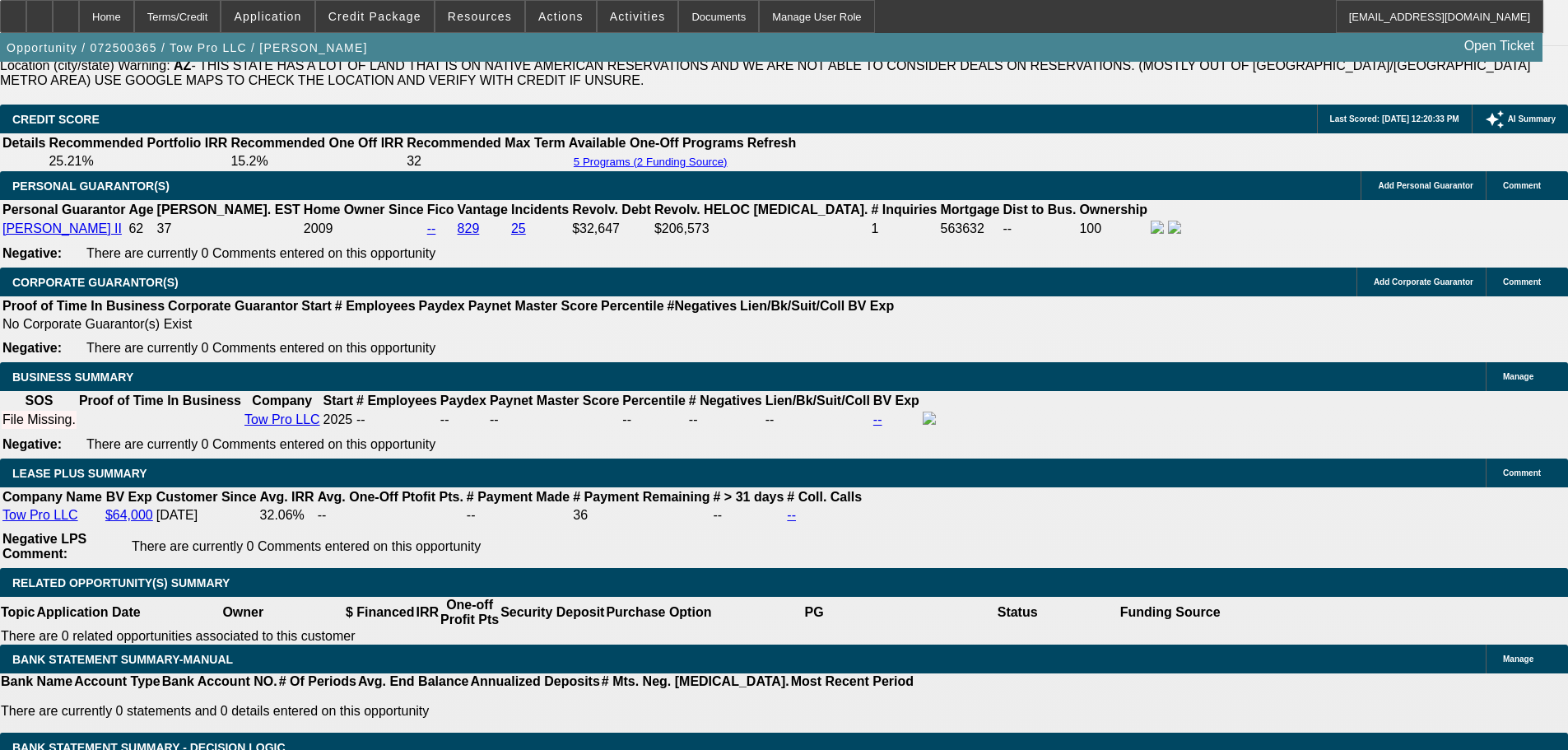
select select "0.15"
select select "2"
select select "0"
select select "6"
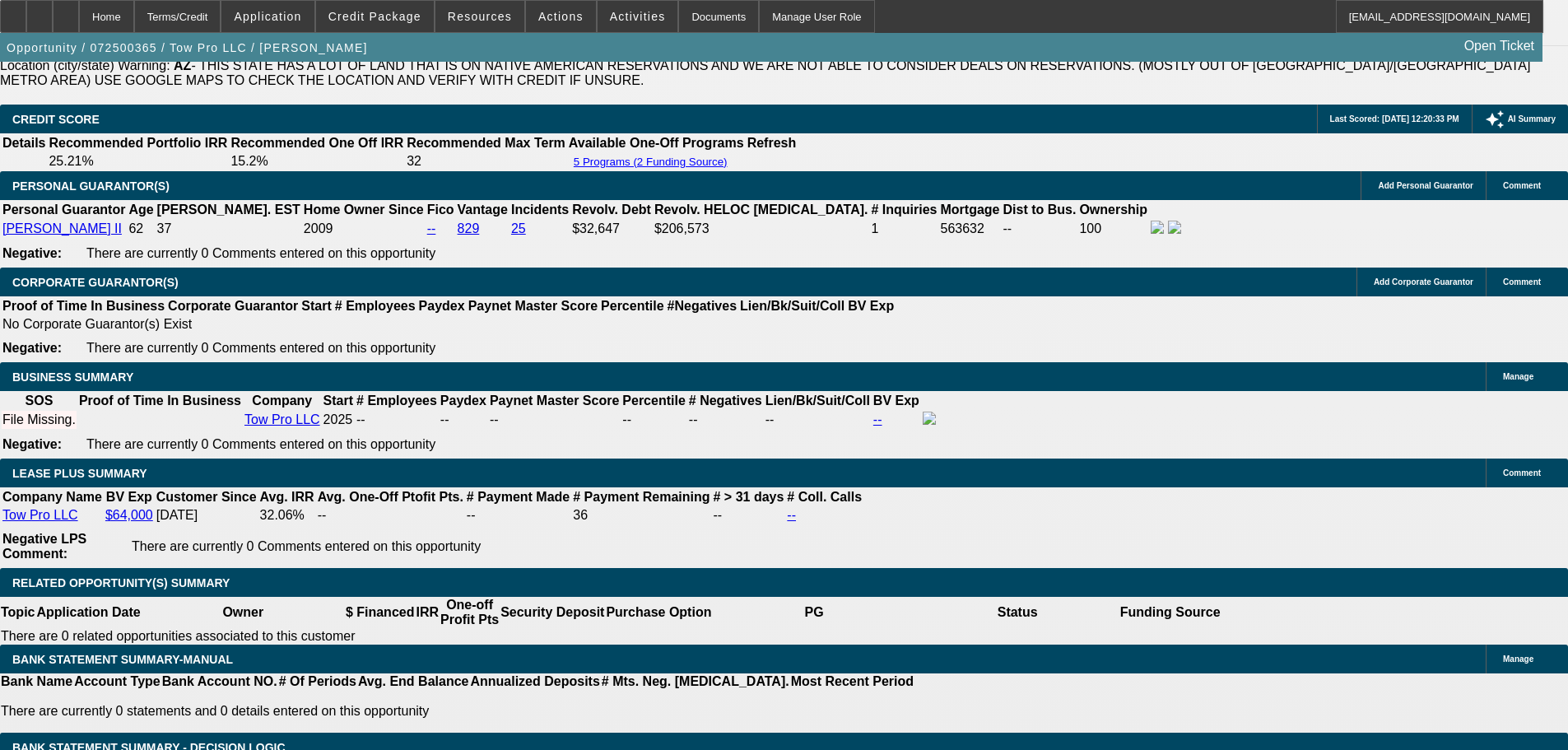
select select "0.15"
select select "2"
select select "0"
select select "6"
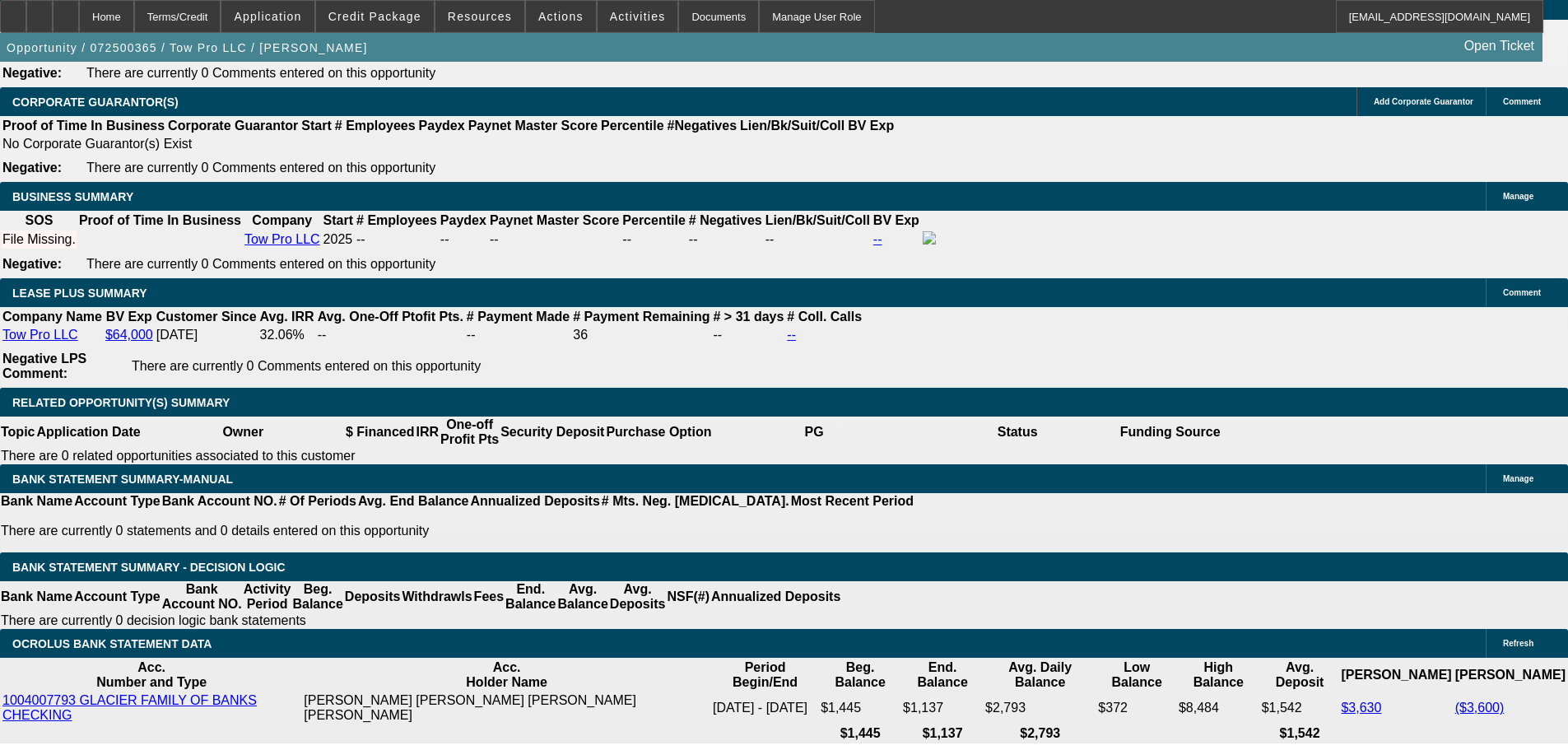
scroll to position [2707, 0]
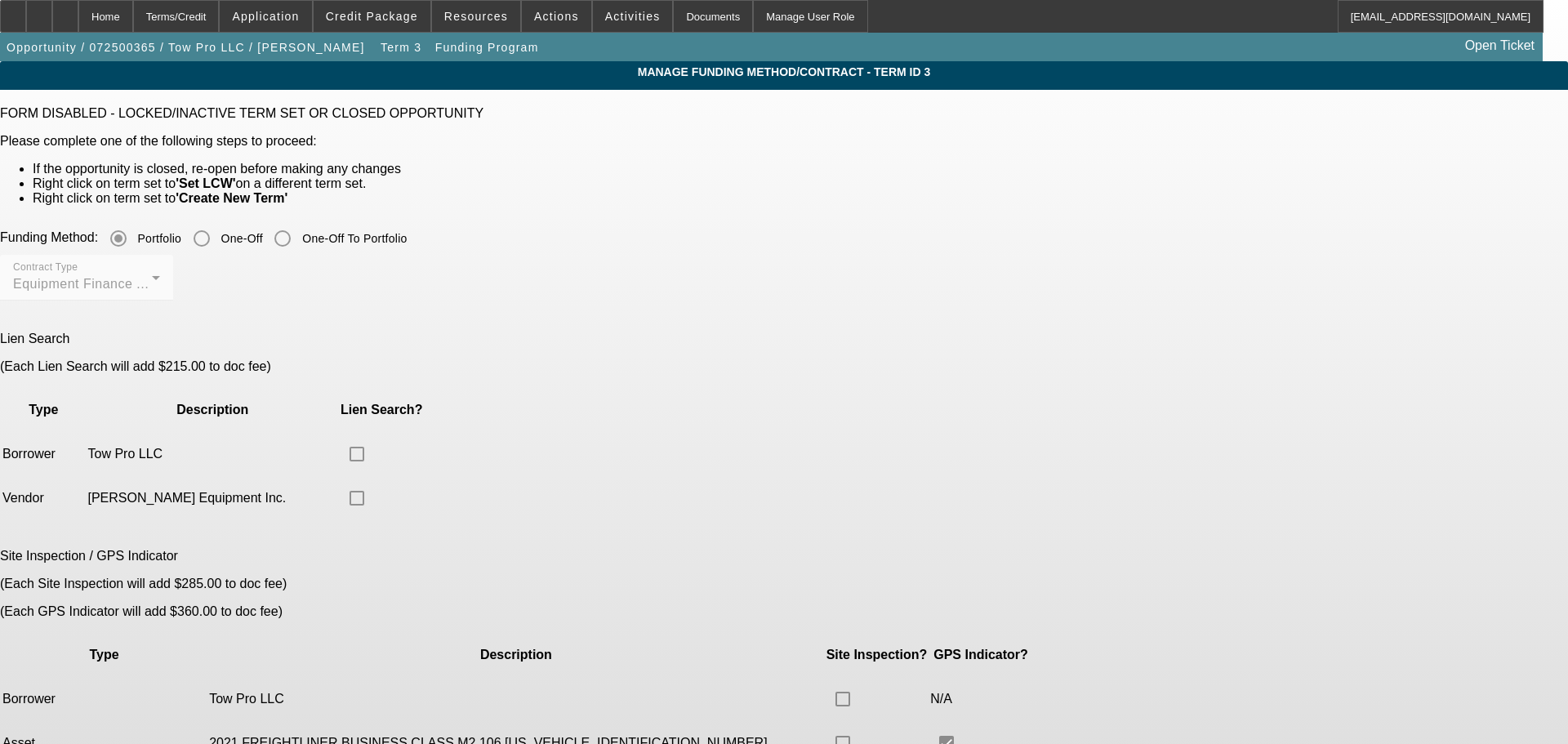
drag, startPoint x: 710, startPoint y: 463, endPoint x: 700, endPoint y: 459, distance: 10.8
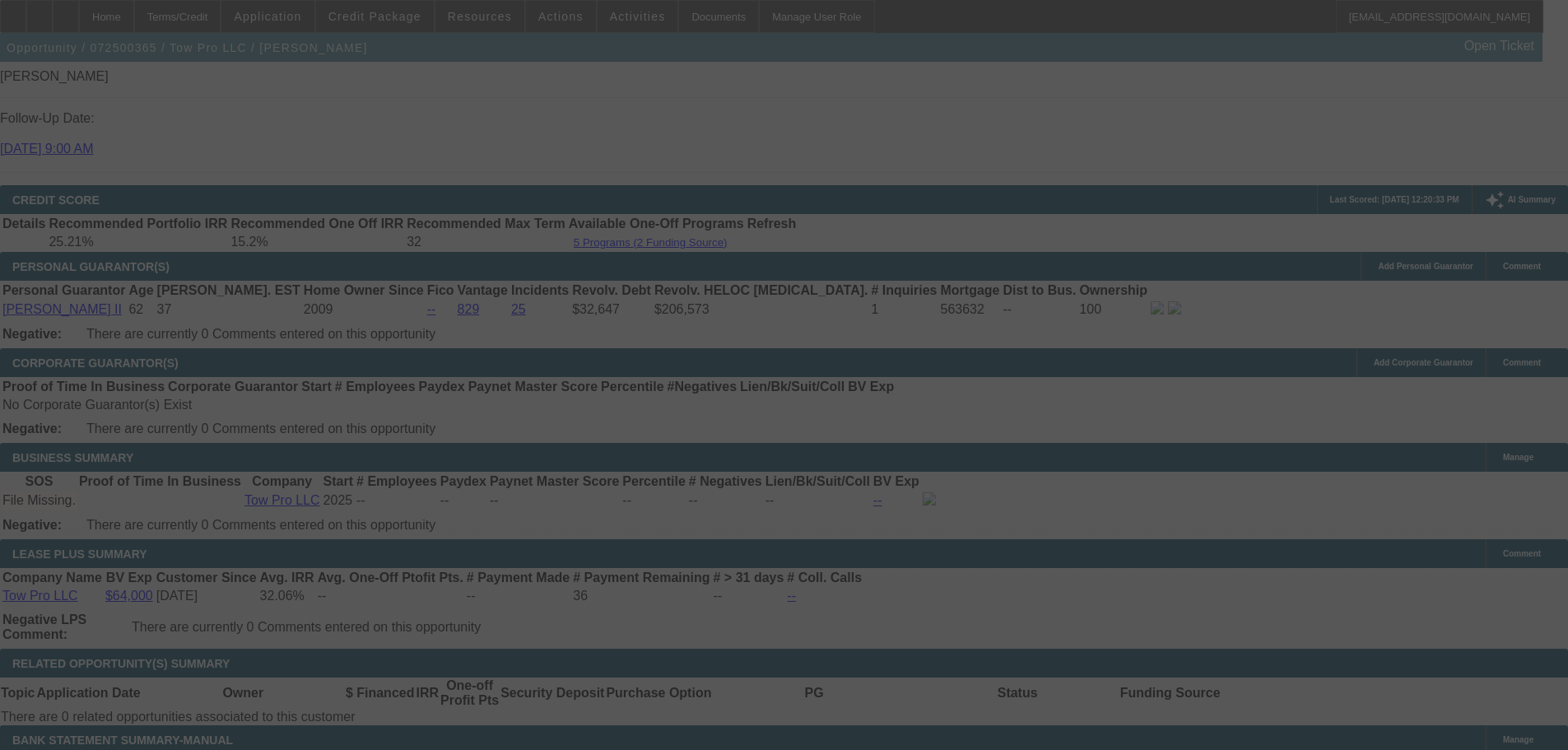
scroll to position [2543, 0]
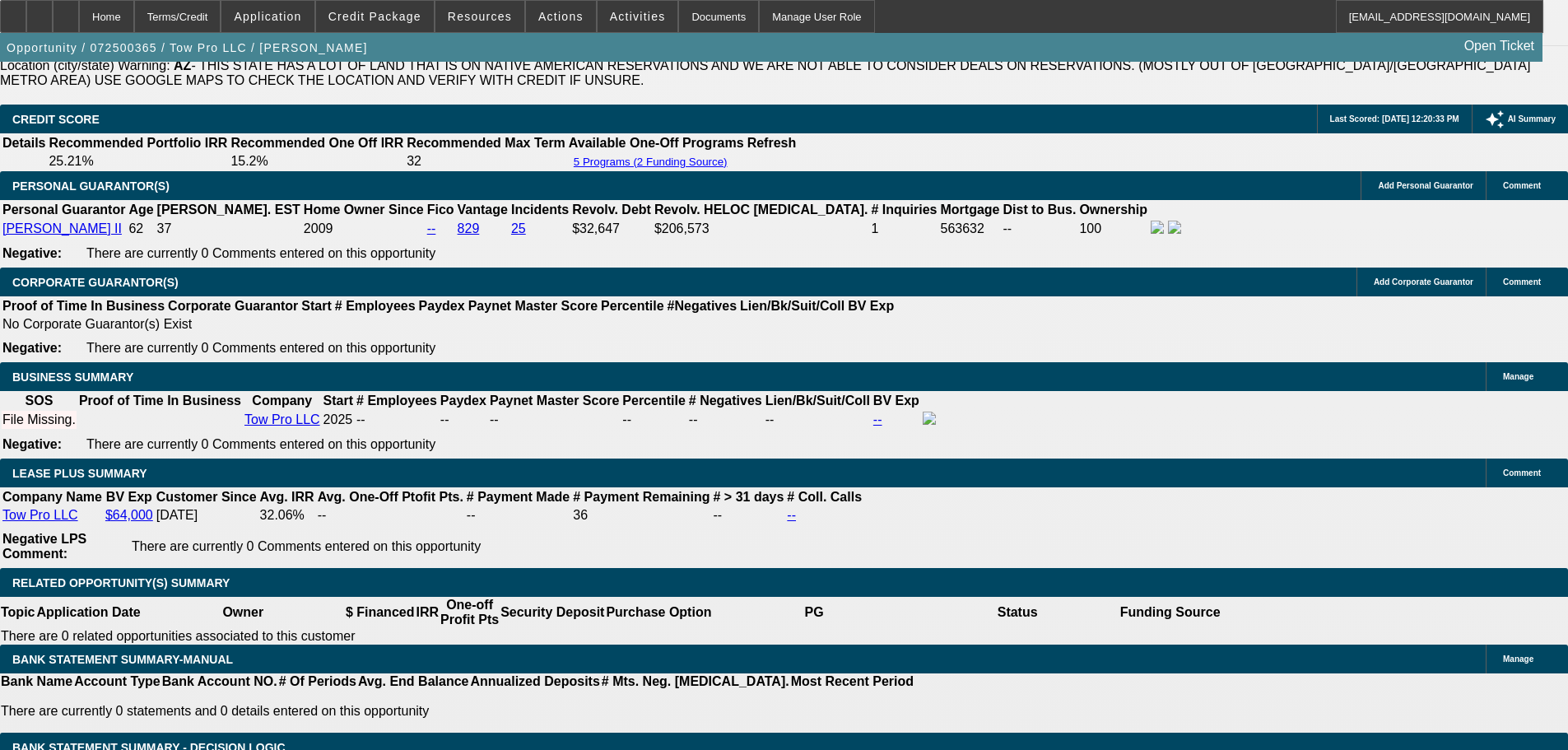
select select "0"
select select "2"
select select "0"
select select "6"
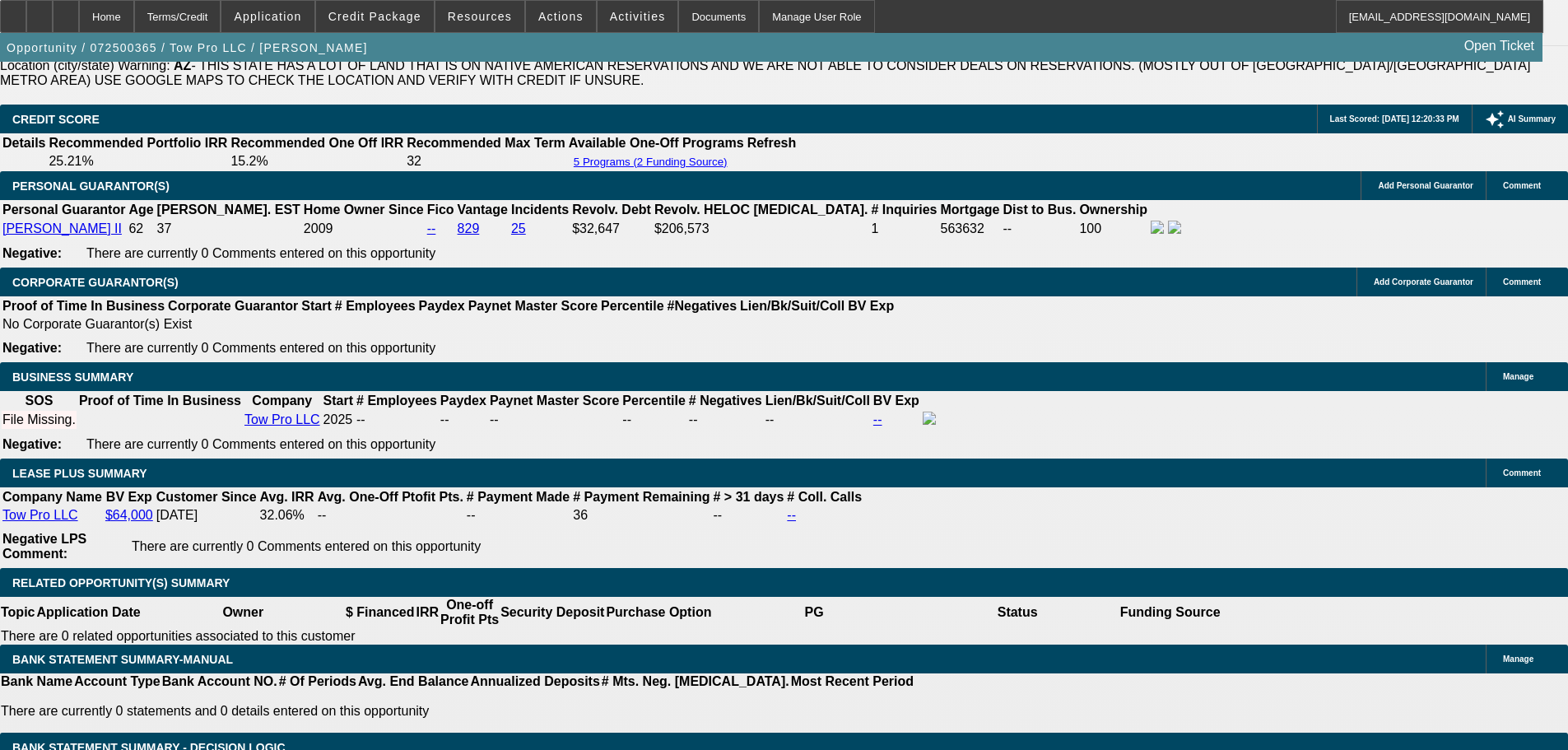
select select "0"
select select "2"
select select "0"
select select "6"
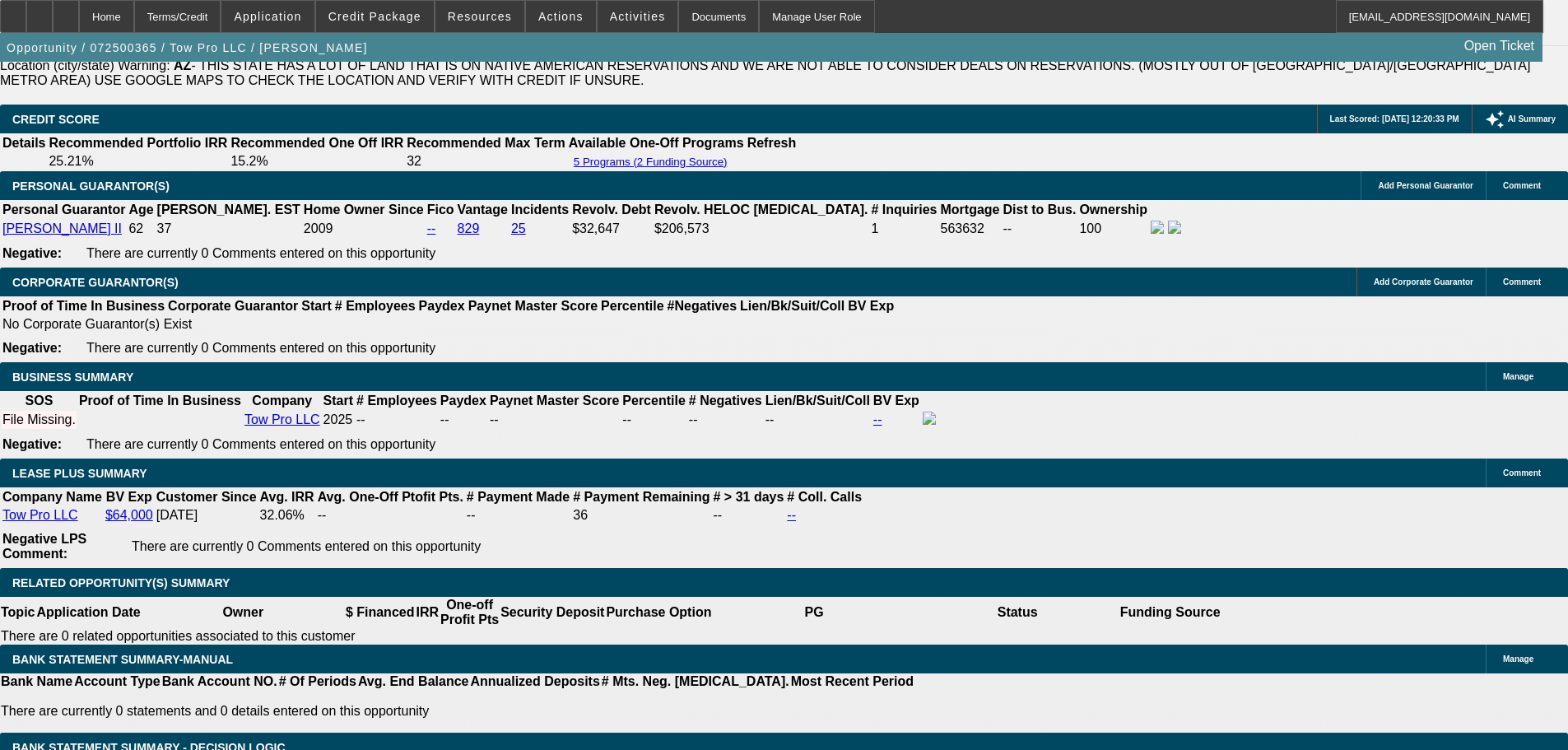
select select "0.15"
select select "2"
select select "0"
select select "6"
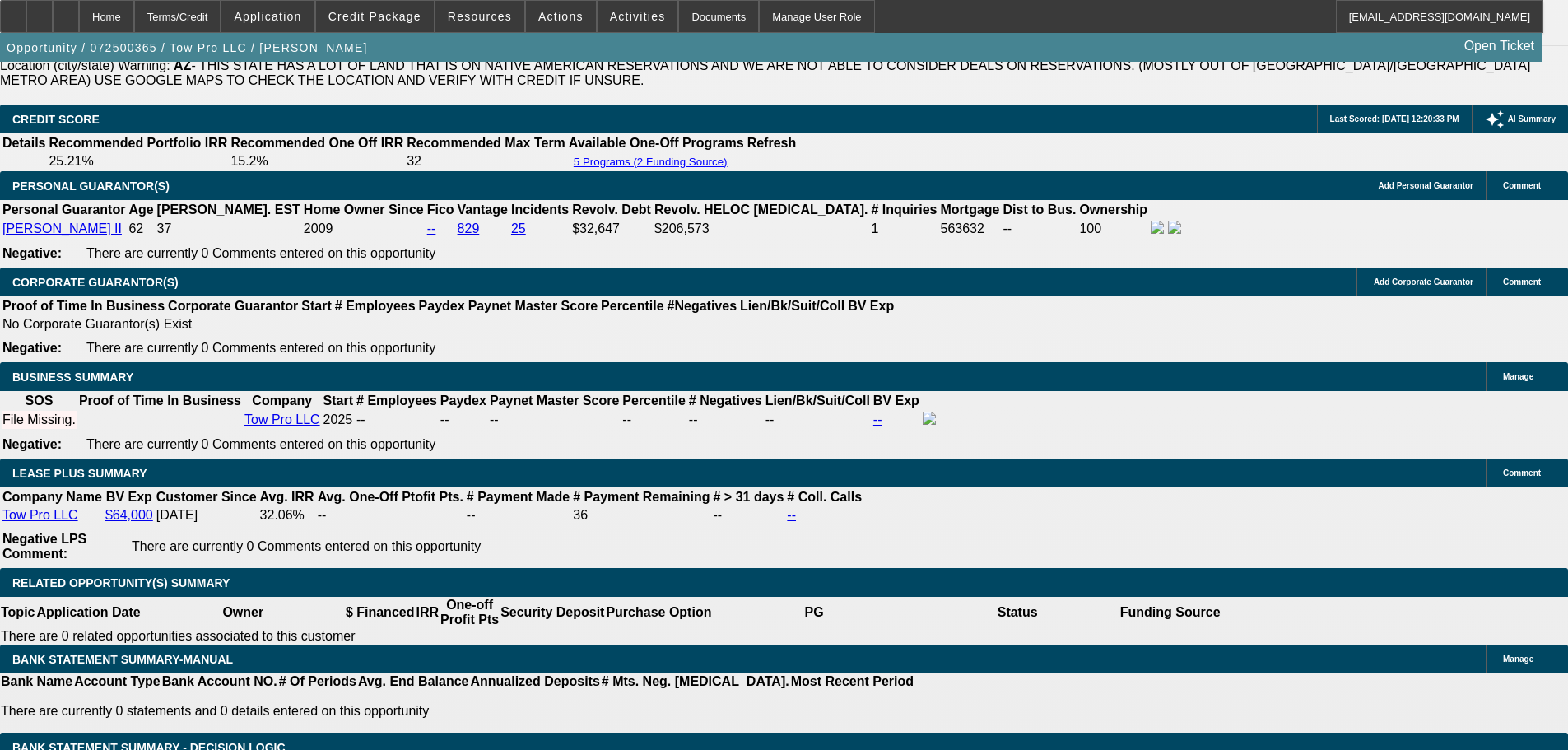
select select "0.15"
select select "2"
select select "0"
select select "6"
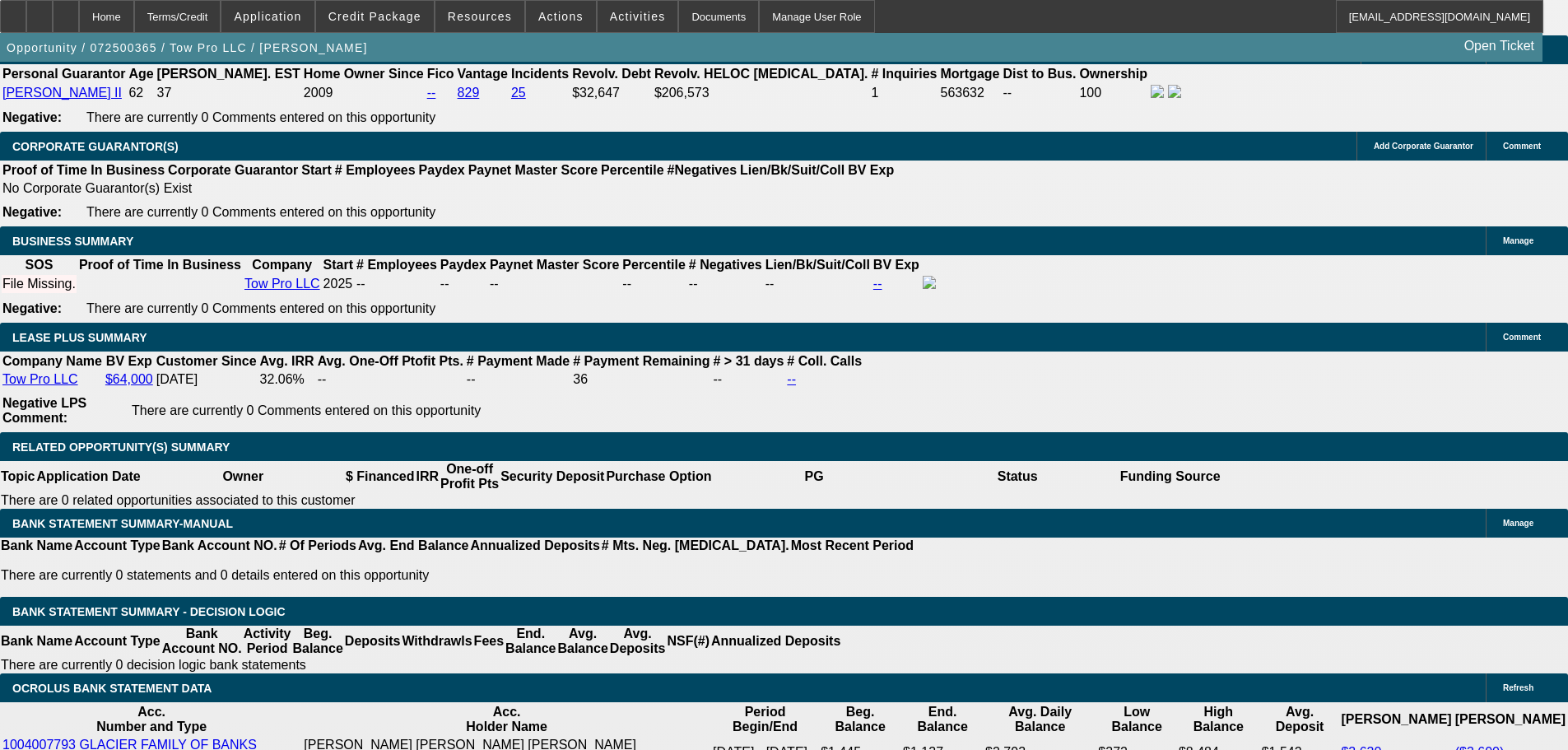
scroll to position [2707, 0]
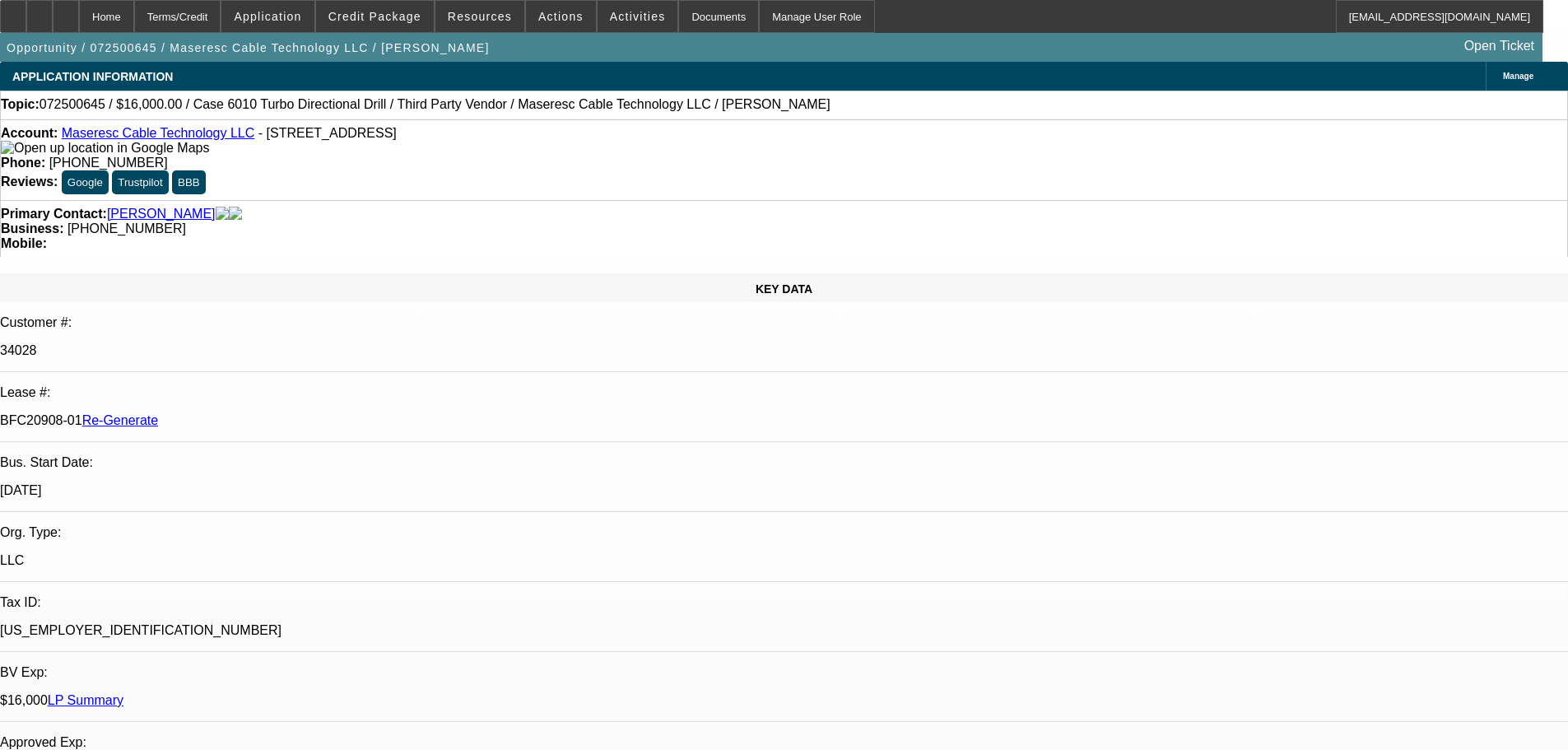
select select "0"
select select "2"
select select "0"
select select "6"
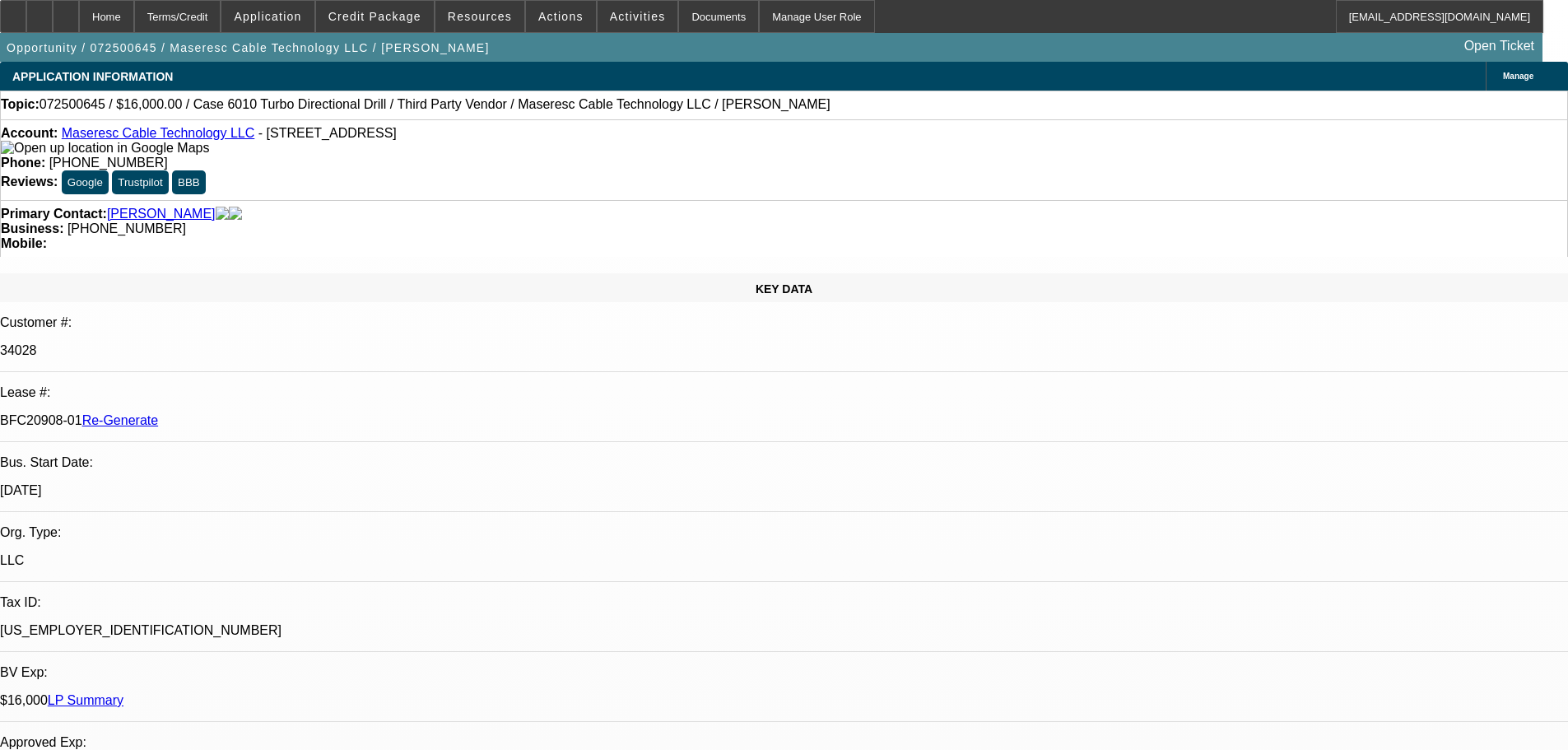
select select "0"
select select "2"
select select "0"
select select "6"
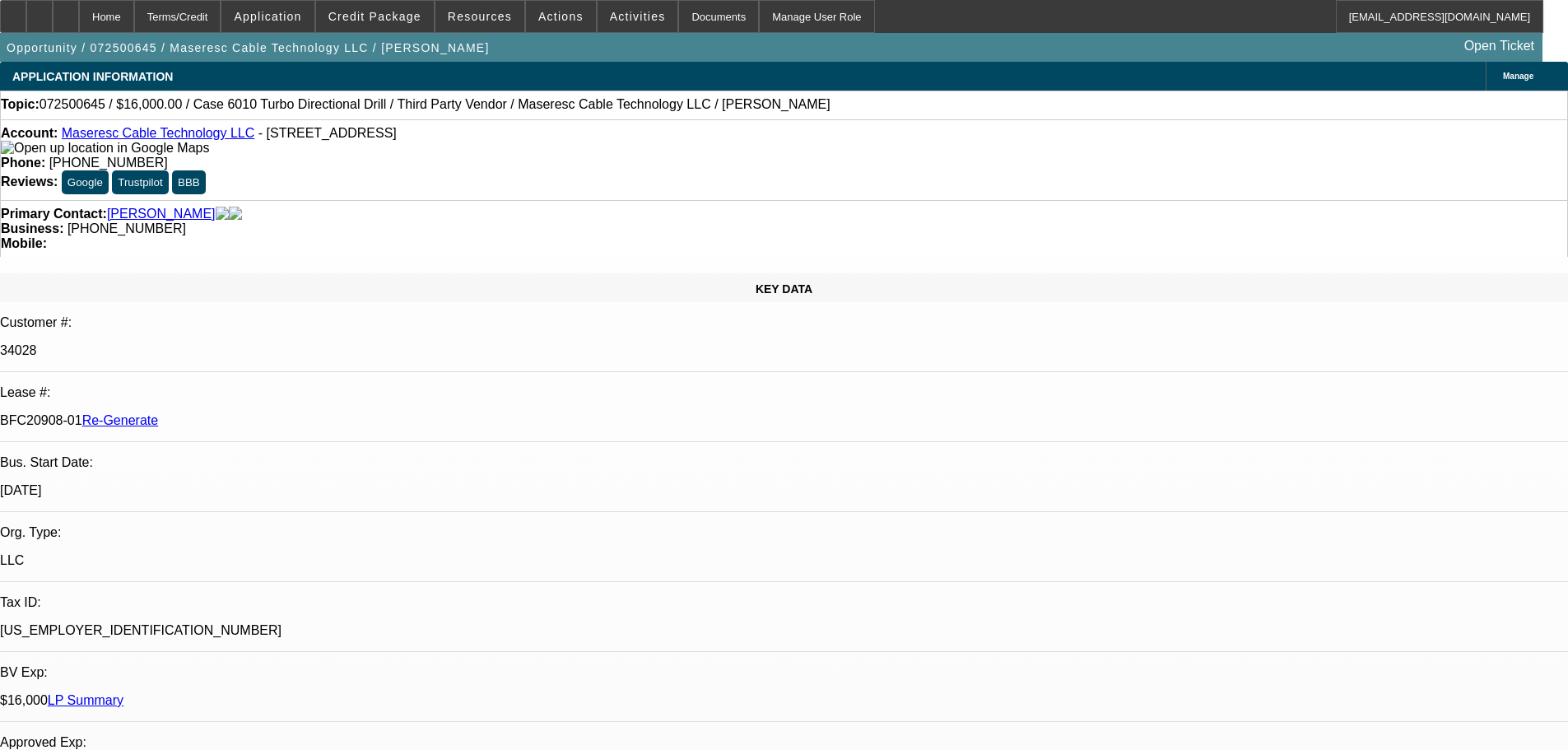
select select "0"
select select "2"
select select "0"
select select "6"
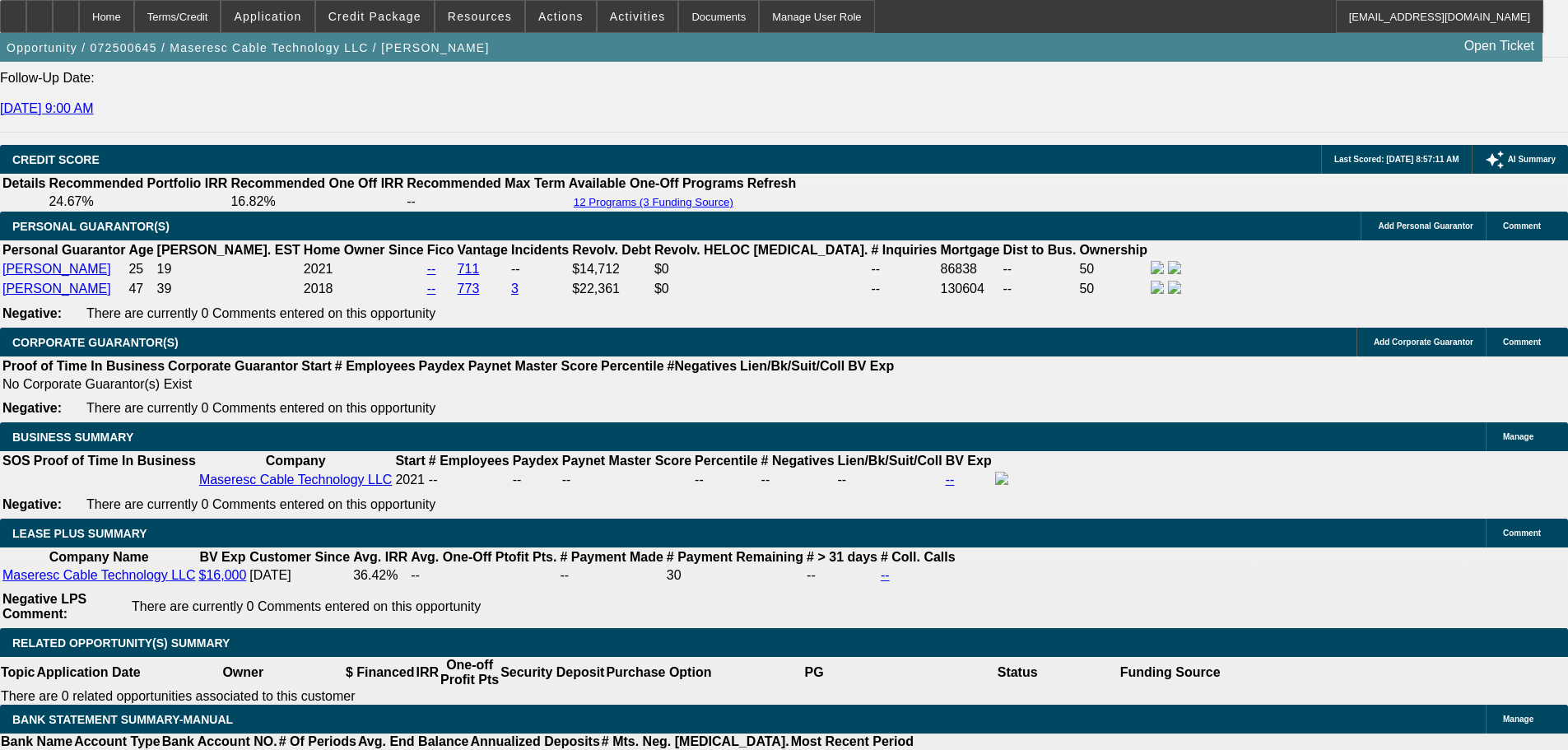
scroll to position [2551, 0]
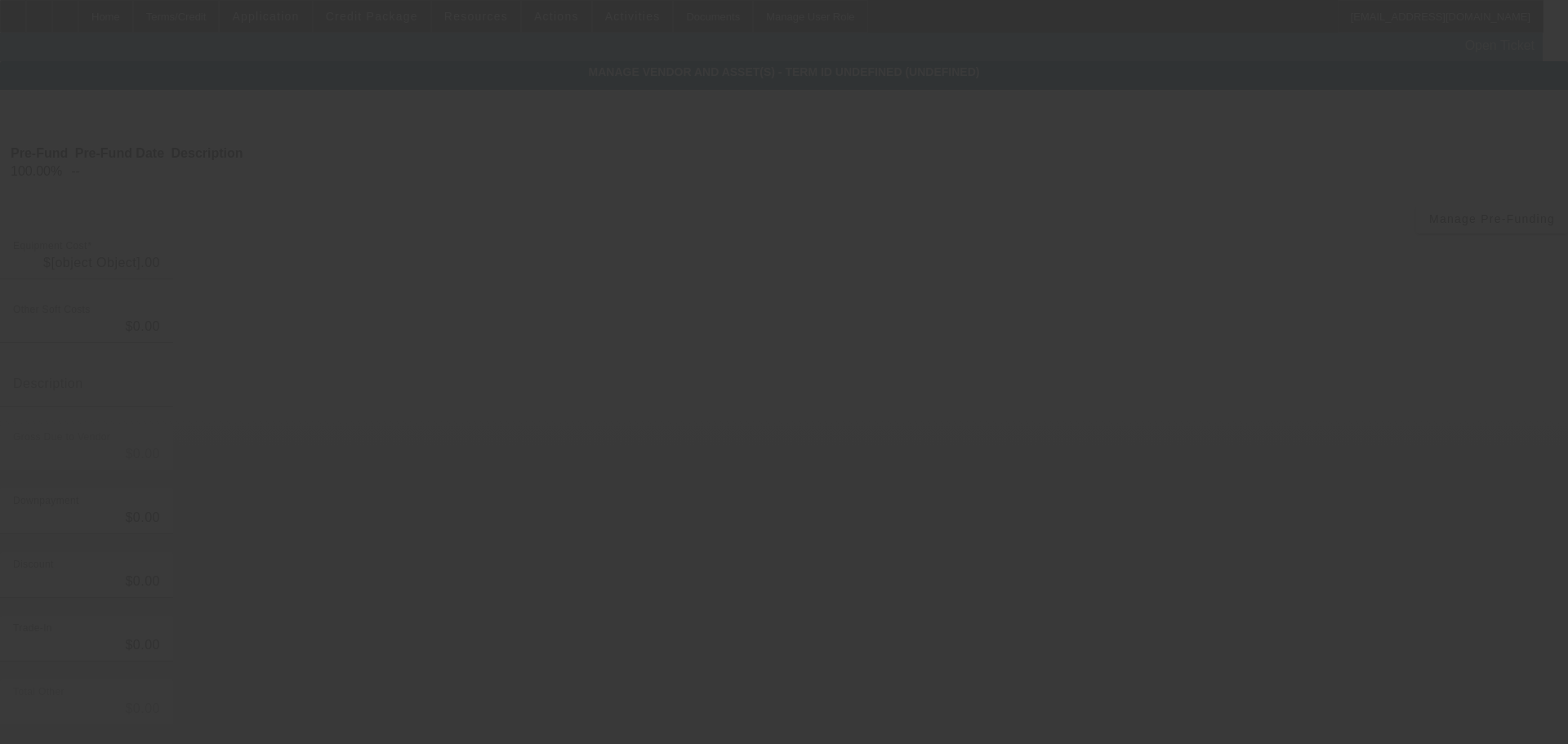
type input "$20,000.00"
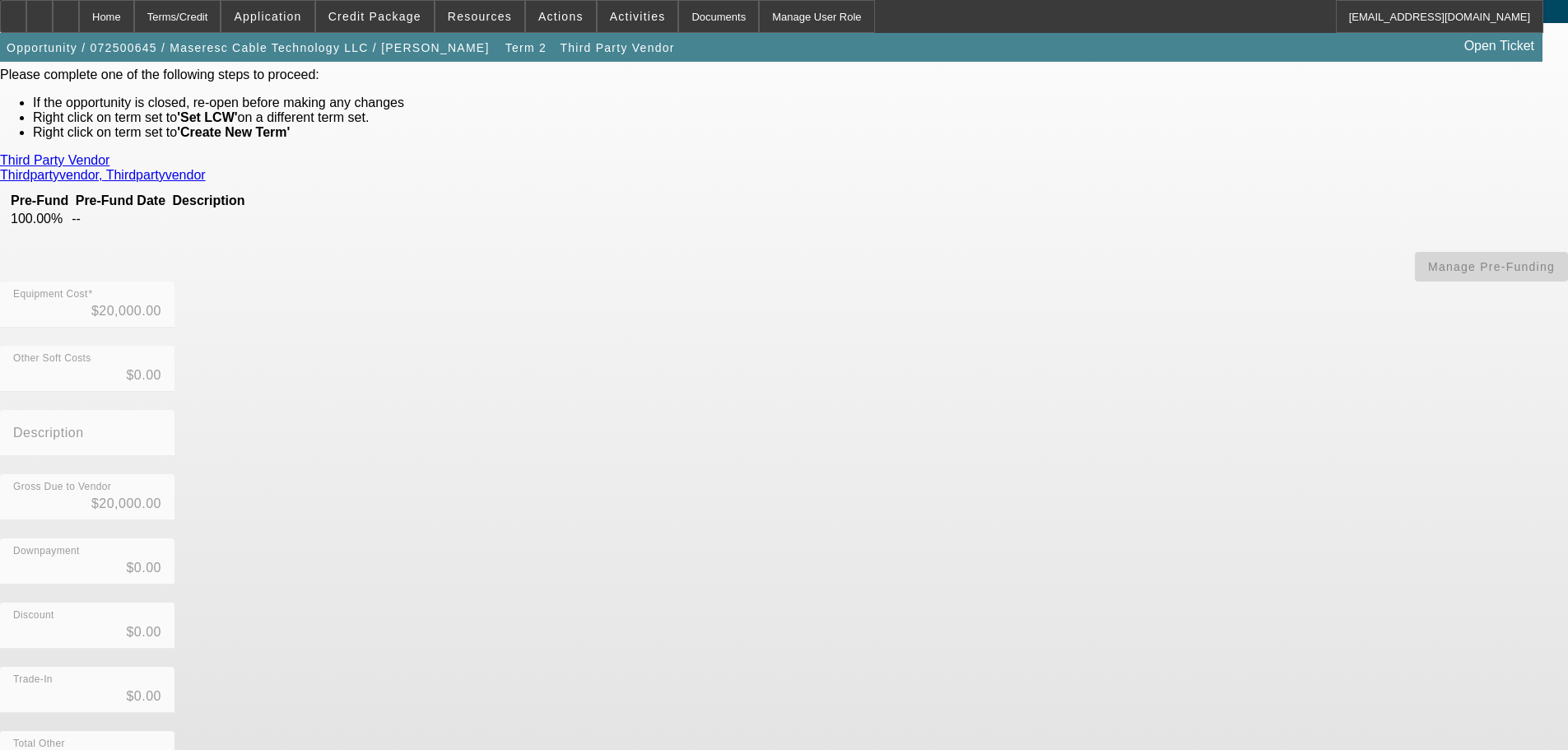
scroll to position [131, 0]
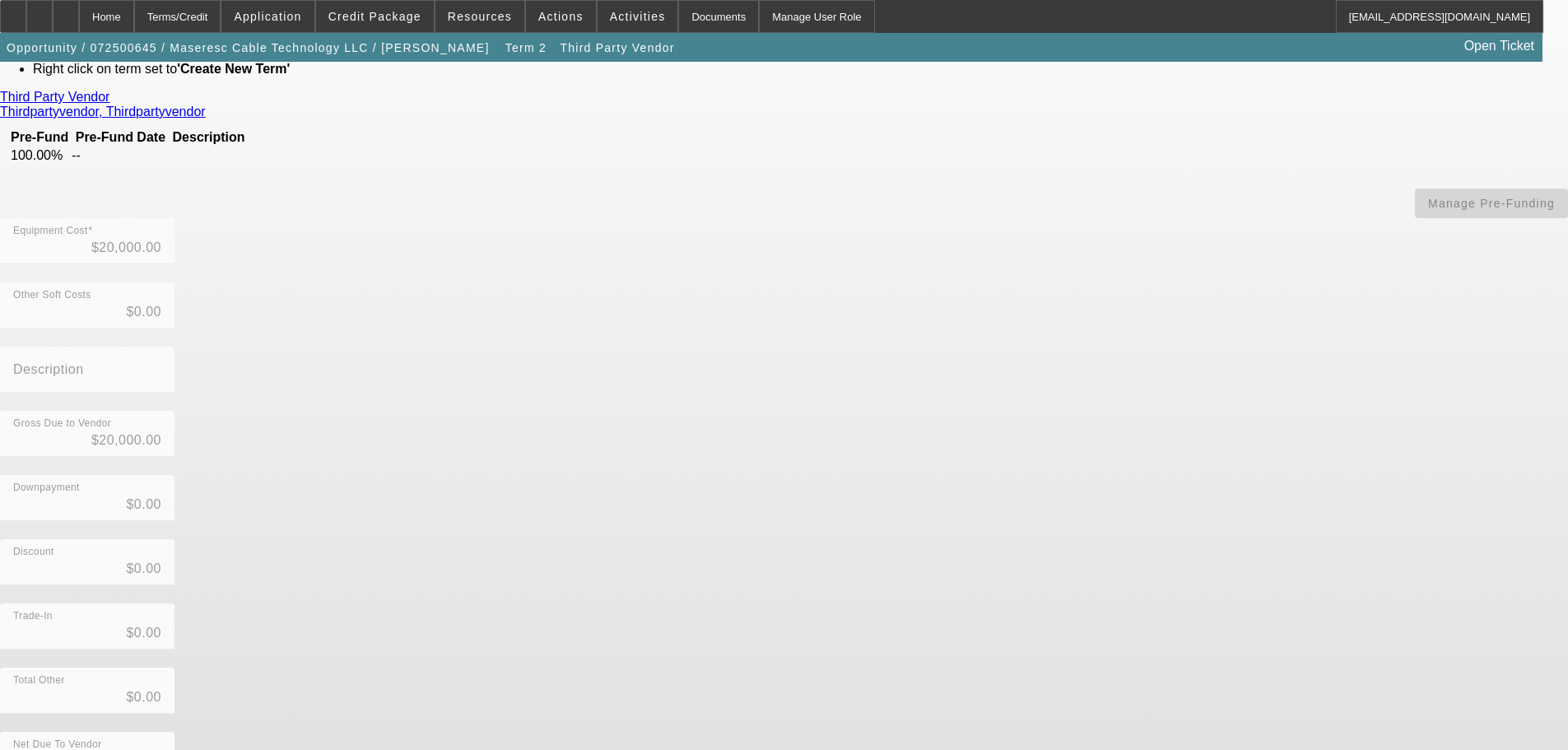
drag, startPoint x: 534, startPoint y: 718, endPoint x: 606, endPoint y: 719, distance: 72.0
copy td "6010 Turbo"
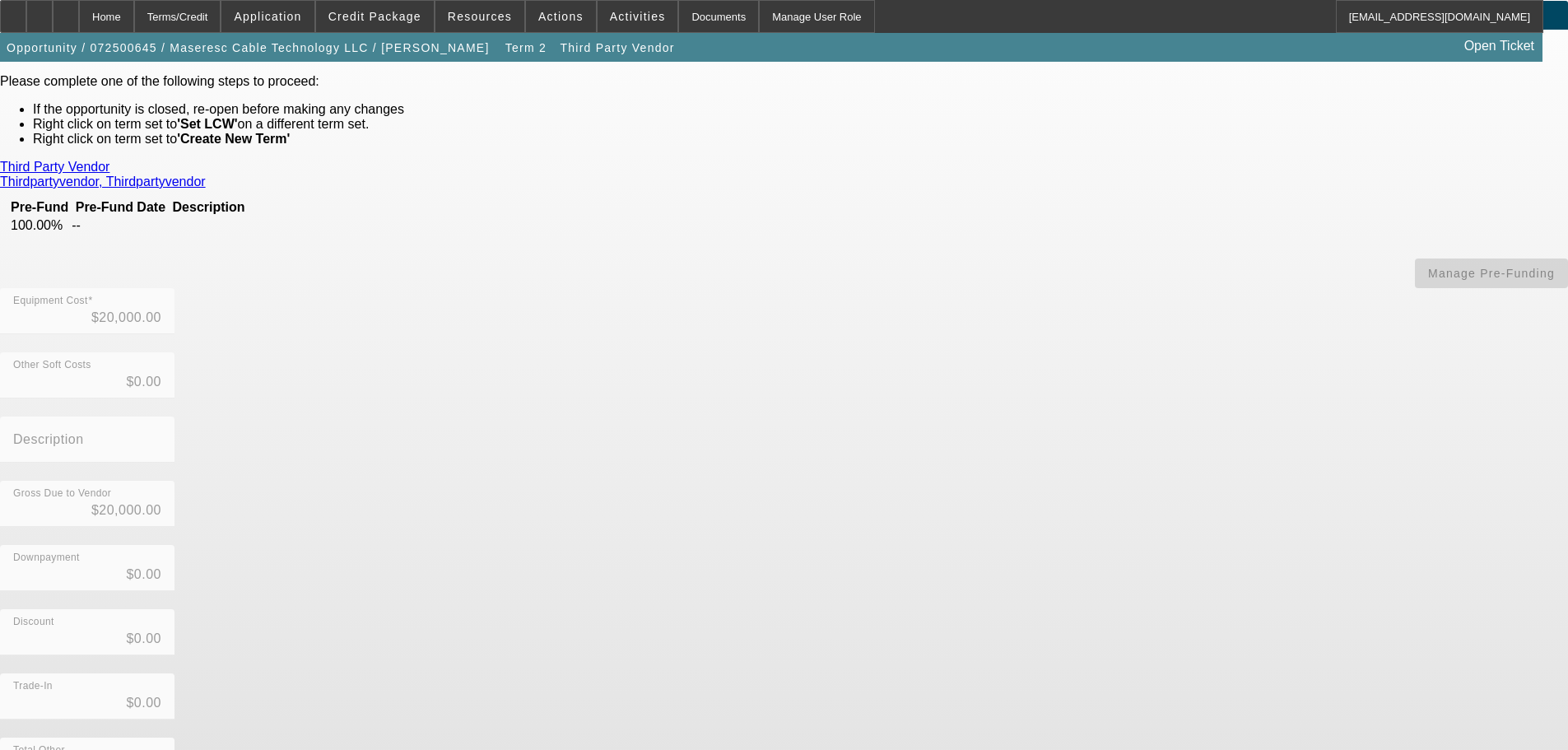
scroll to position [0, 0]
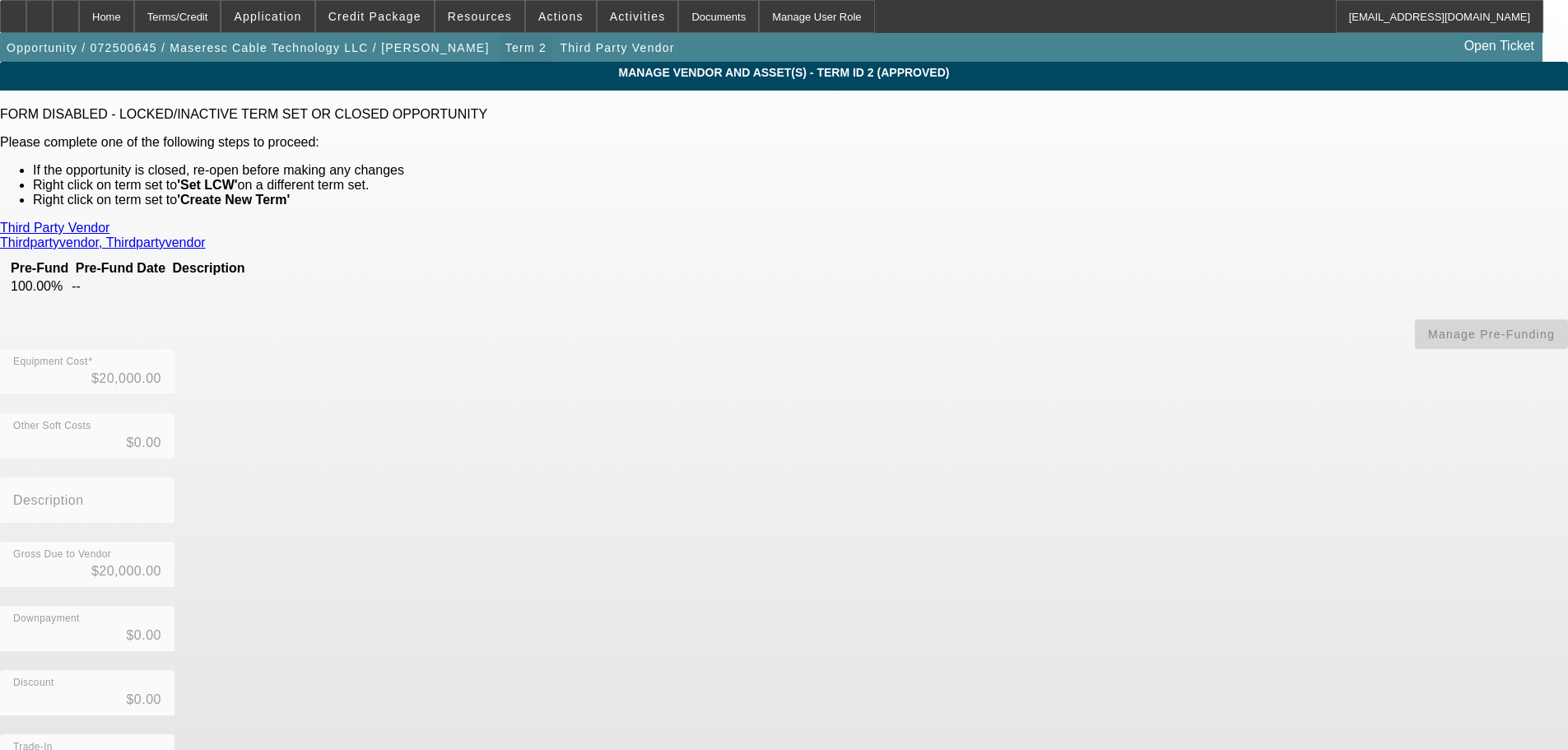
click at [505, 47] on span "Term 2" at bounding box center [525, 47] width 41 height 13
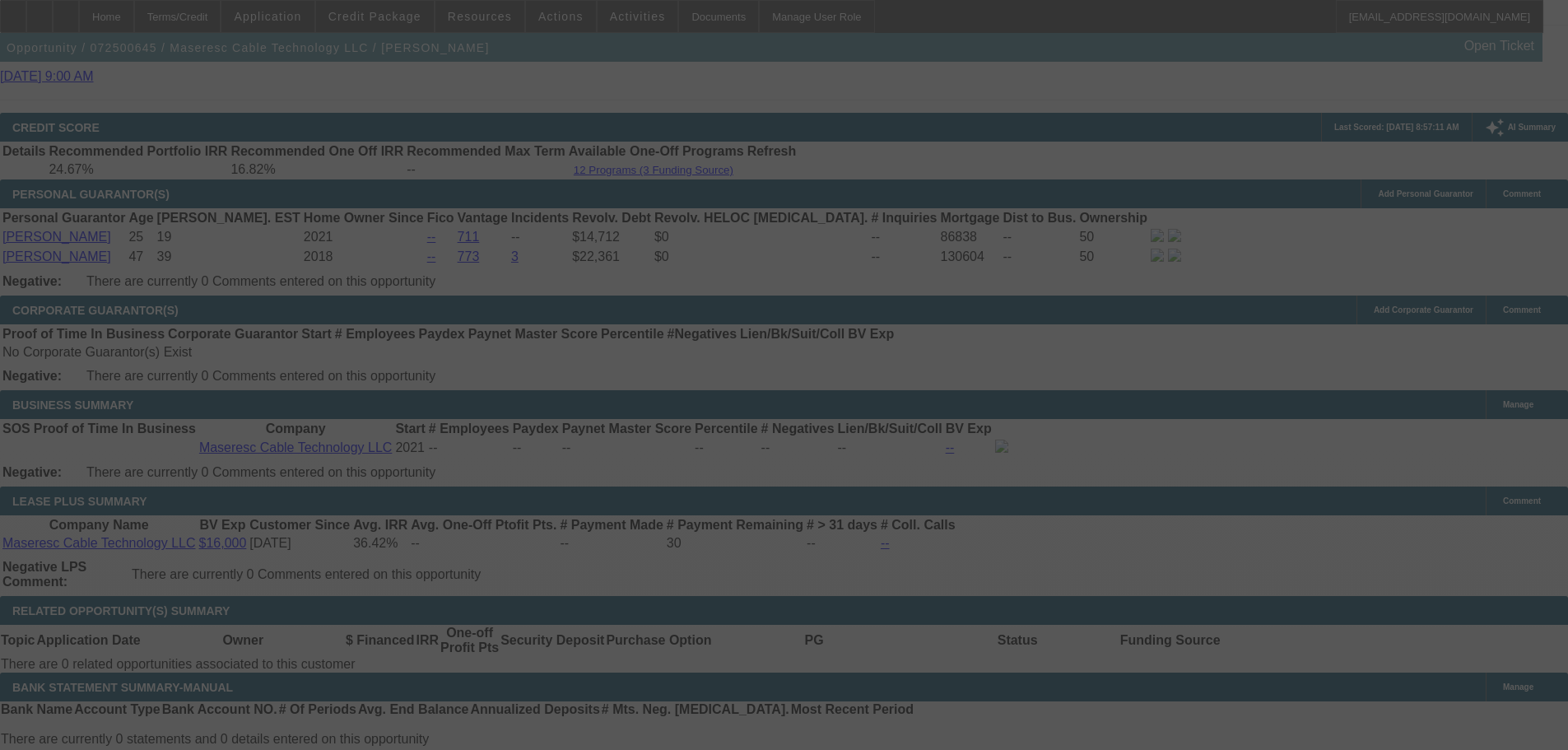
scroll to position [2525, 0]
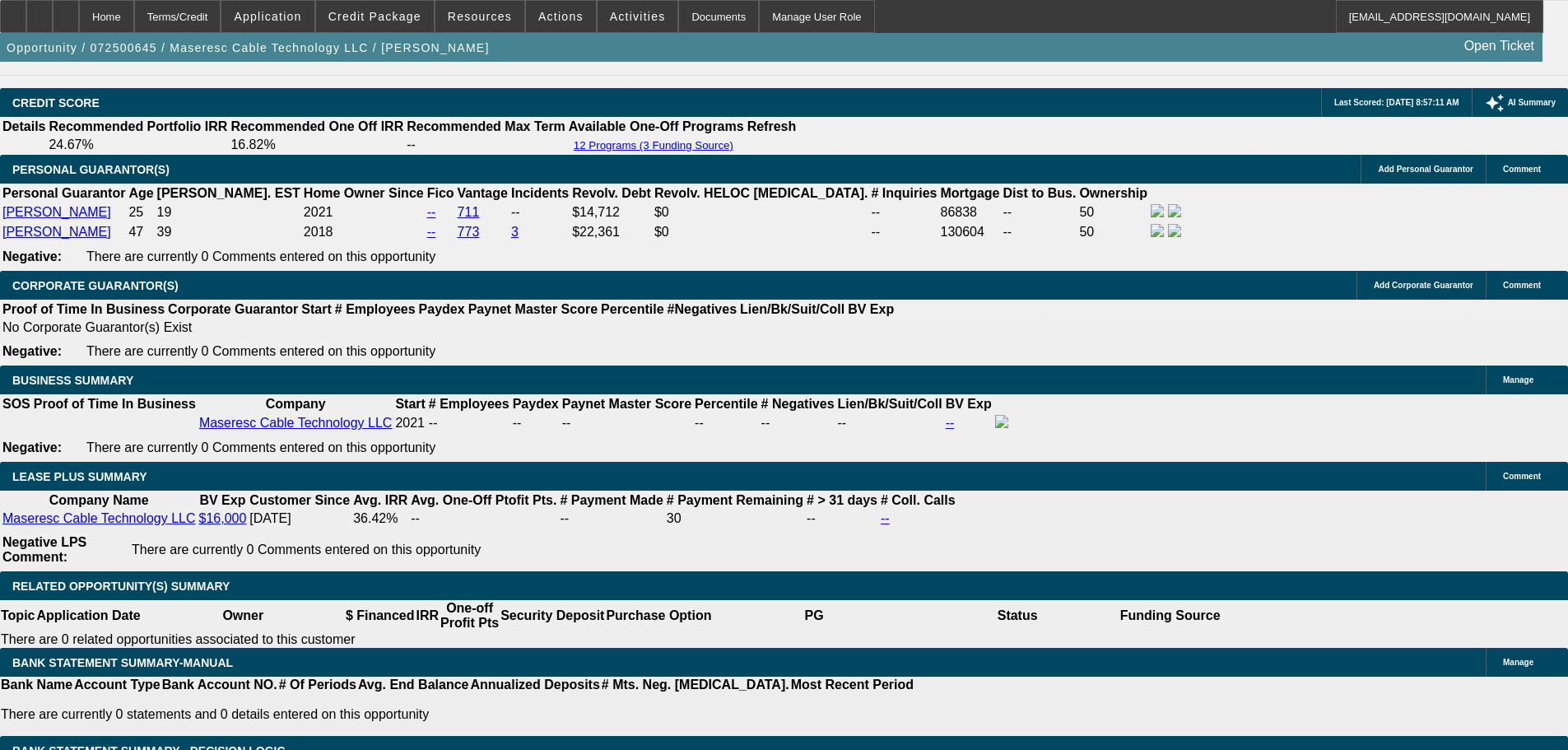
select select "0"
select select "2"
select select "0"
select select "6"
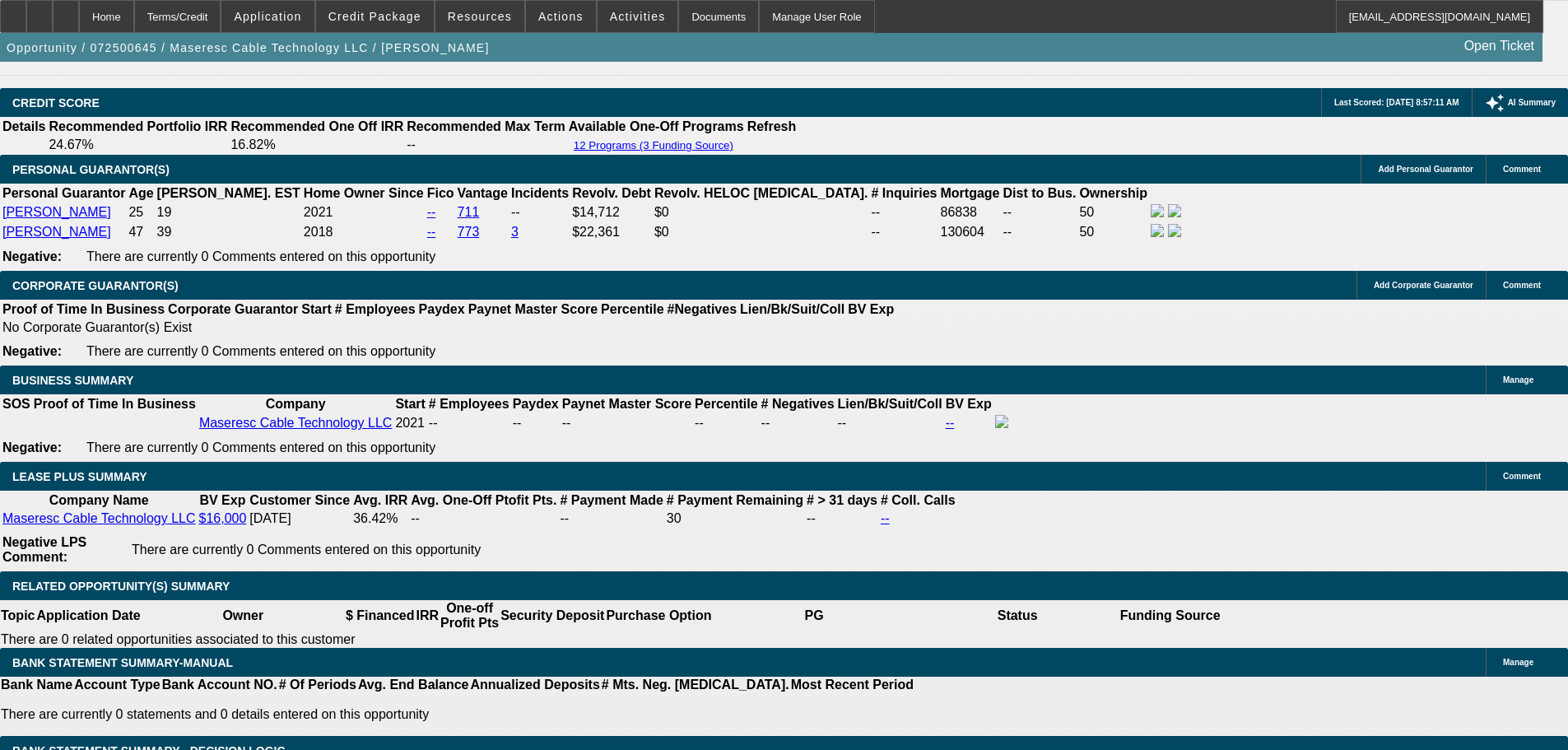
select select "0"
select select "2"
select select "0"
select select "6"
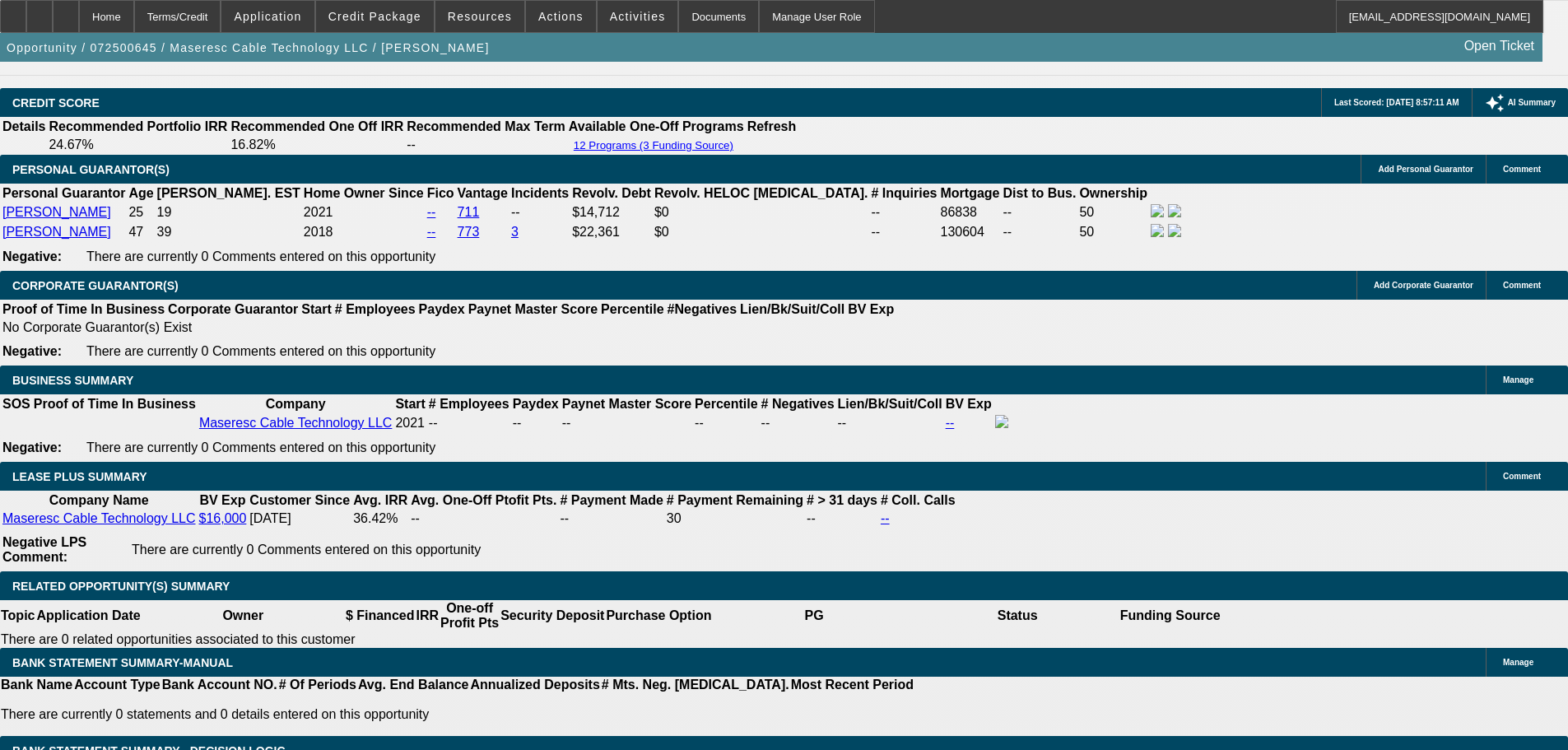
select select "0"
select select "2"
select select "0"
select select "6"
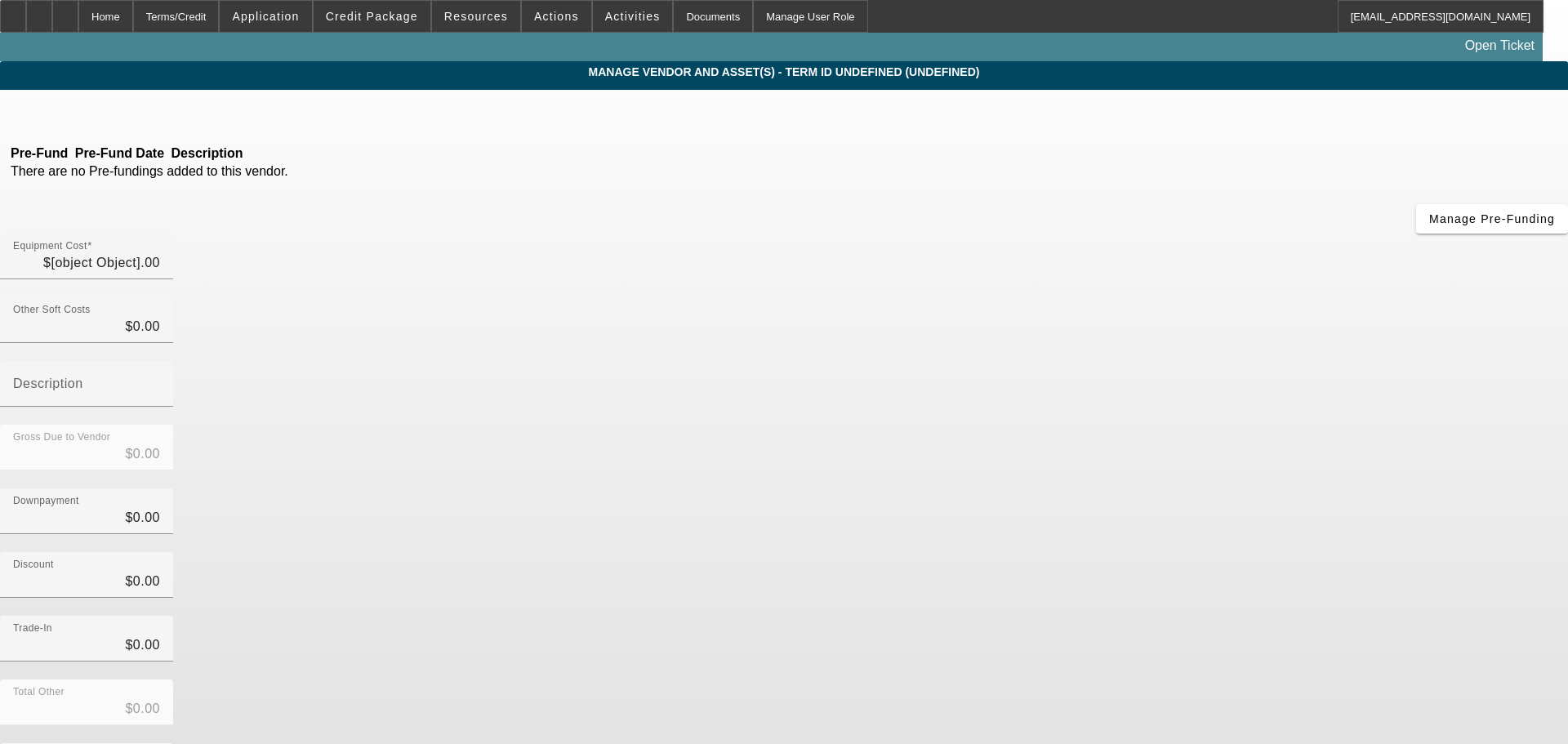
type input "$20,000.00"
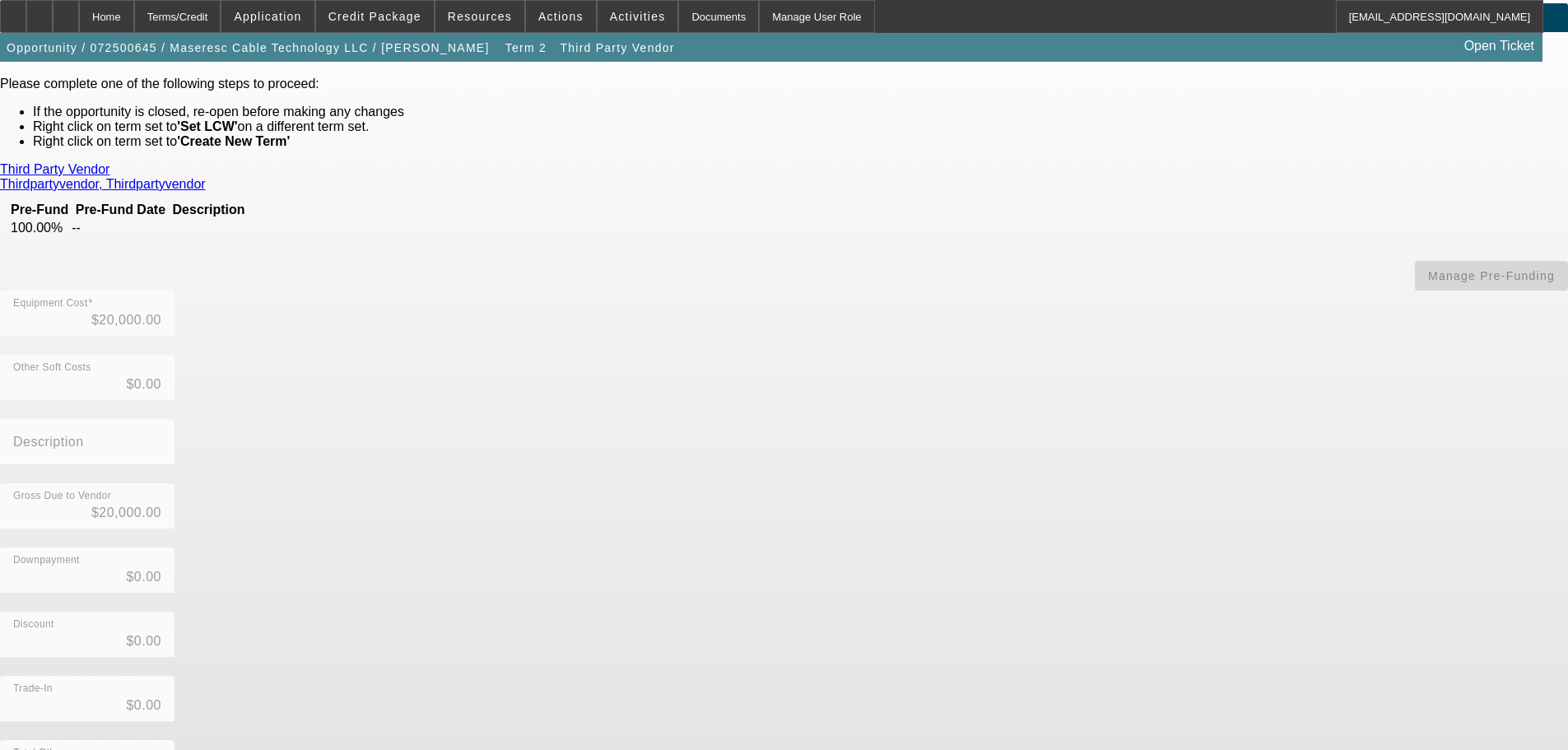
scroll to position [131, 0]
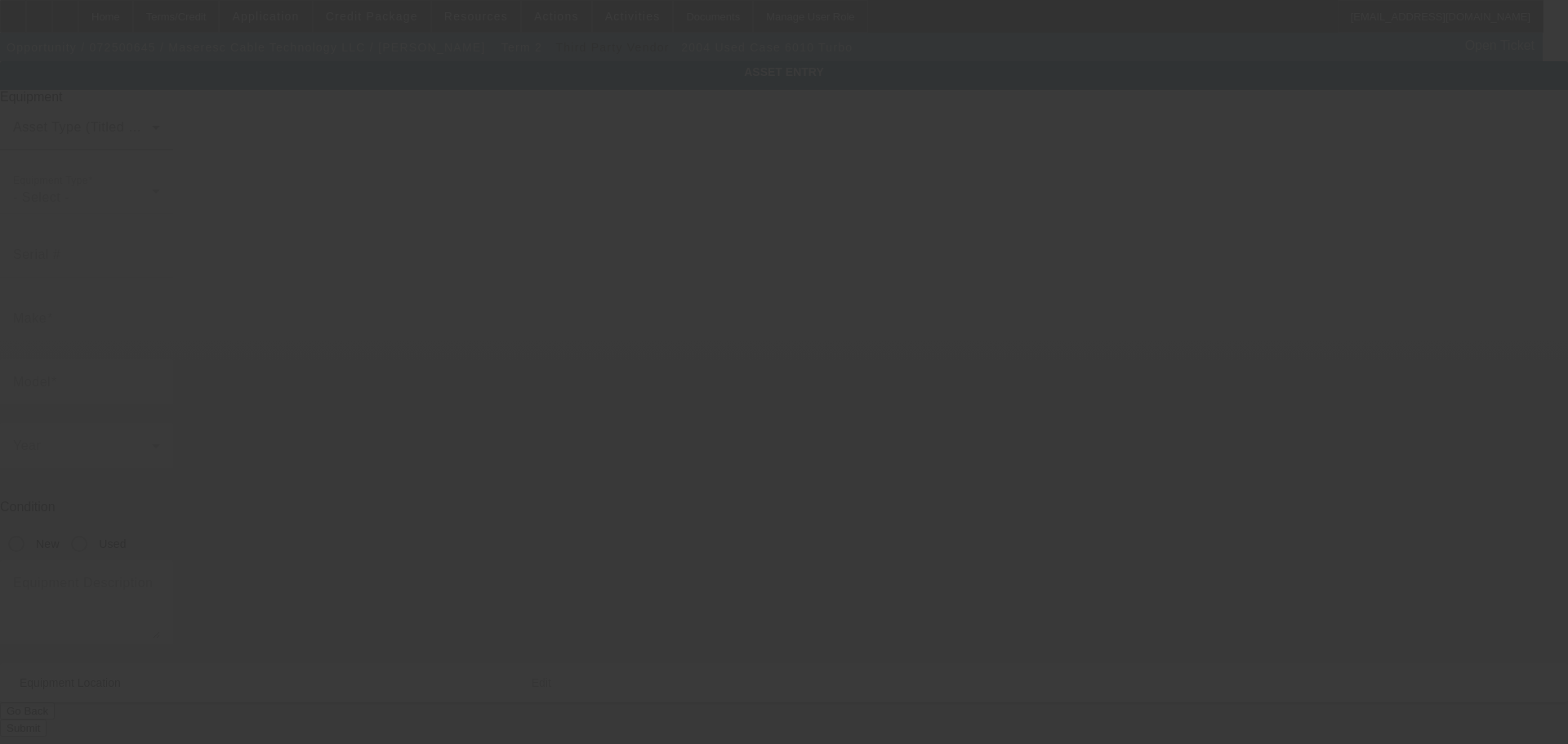
type input "CASE"
type input "6010 TURBO"
radio input "true"
type input "[STREET_ADDRESS]"
type input "Avondale"
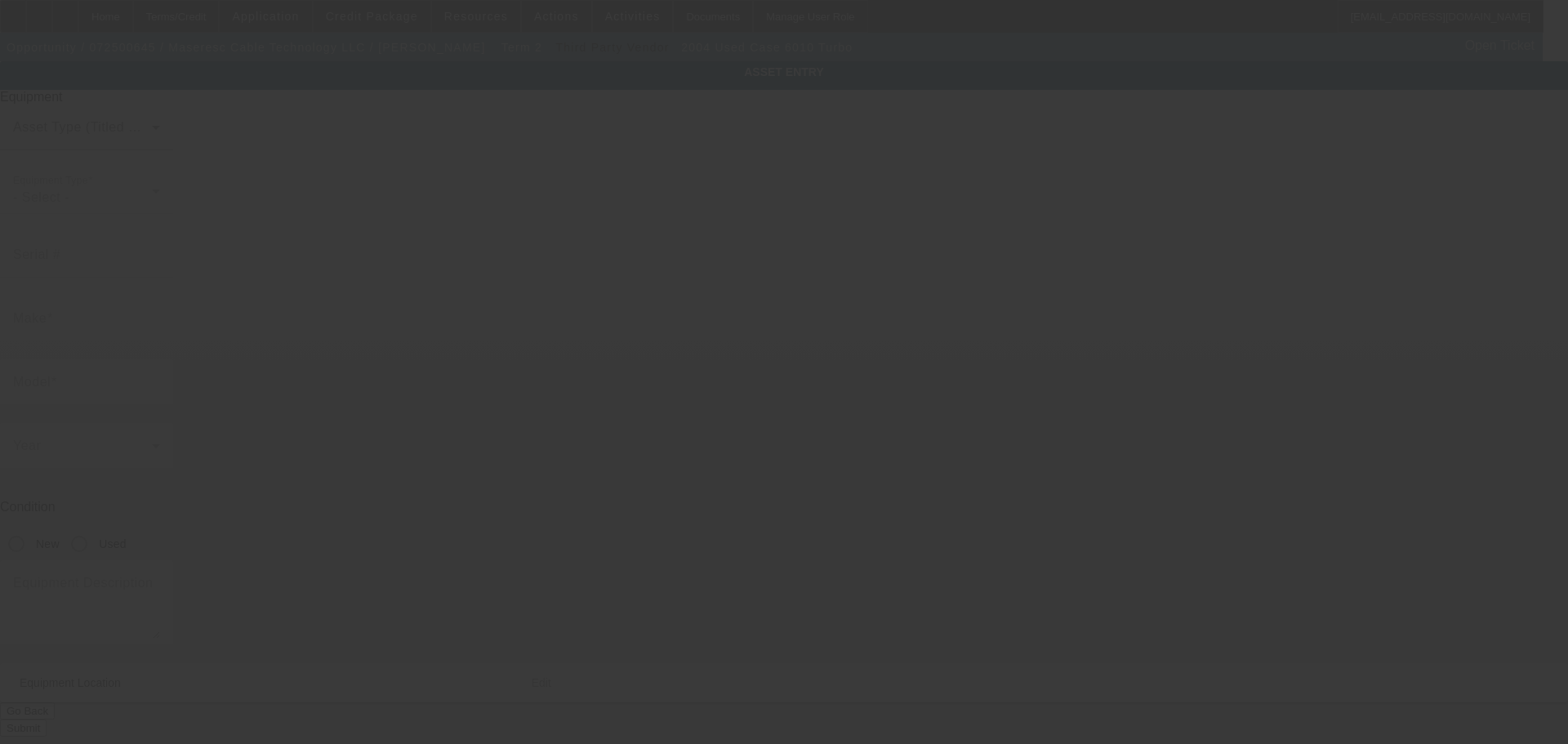
type input "19311"
type input "[PERSON_NAME]"
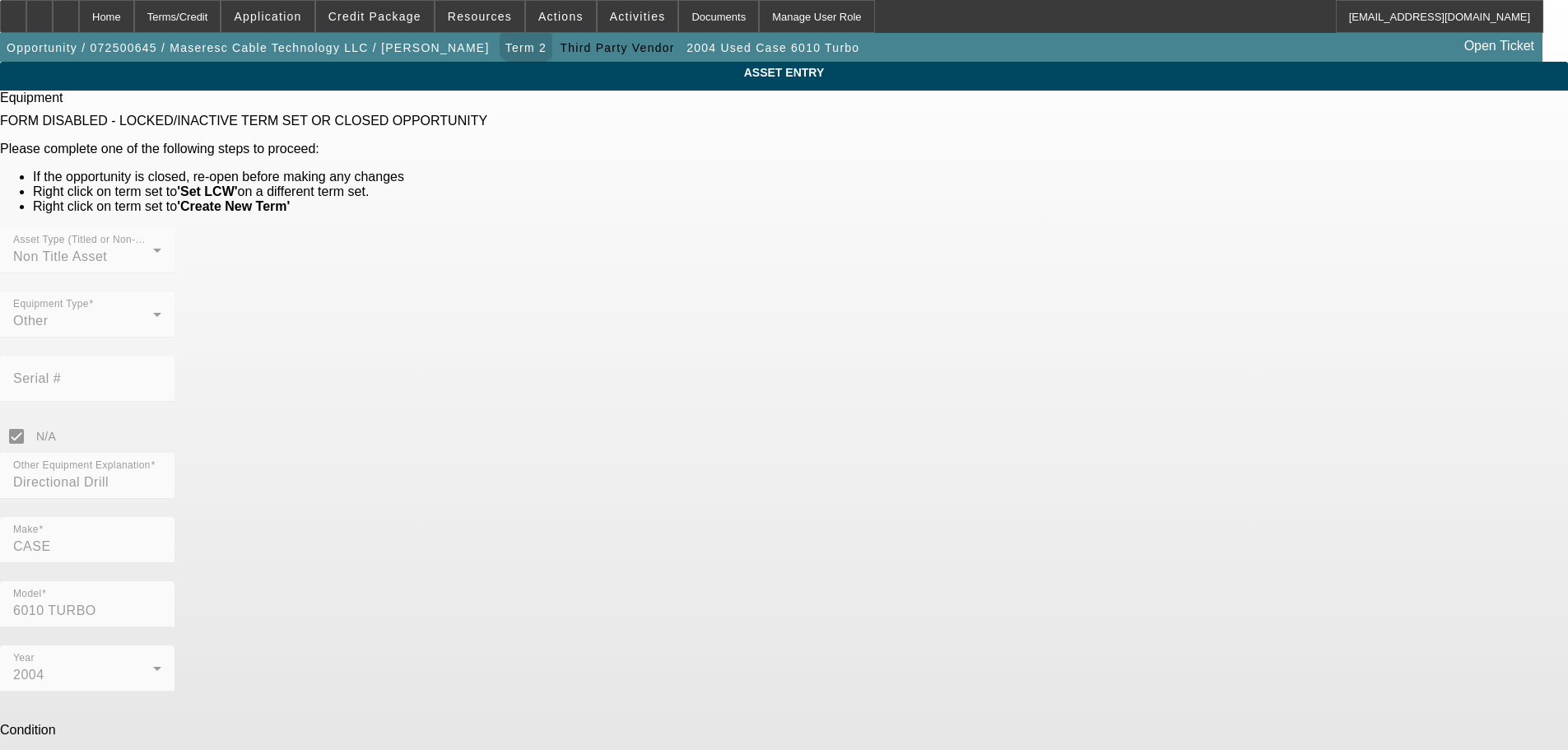
click at [499, 39] on span "button" at bounding box center [525, 48] width 53 height 40
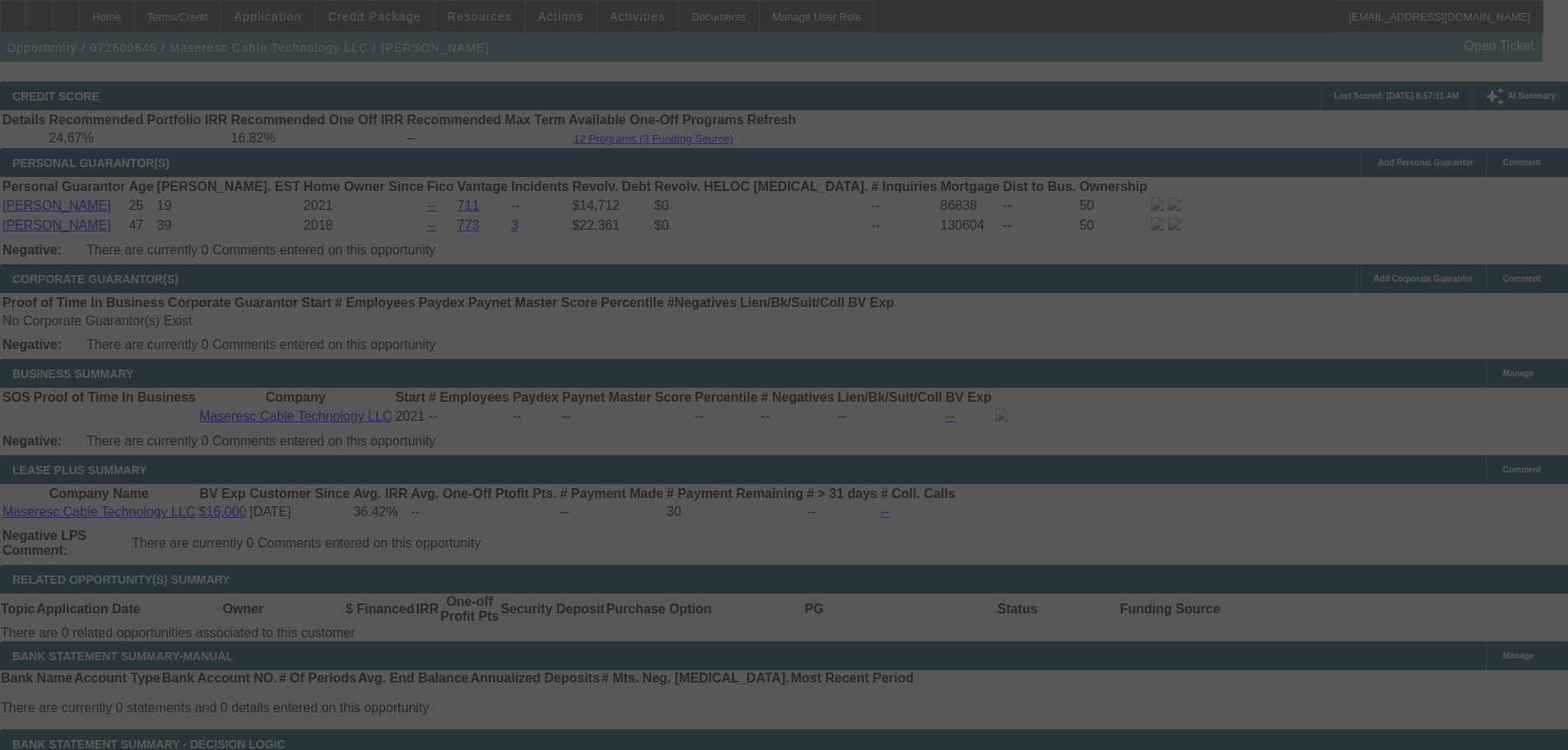
scroll to position [2525, 0]
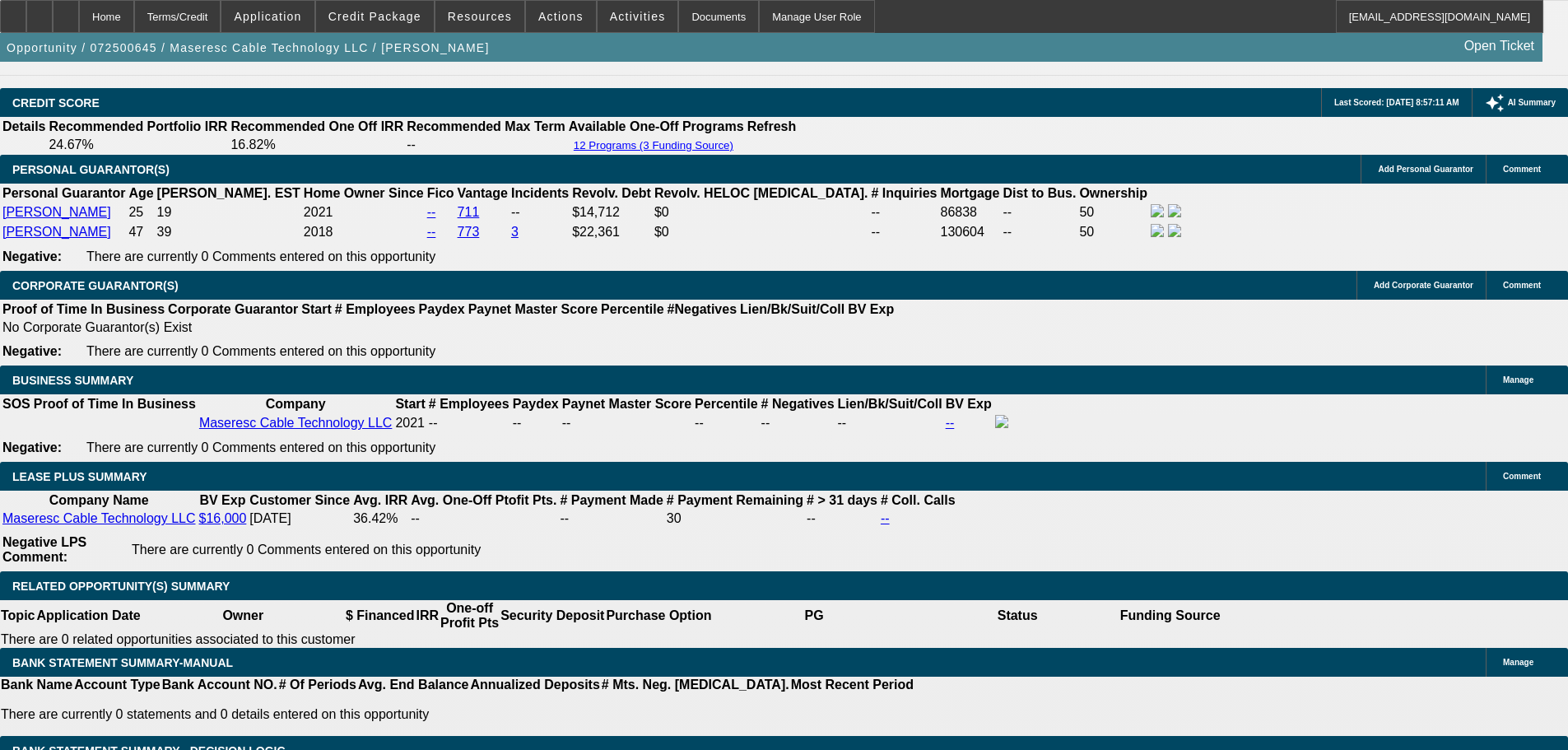
select select "0"
select select "2"
select select "0"
select select "6"
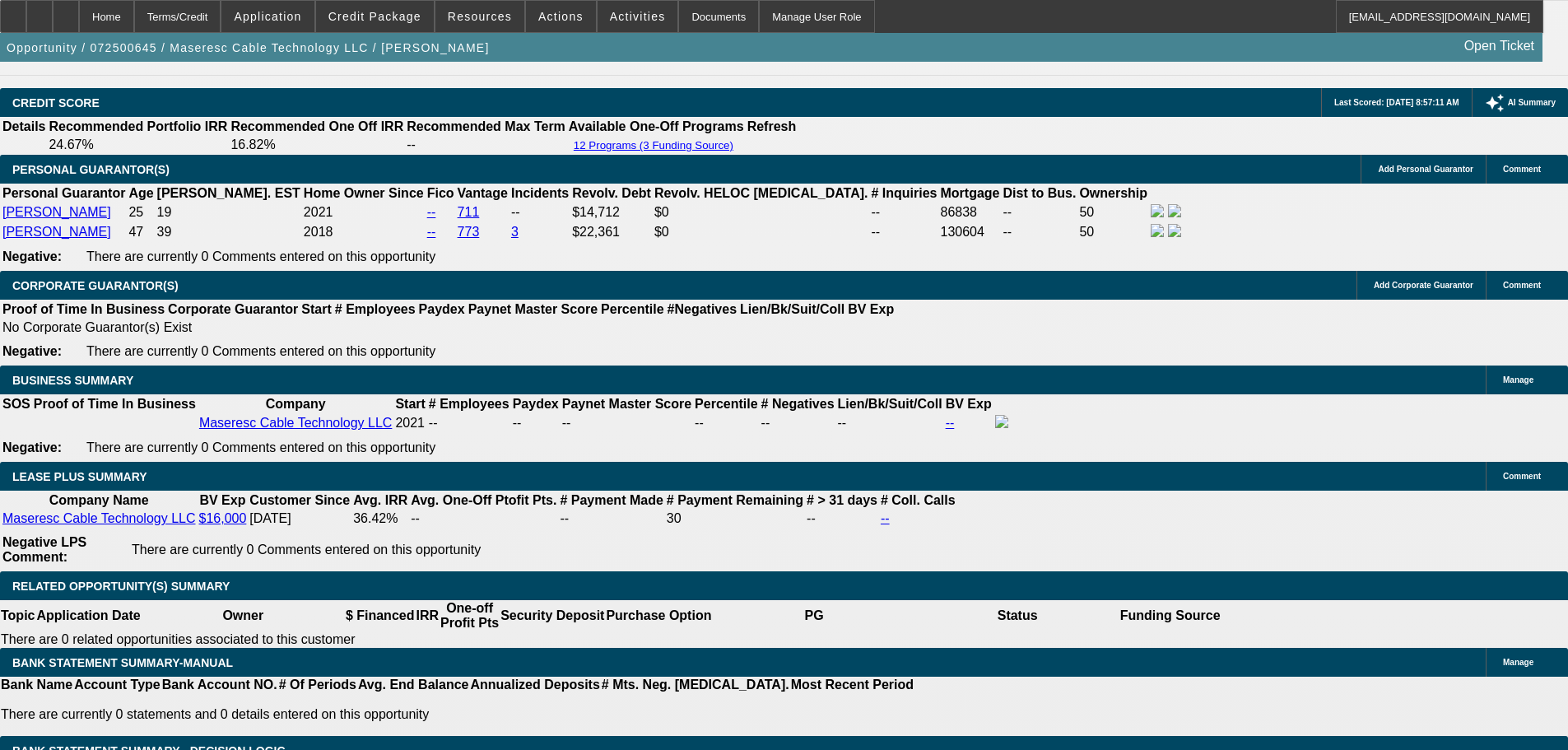
select select "0"
select select "2"
select select "0"
select select "6"
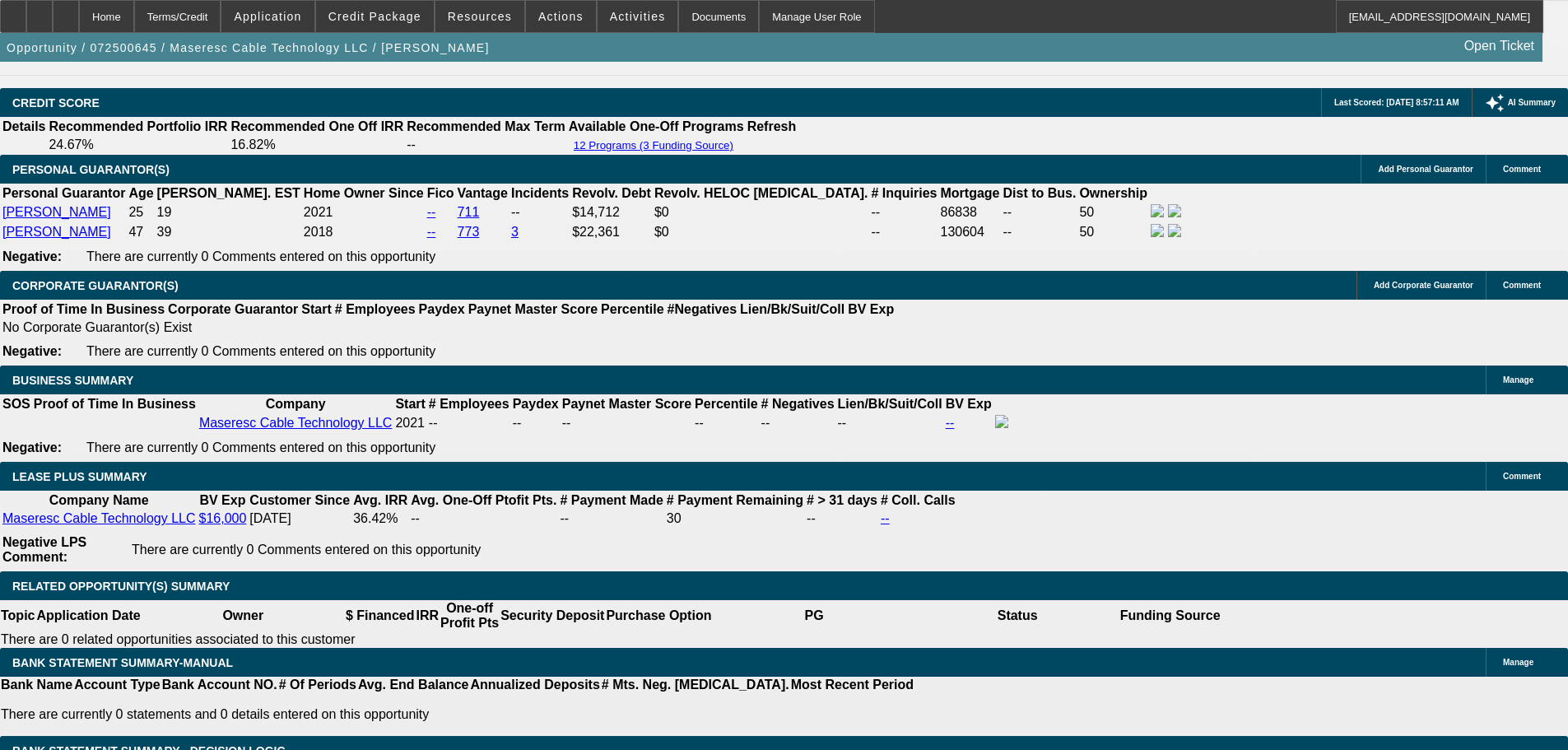
select select "0"
select select "2"
select select "0"
select select "6"
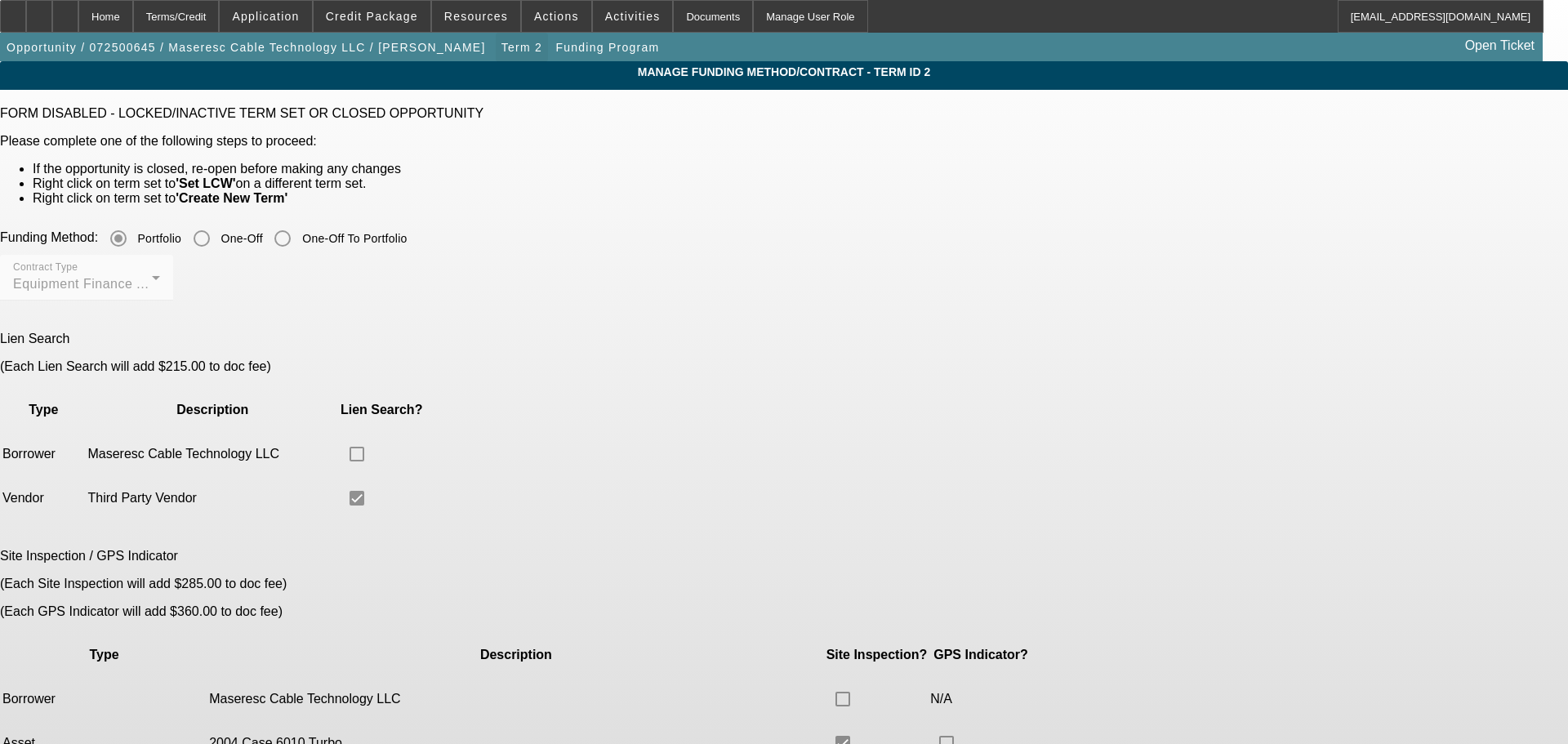
click at [495, 40] on span "button" at bounding box center [521, 47] width 53 height 40
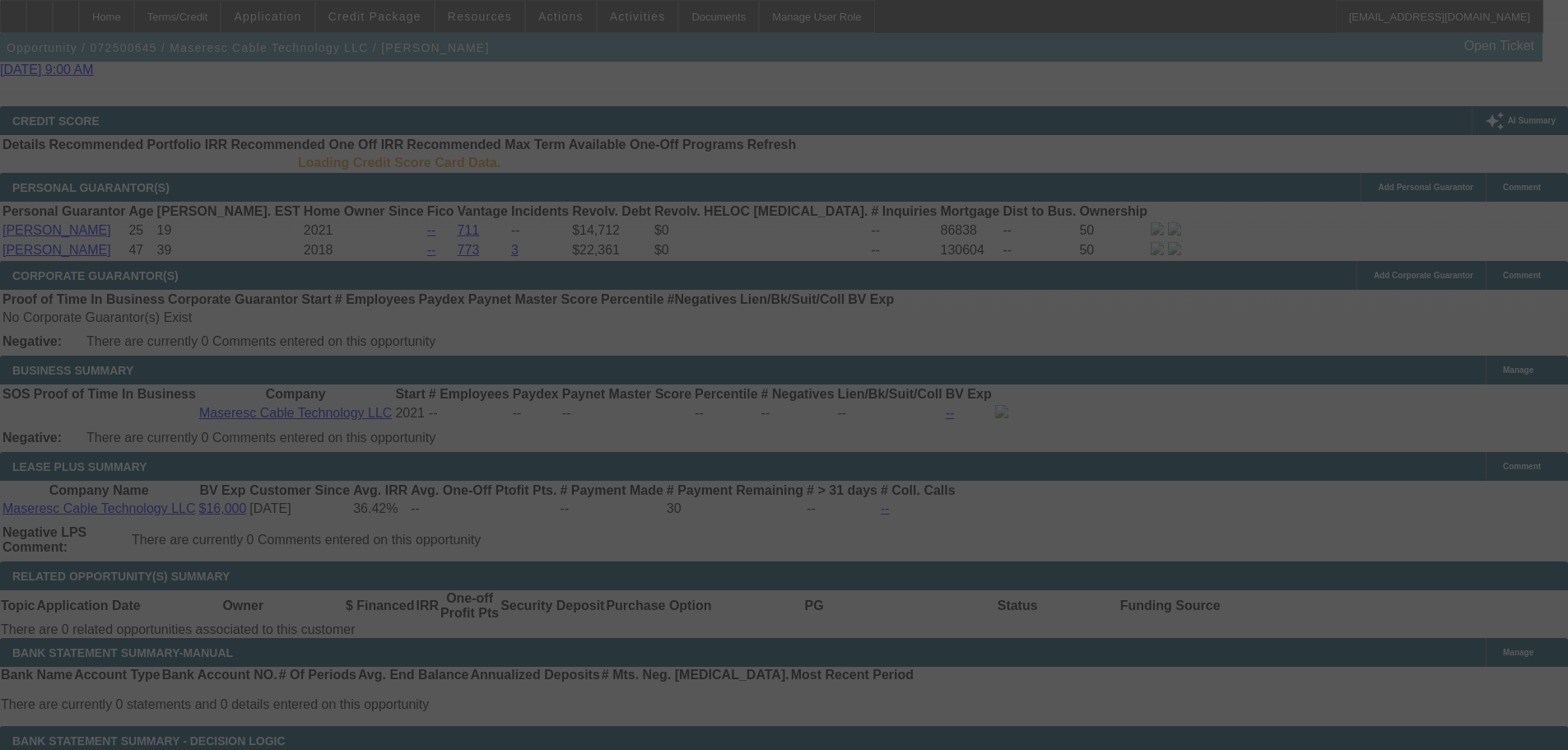
scroll to position [2525, 0]
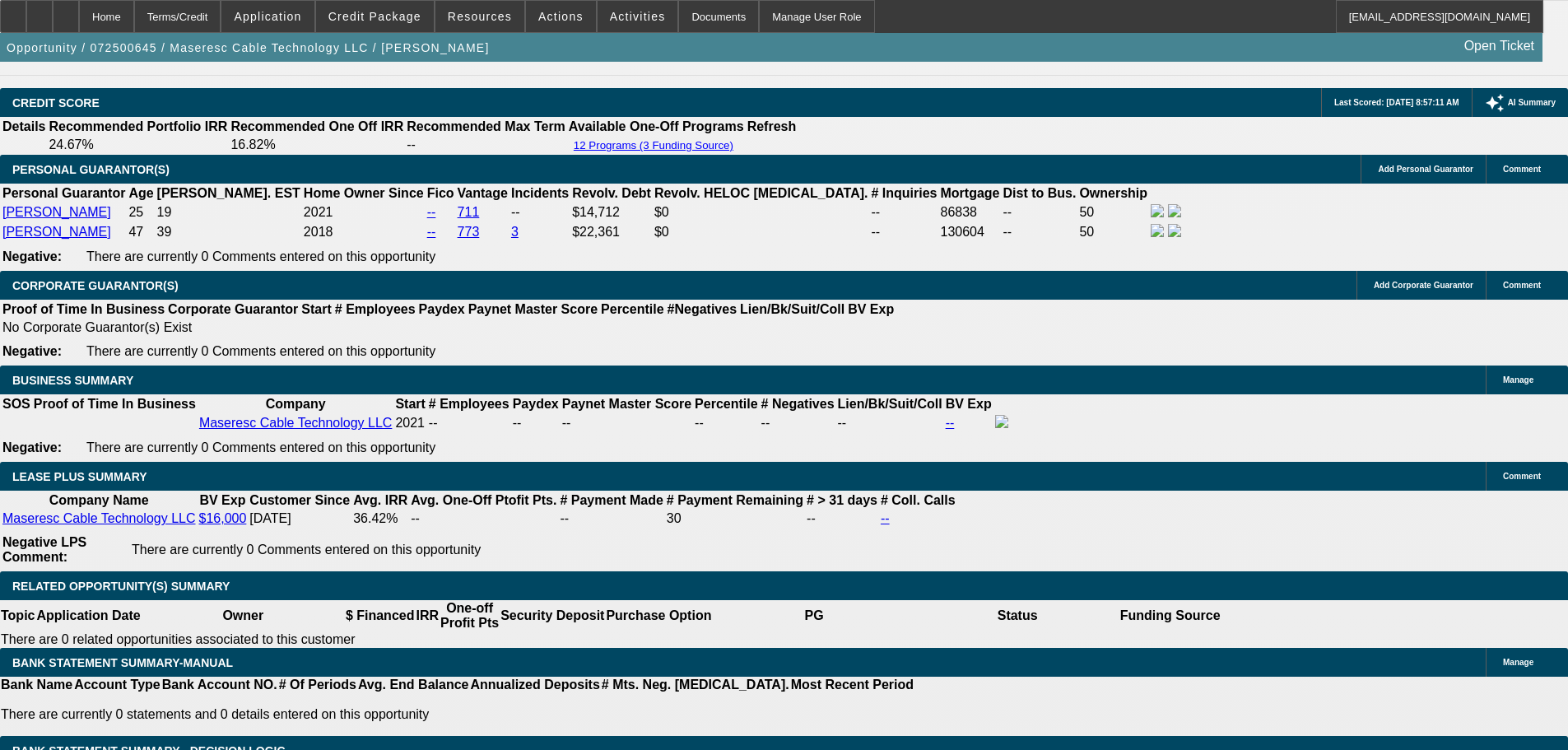
select select "0"
select select "2"
select select "0"
select select "6"
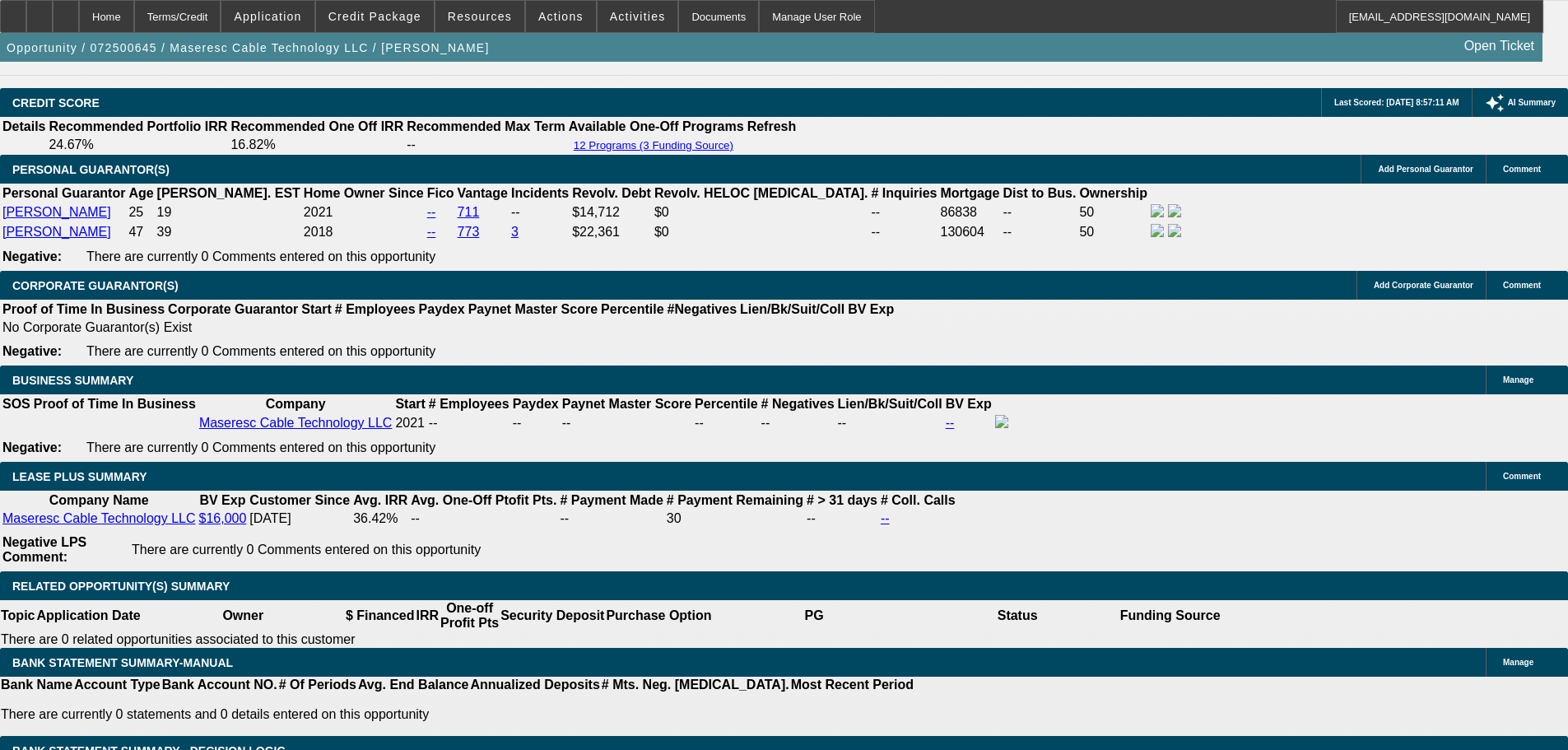
select select "0"
select select "2"
select select "0"
select select "6"
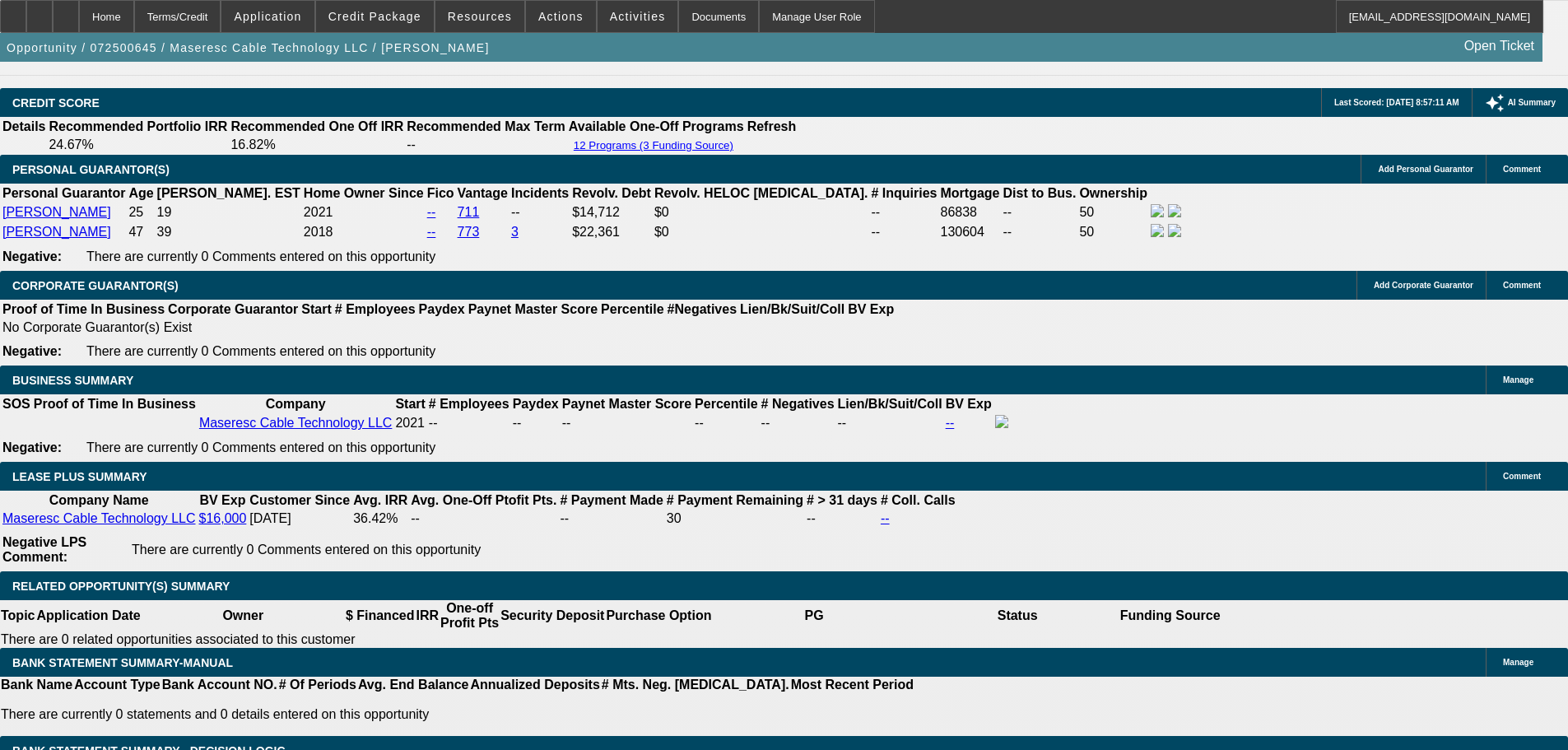
select select "0"
select select "2"
select select "0"
select select "6"
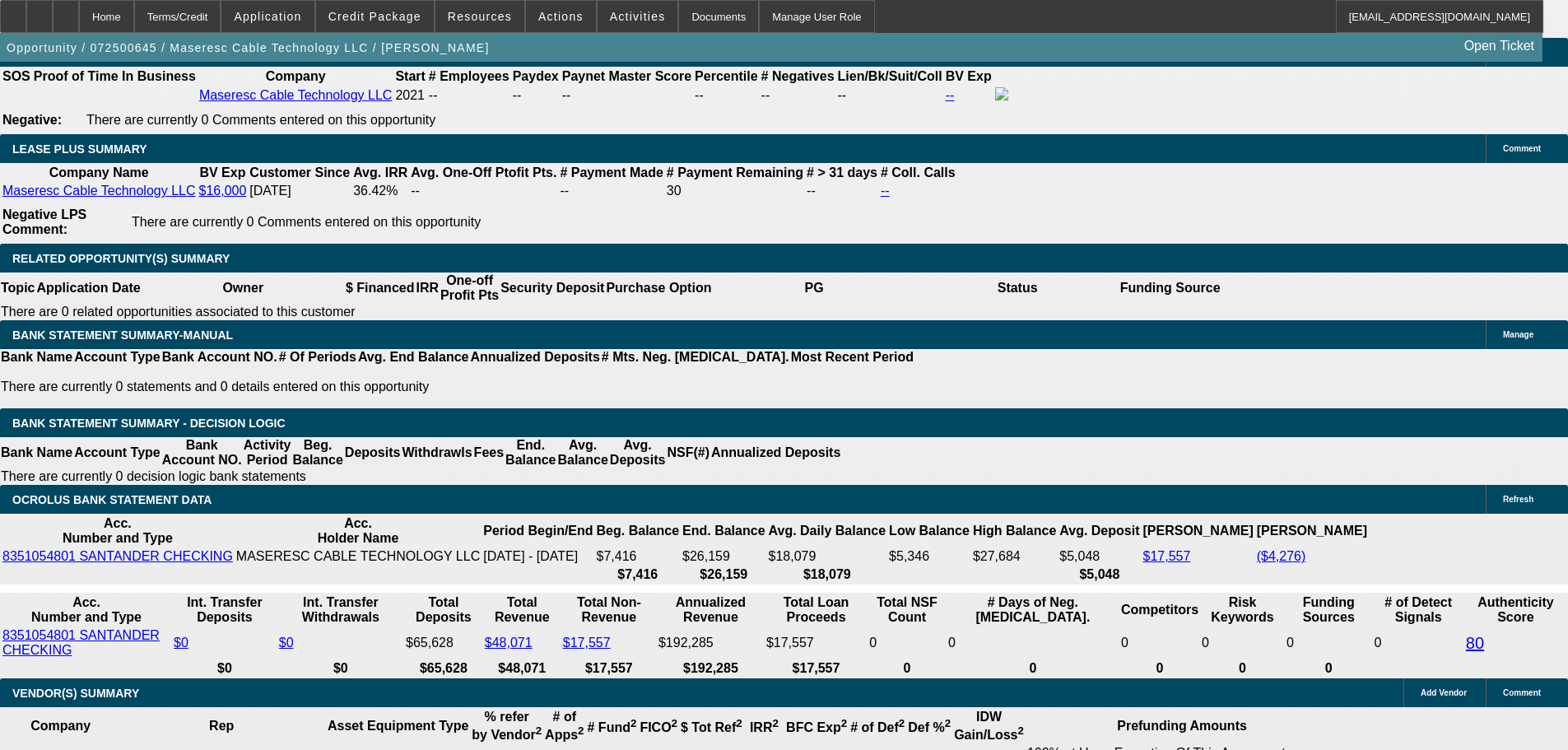
scroll to position [2854, 0]
